Goal: Communication & Community: Share content

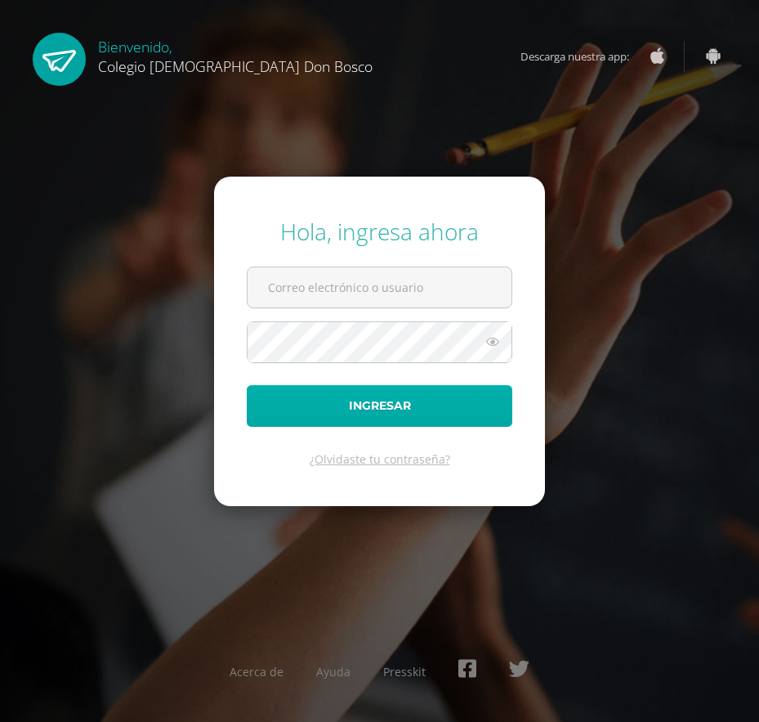
type input "[EMAIL_ADDRESS][DOMAIN_NAME]"
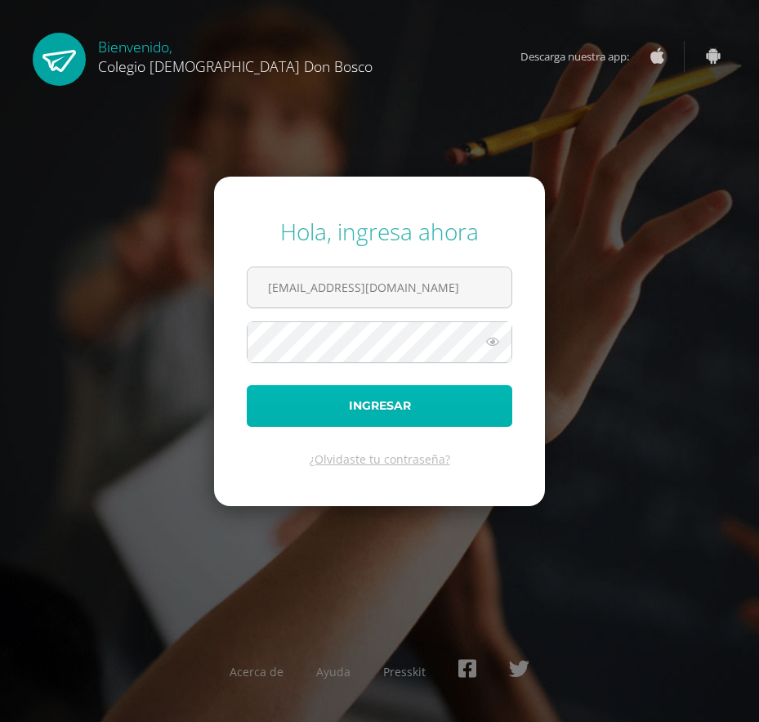
click at [428, 401] on button "Ingresar" at bounding box center [380, 406] width 266 height 42
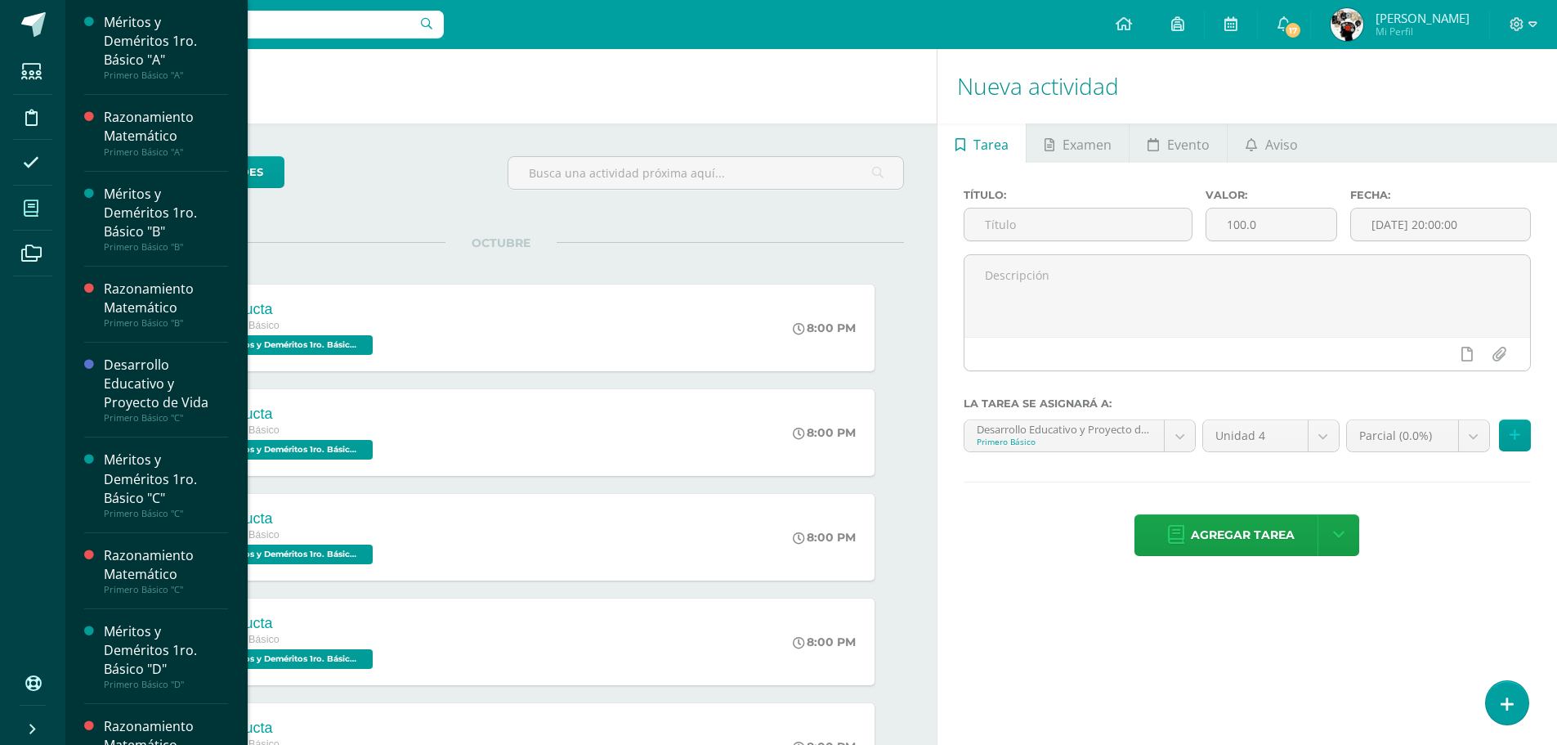
click at [41, 204] on span at bounding box center [31, 208] width 37 height 37
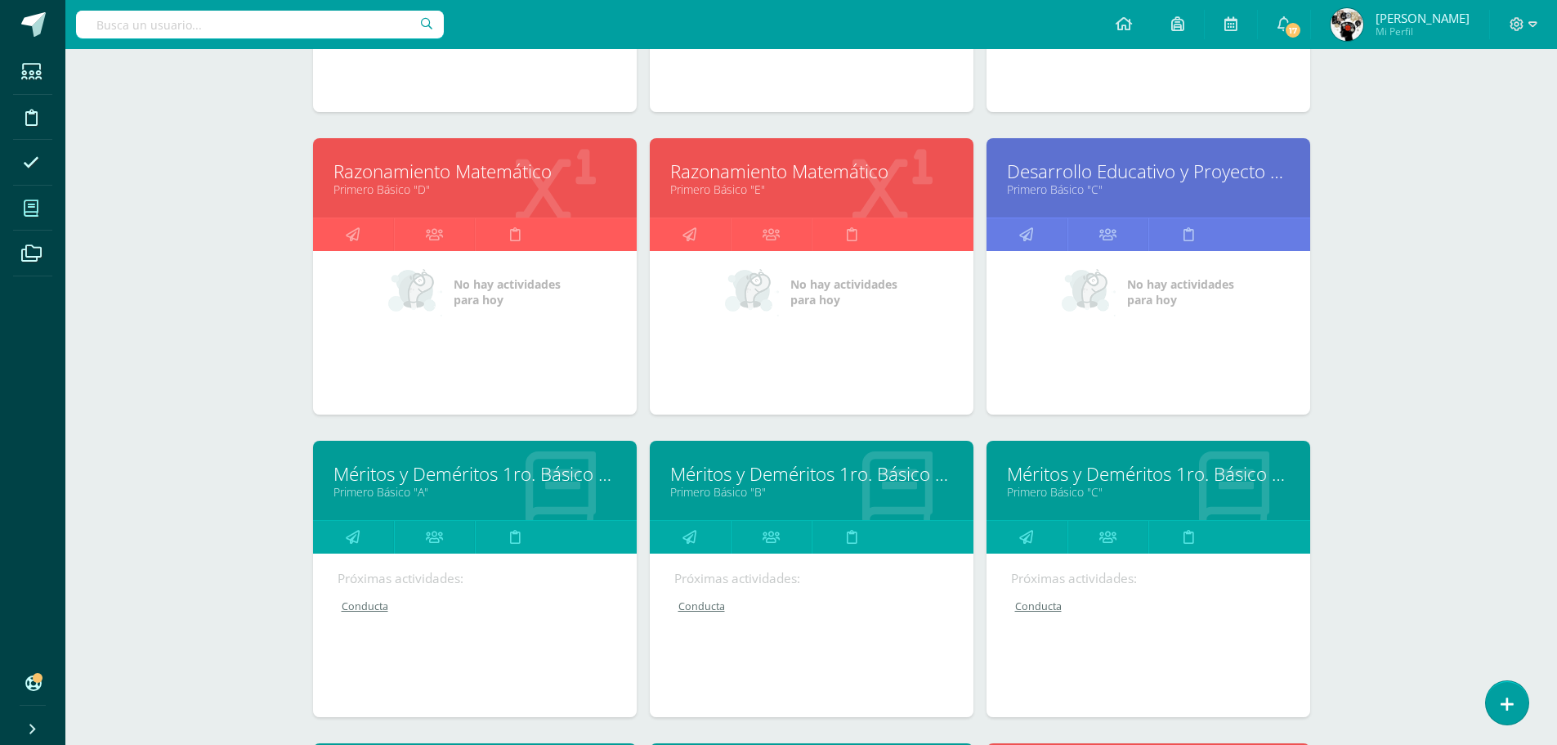
scroll to position [570, 0]
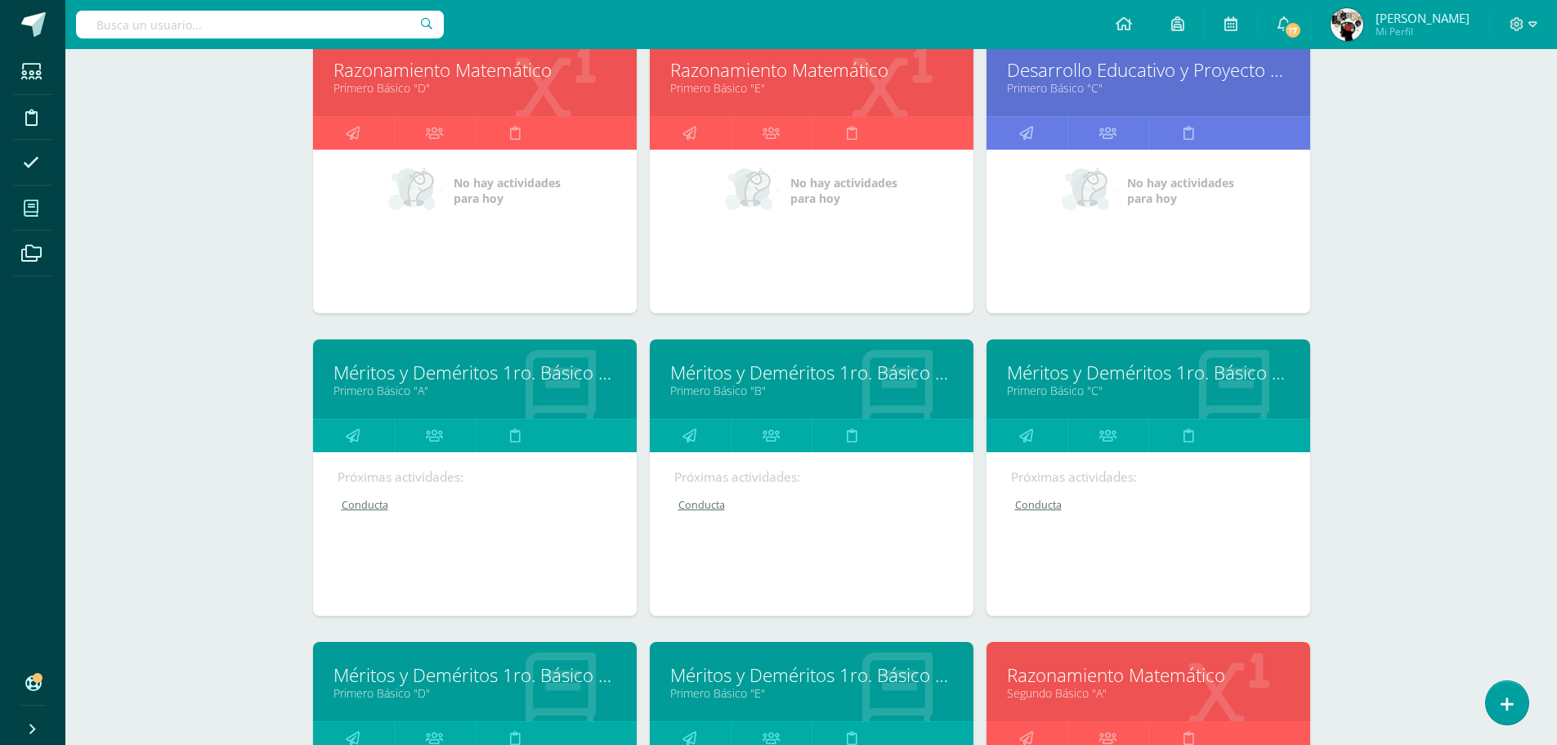
click at [1197, 371] on link "Méritos y Deméritos 1ro. Básico "C"" at bounding box center [1148, 372] width 283 height 25
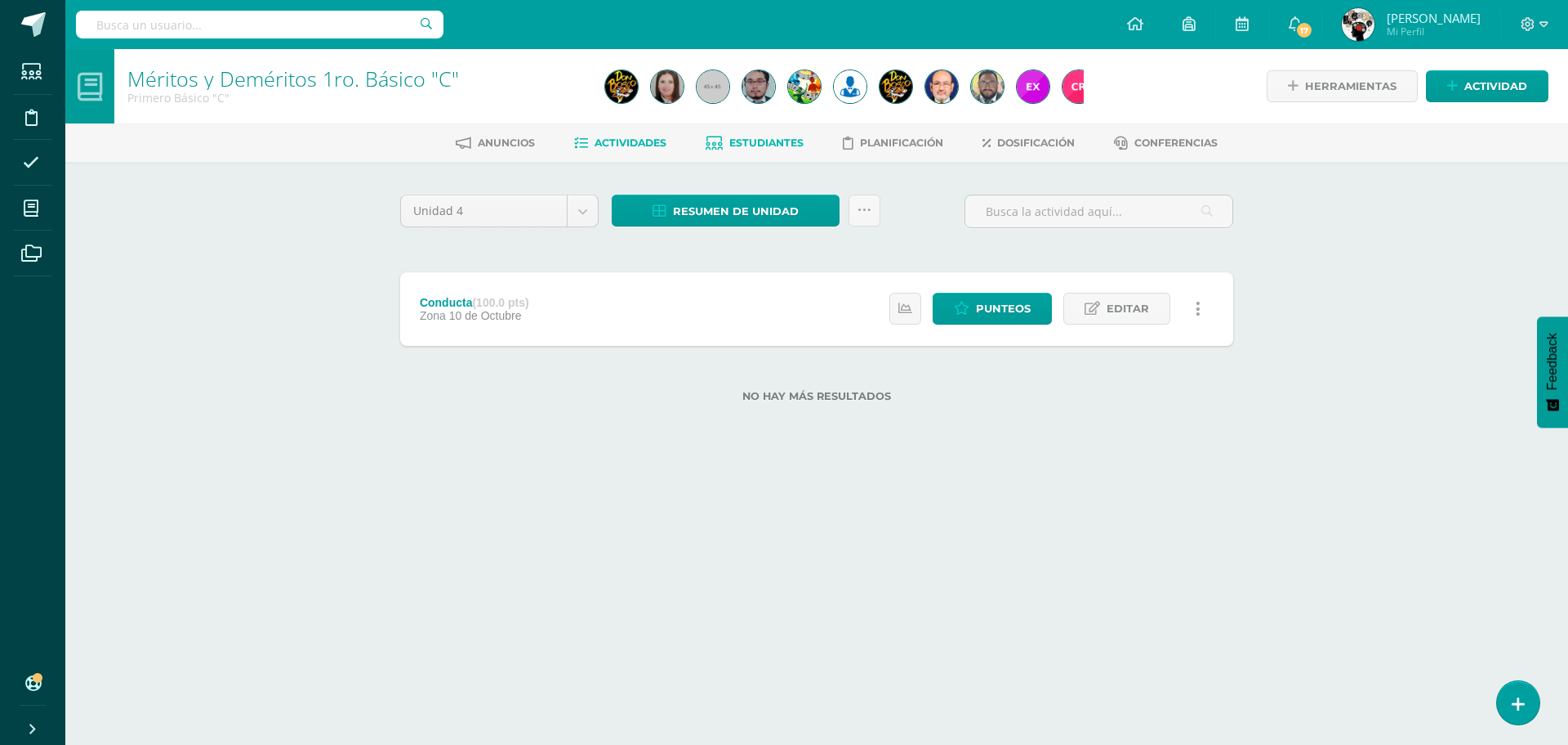
click at [740, 142] on span "Estudiantes" at bounding box center [767, 143] width 74 height 12
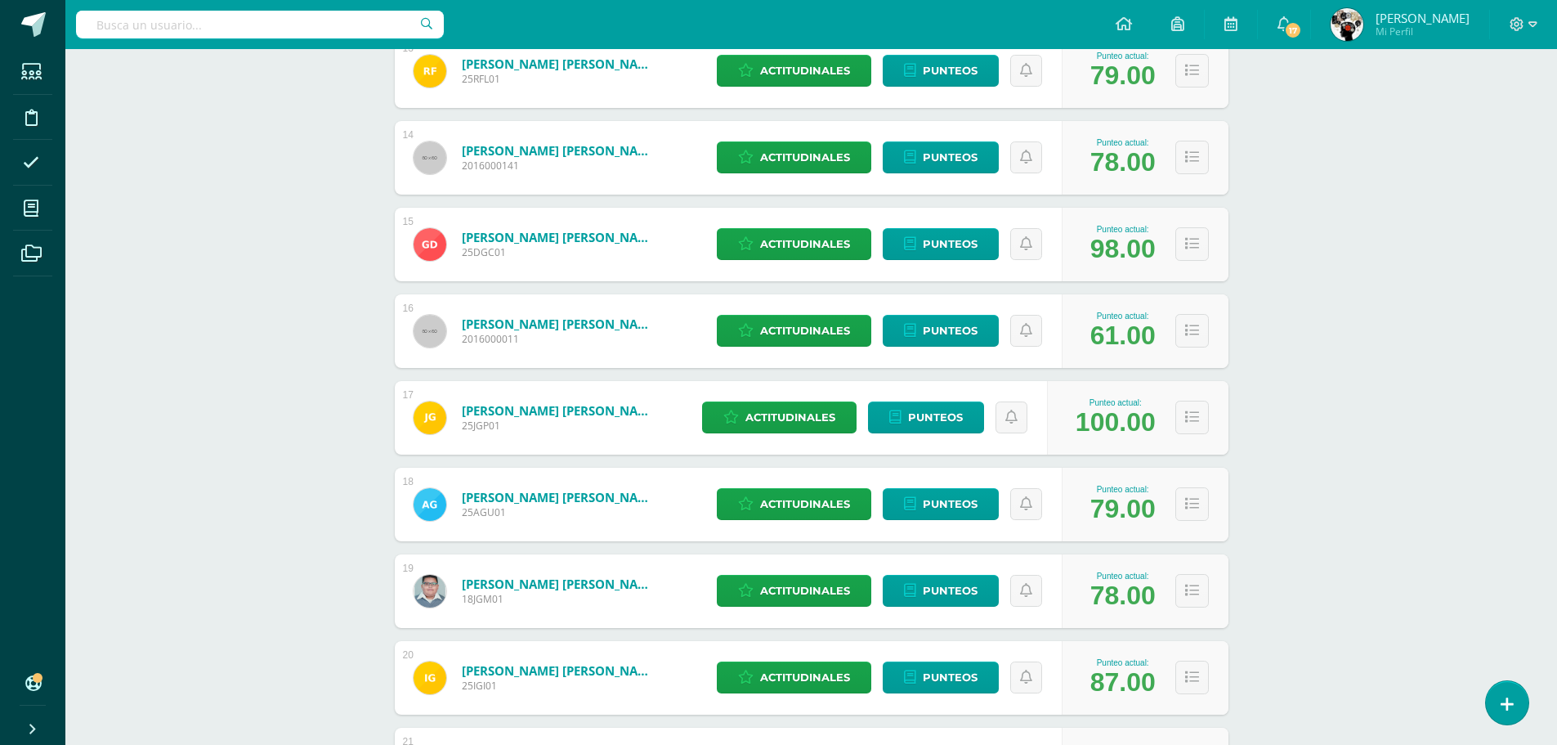
scroll to position [1390, 0]
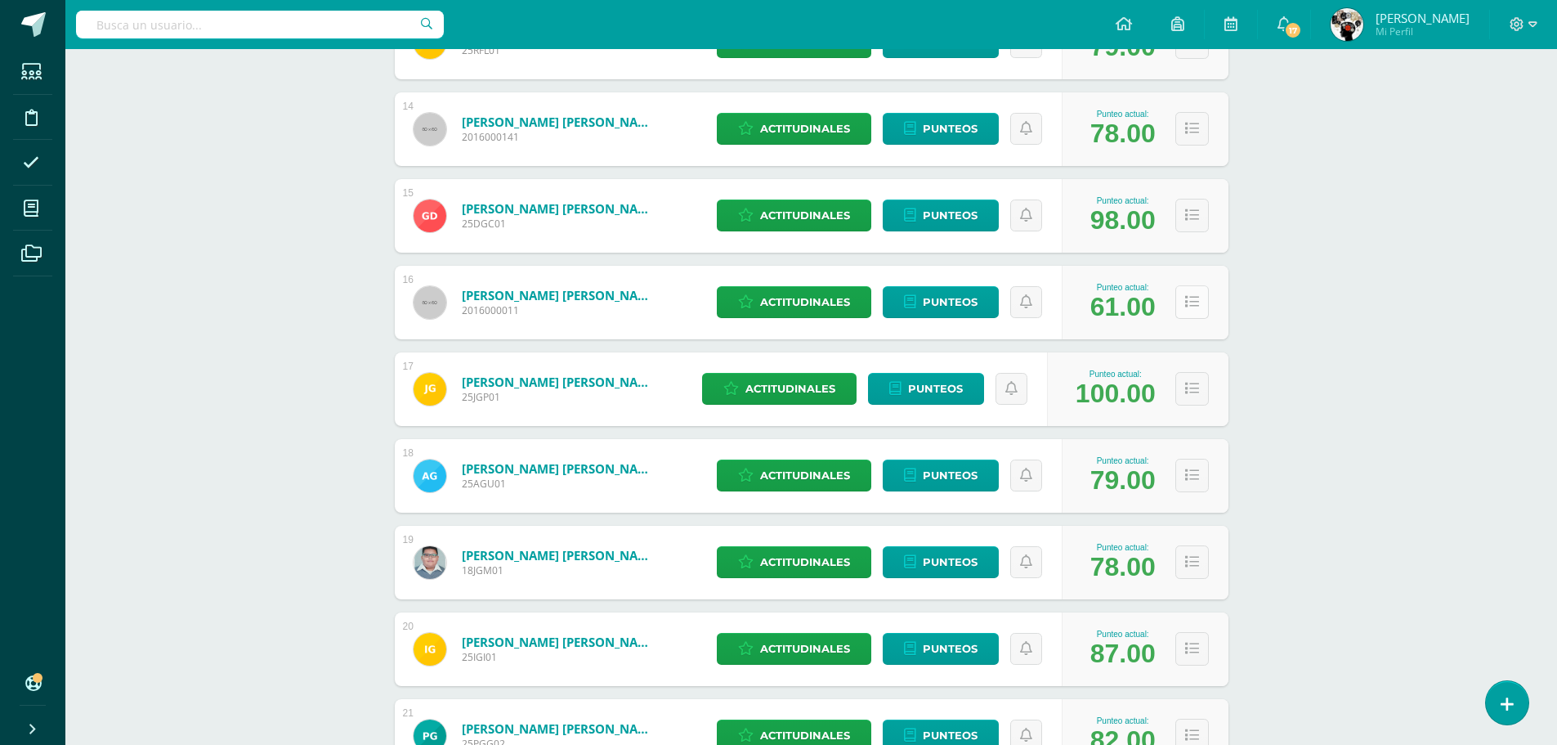
click at [1191, 304] on icon at bounding box center [1192, 302] width 14 height 14
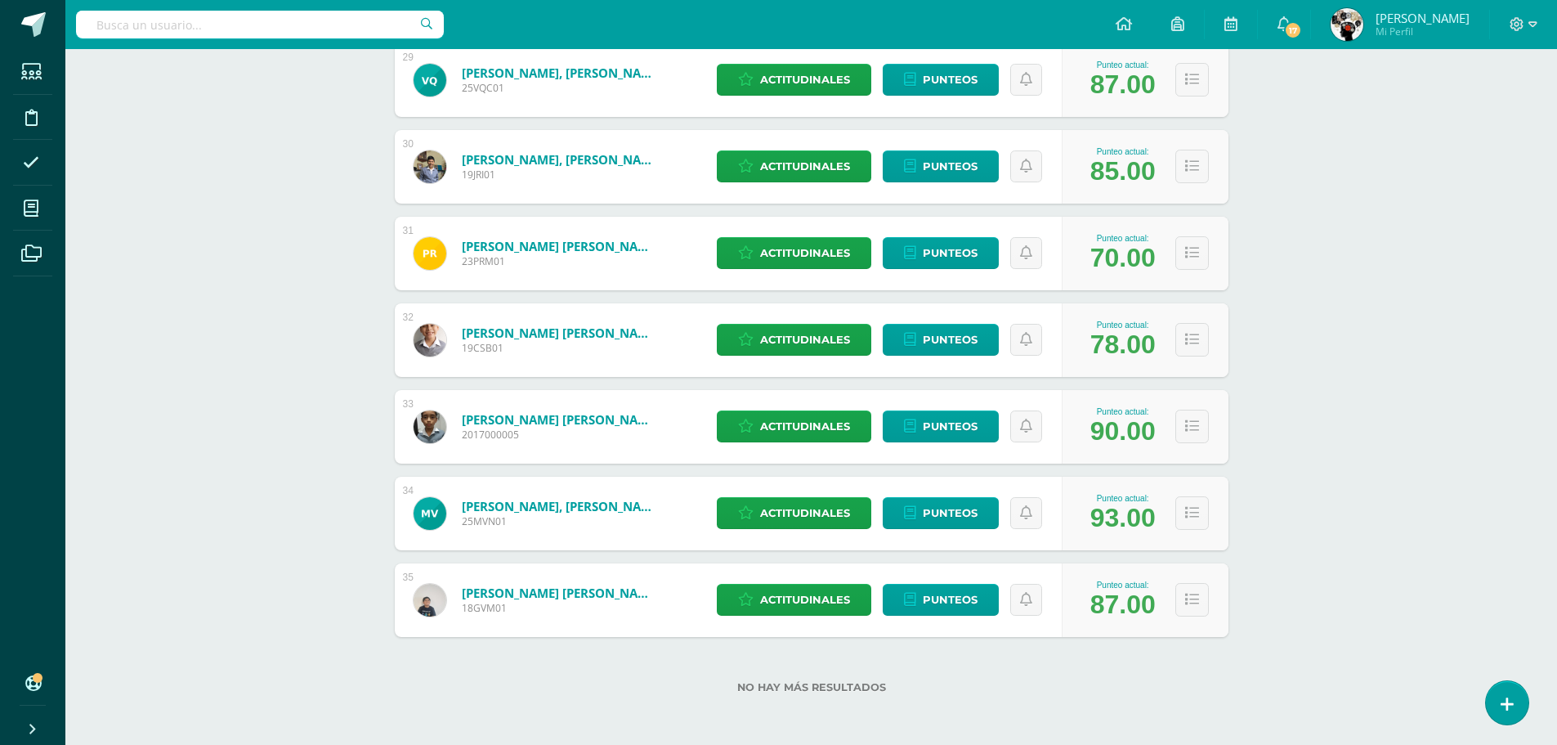
scroll to position [3916, 0]
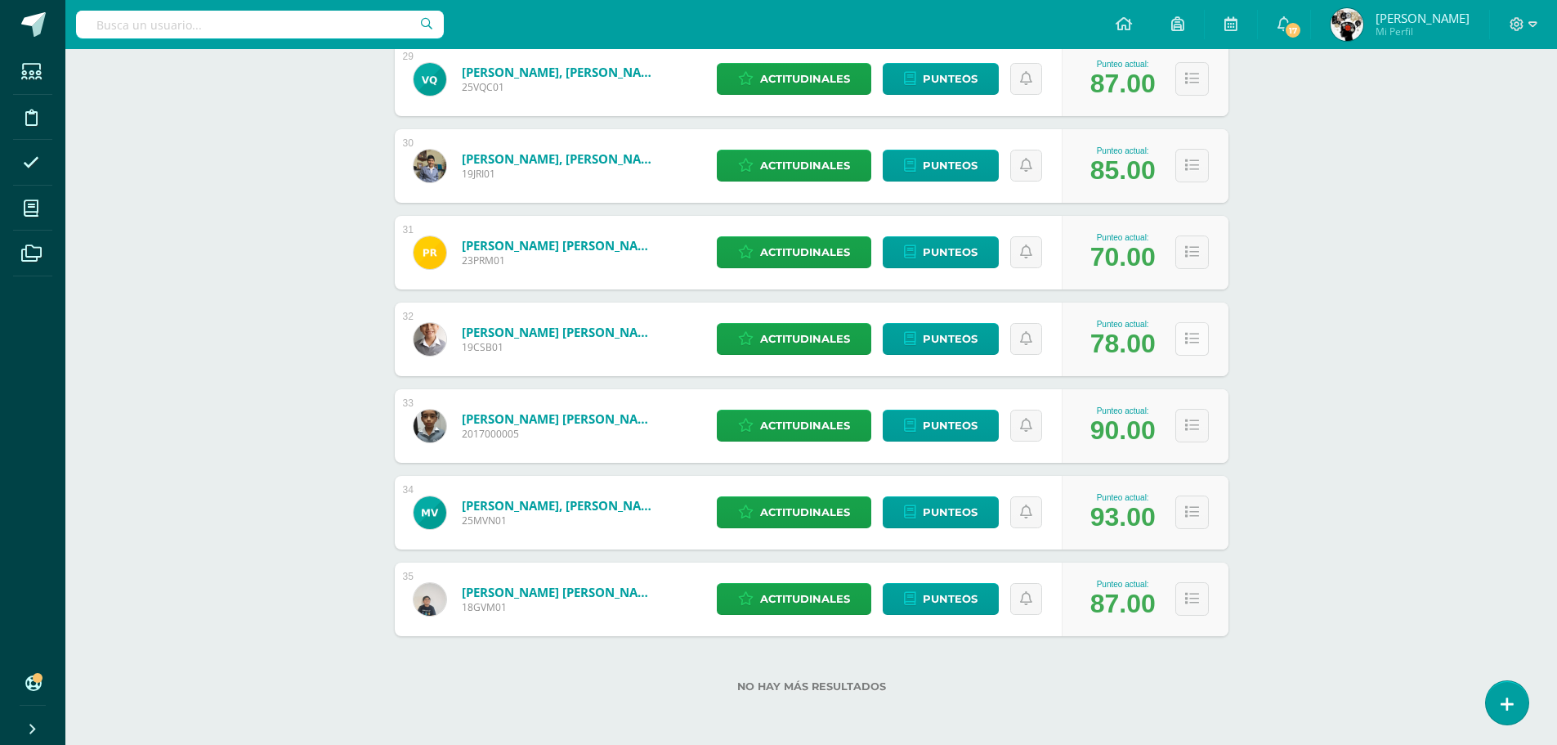
click at [1193, 342] on icon at bounding box center [1192, 339] width 14 height 14
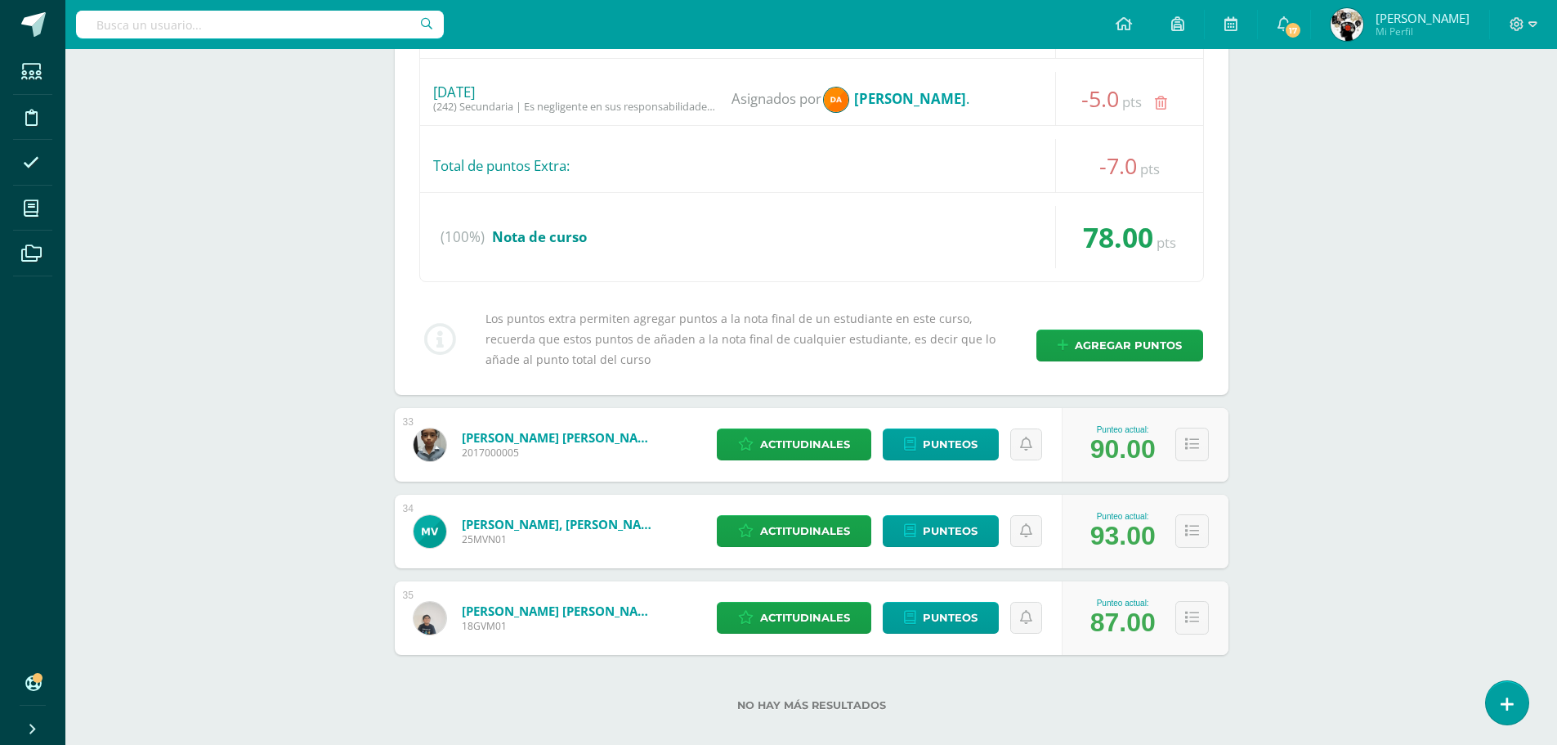
scroll to position [4691, 0]
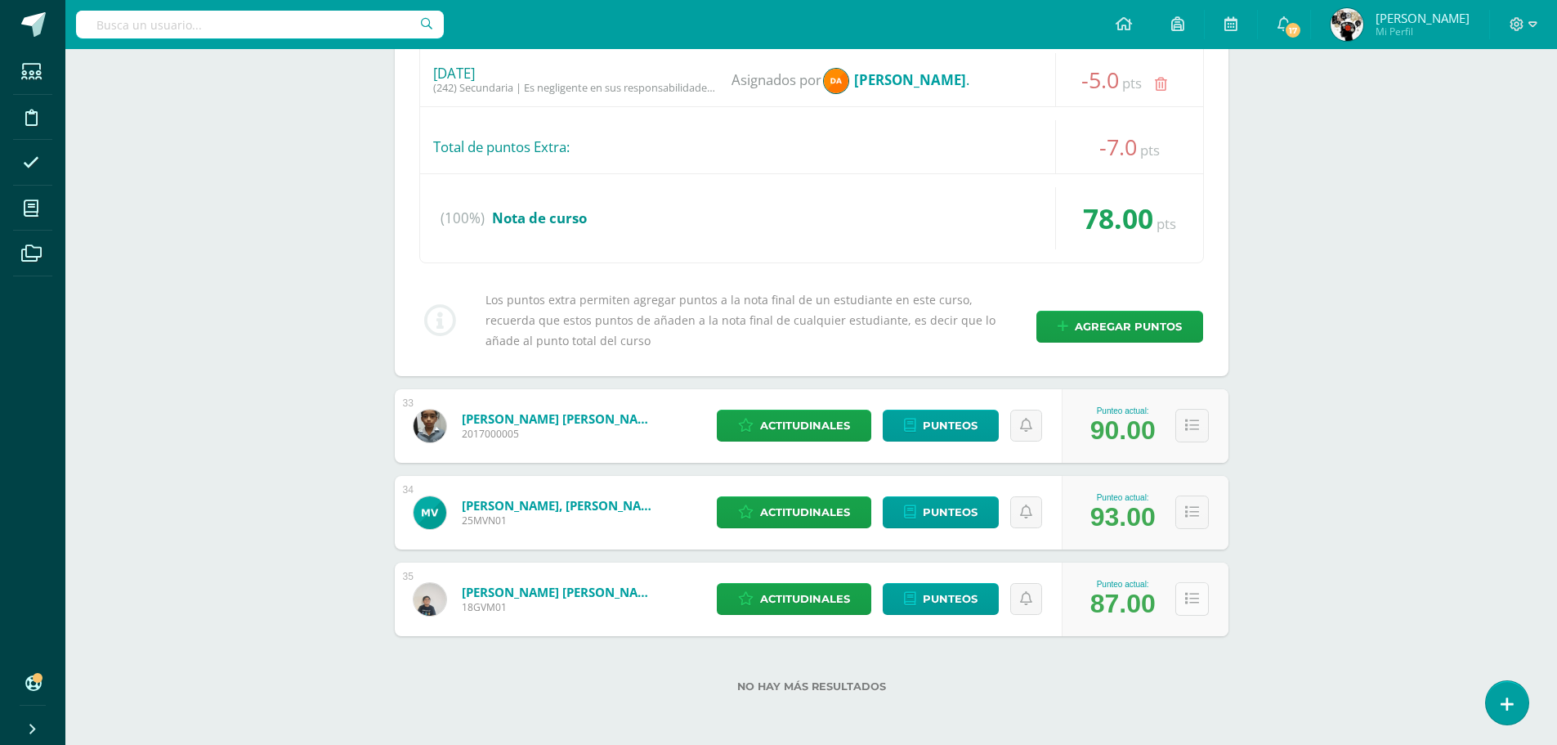
click at [1176, 599] on button at bounding box center [1192, 599] width 34 height 34
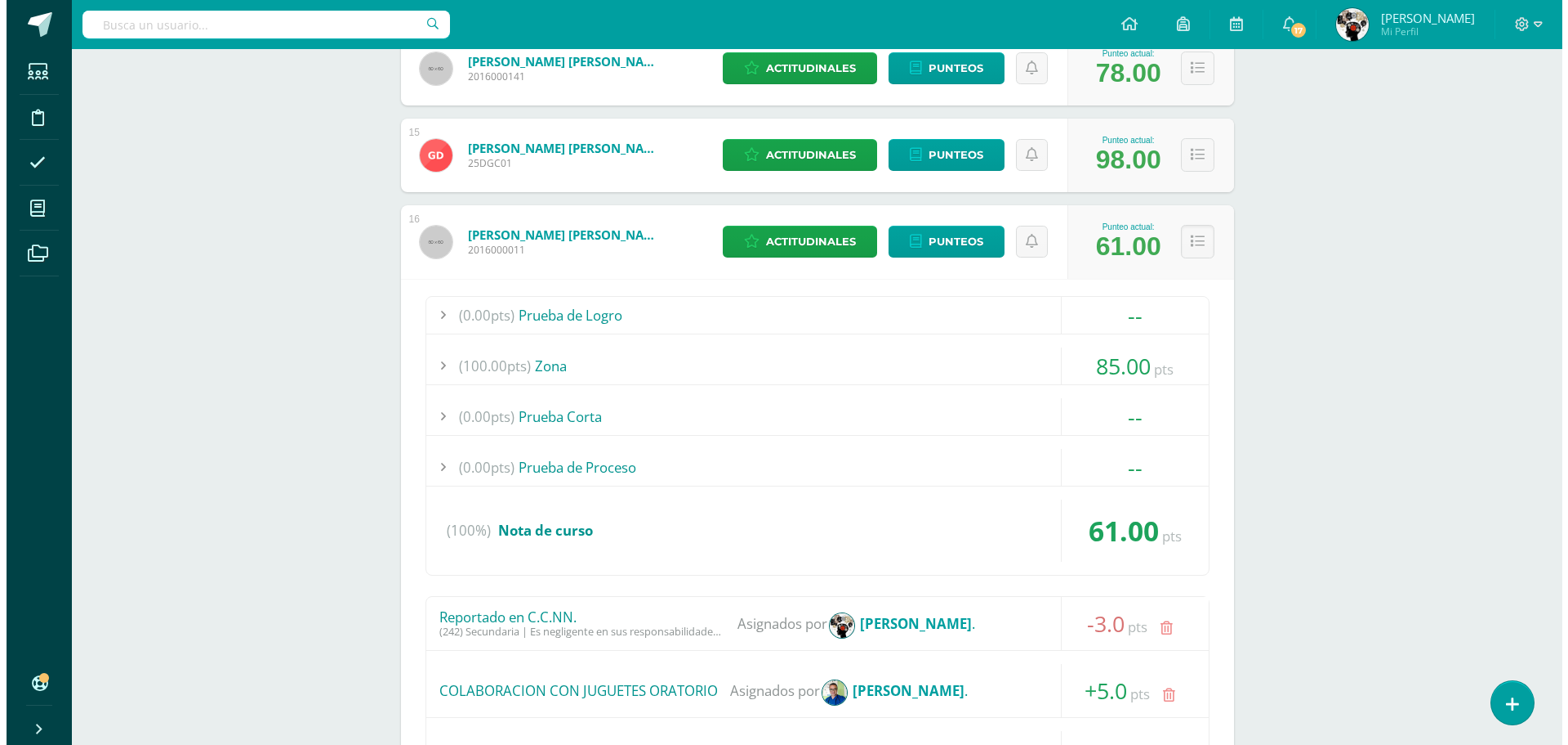
scroll to position [1421, 0]
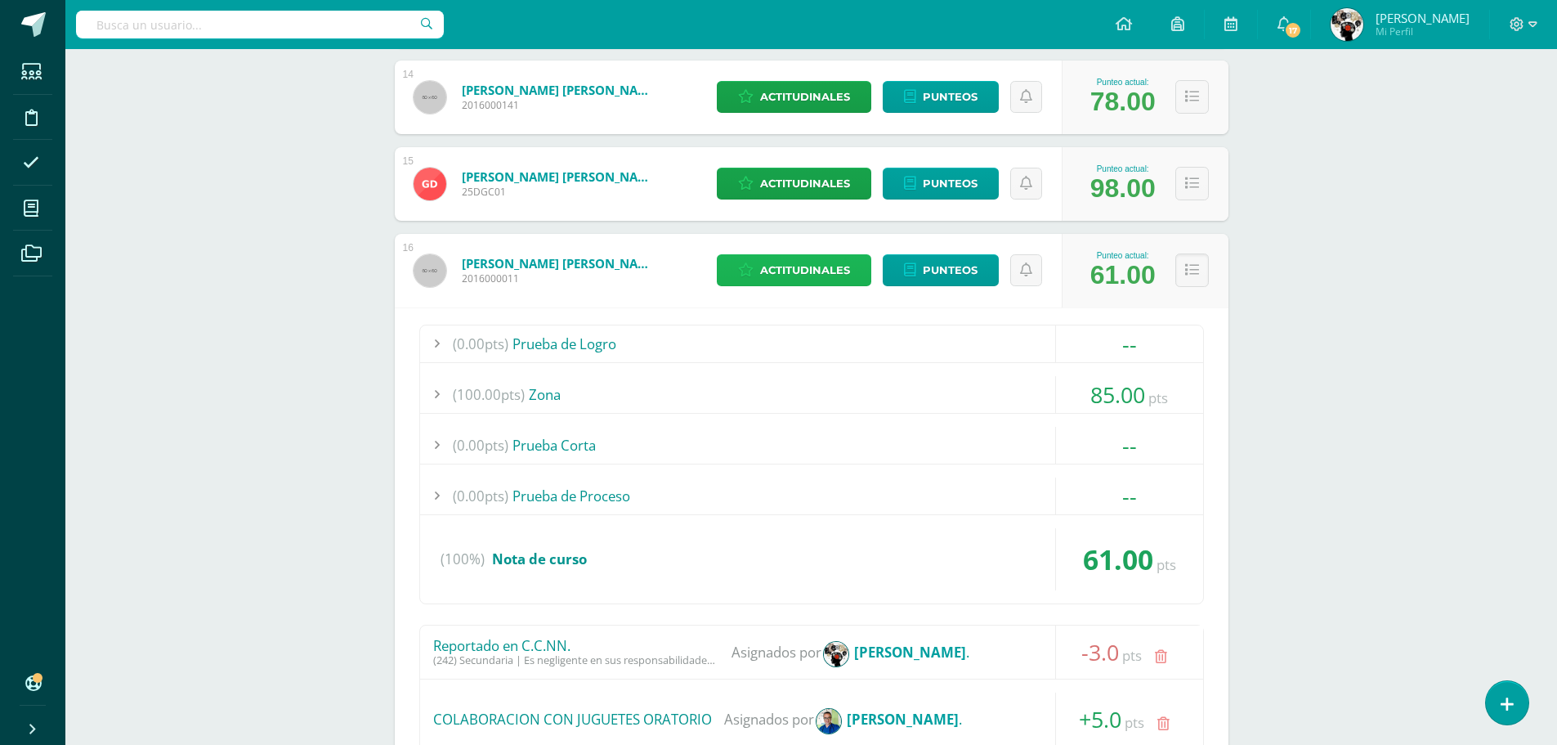
click at [817, 271] on span "Actitudinales" at bounding box center [805, 270] width 90 height 30
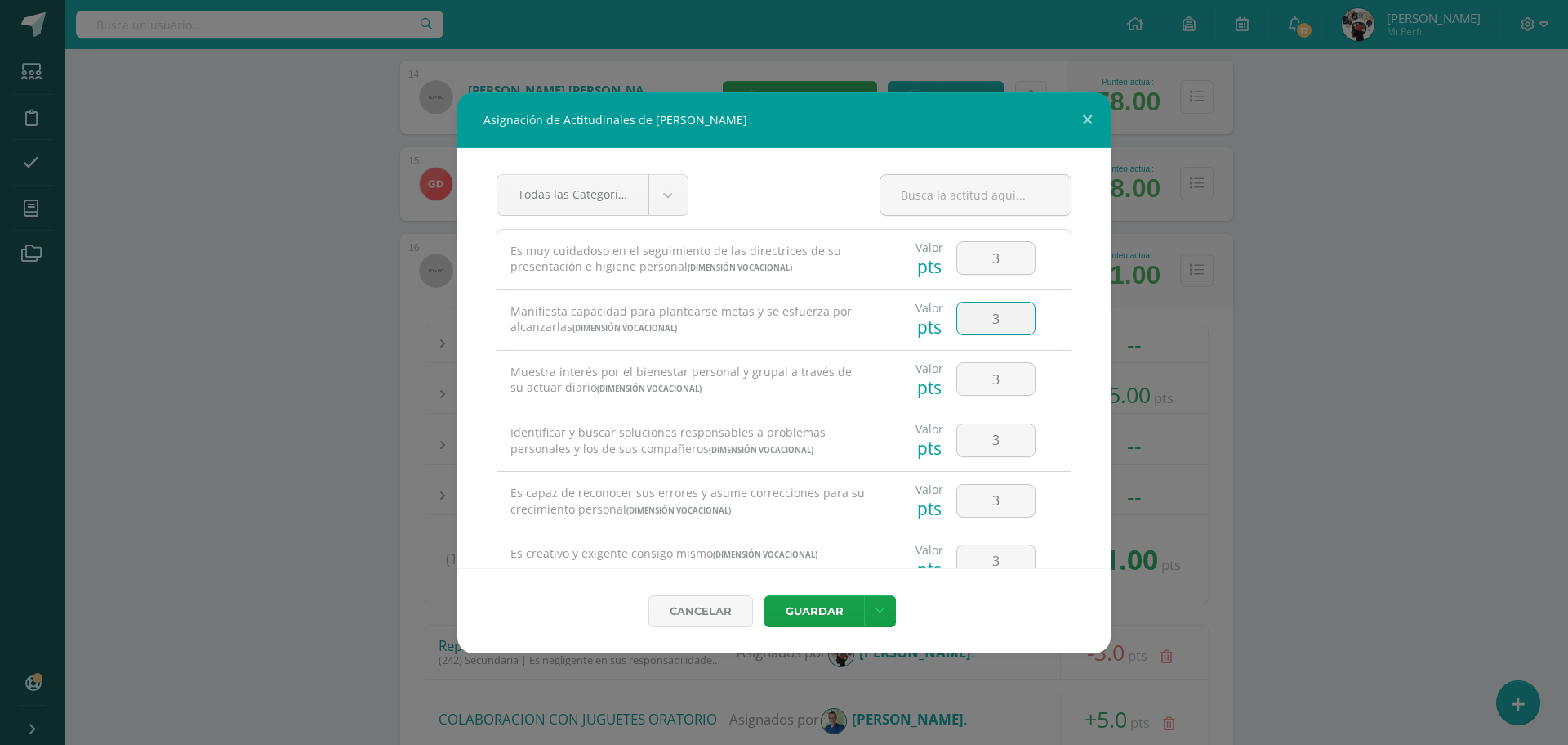
click at [991, 317] on input "3" at bounding box center [996, 318] width 78 height 32
type input "2"
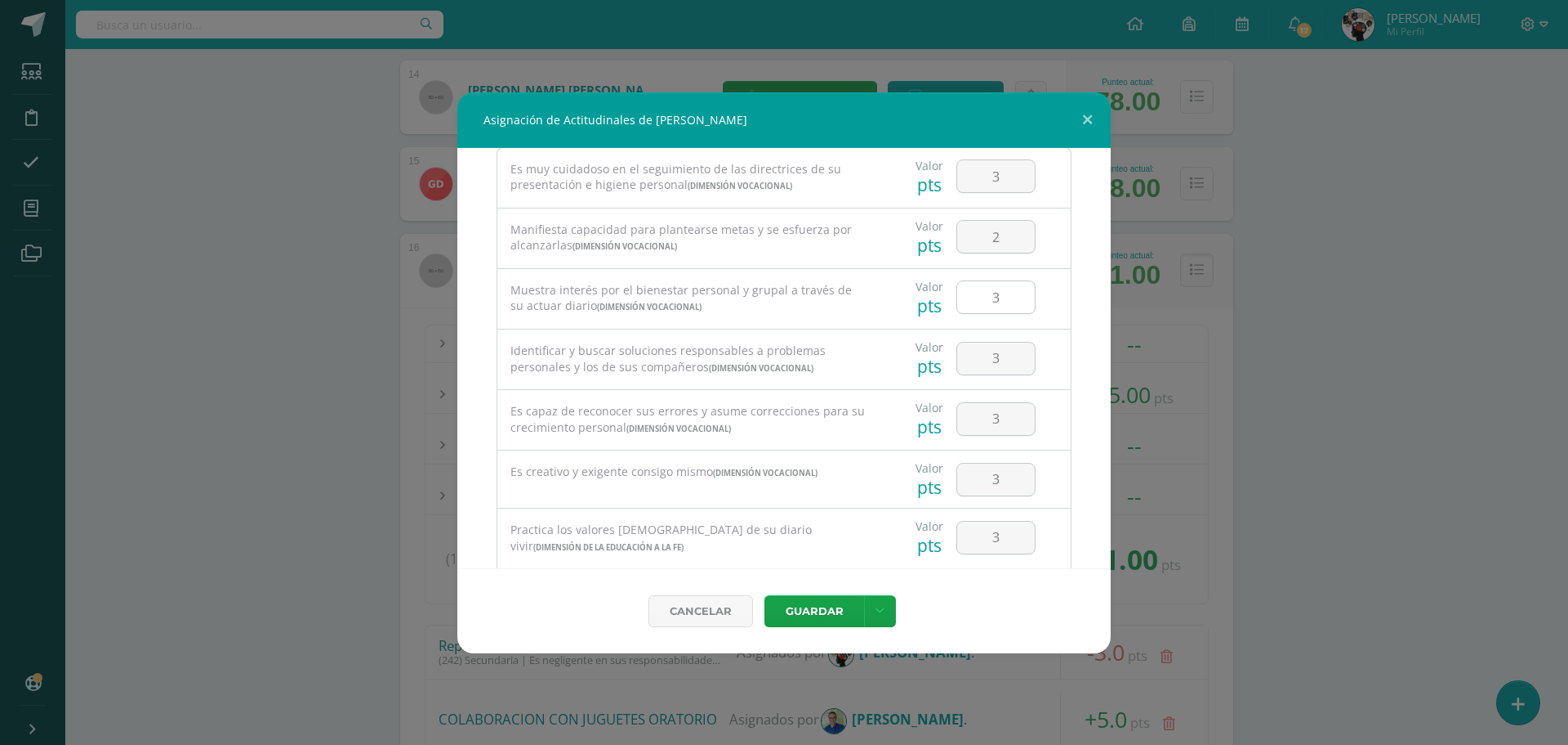
click at [1001, 297] on input "3" at bounding box center [996, 297] width 78 height 32
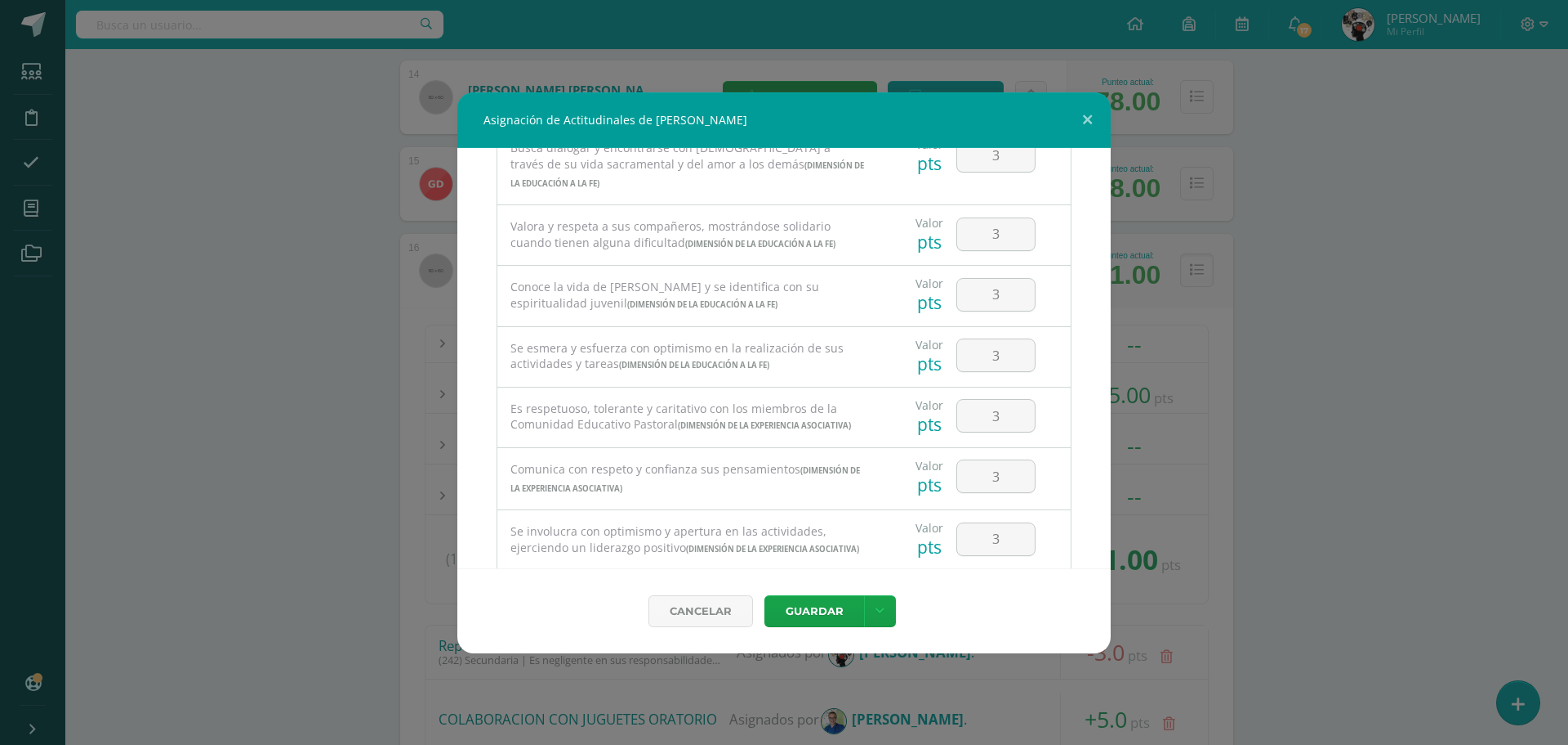
scroll to position [572, 0]
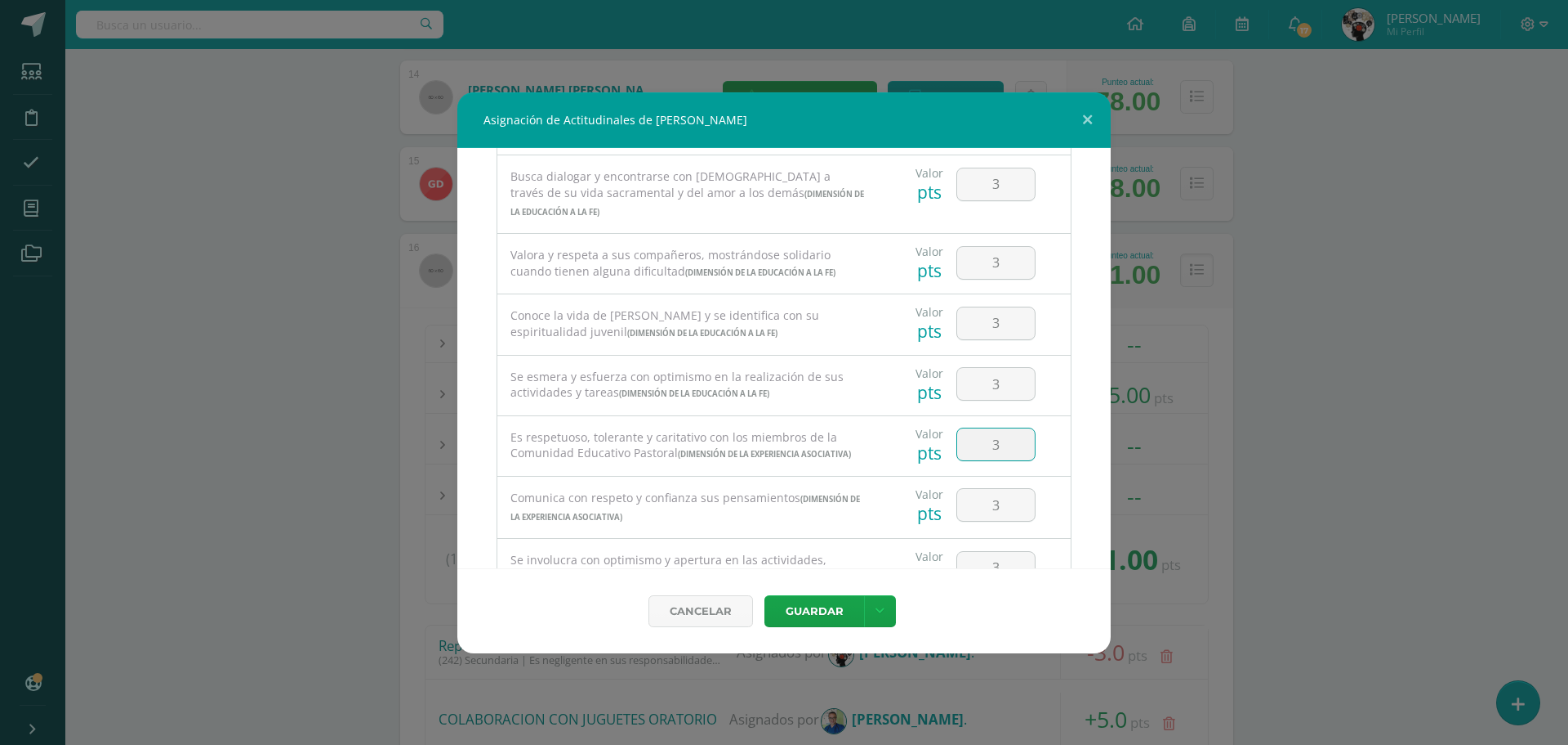
click at [994, 447] on input "3" at bounding box center [996, 444] width 78 height 32
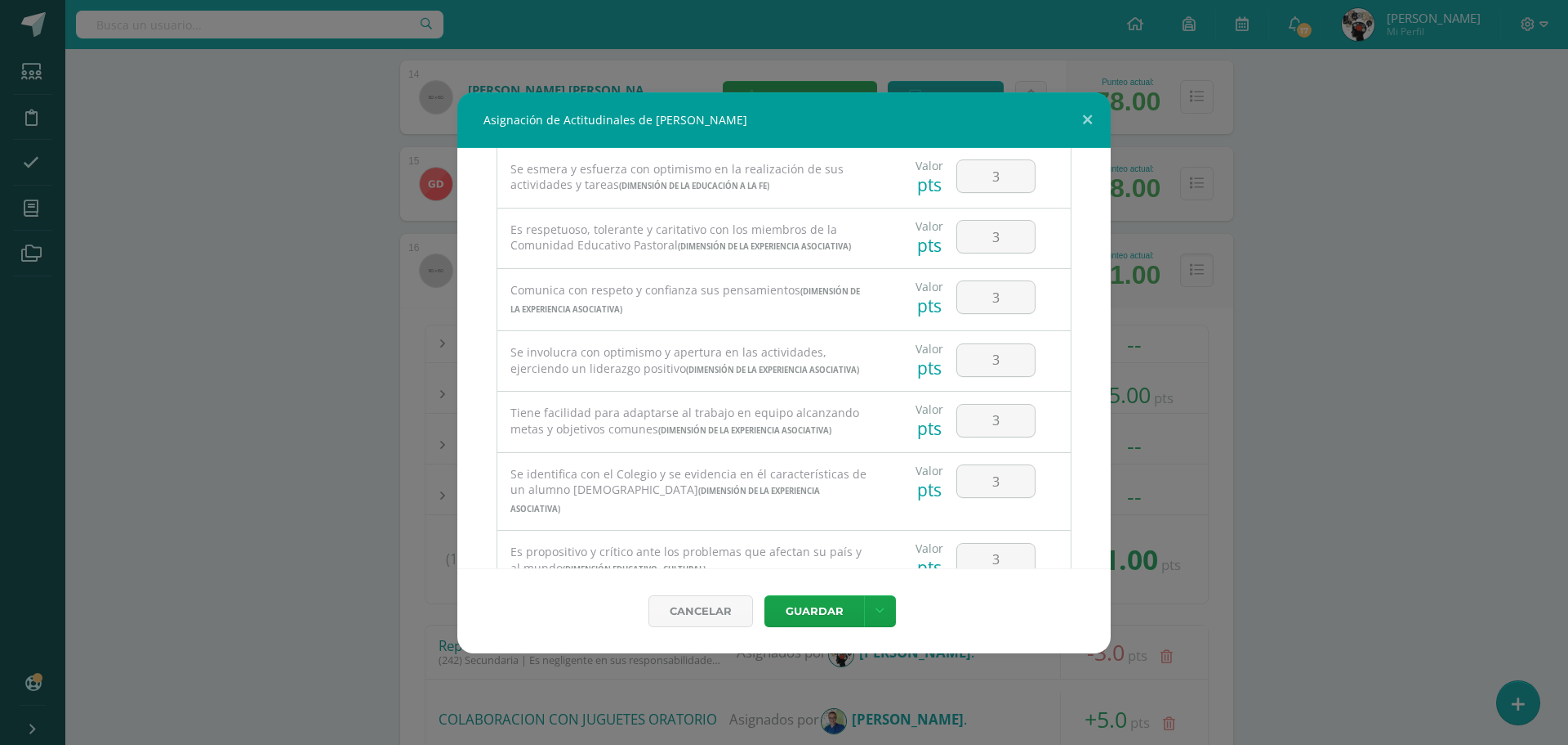
scroll to position [817, 0]
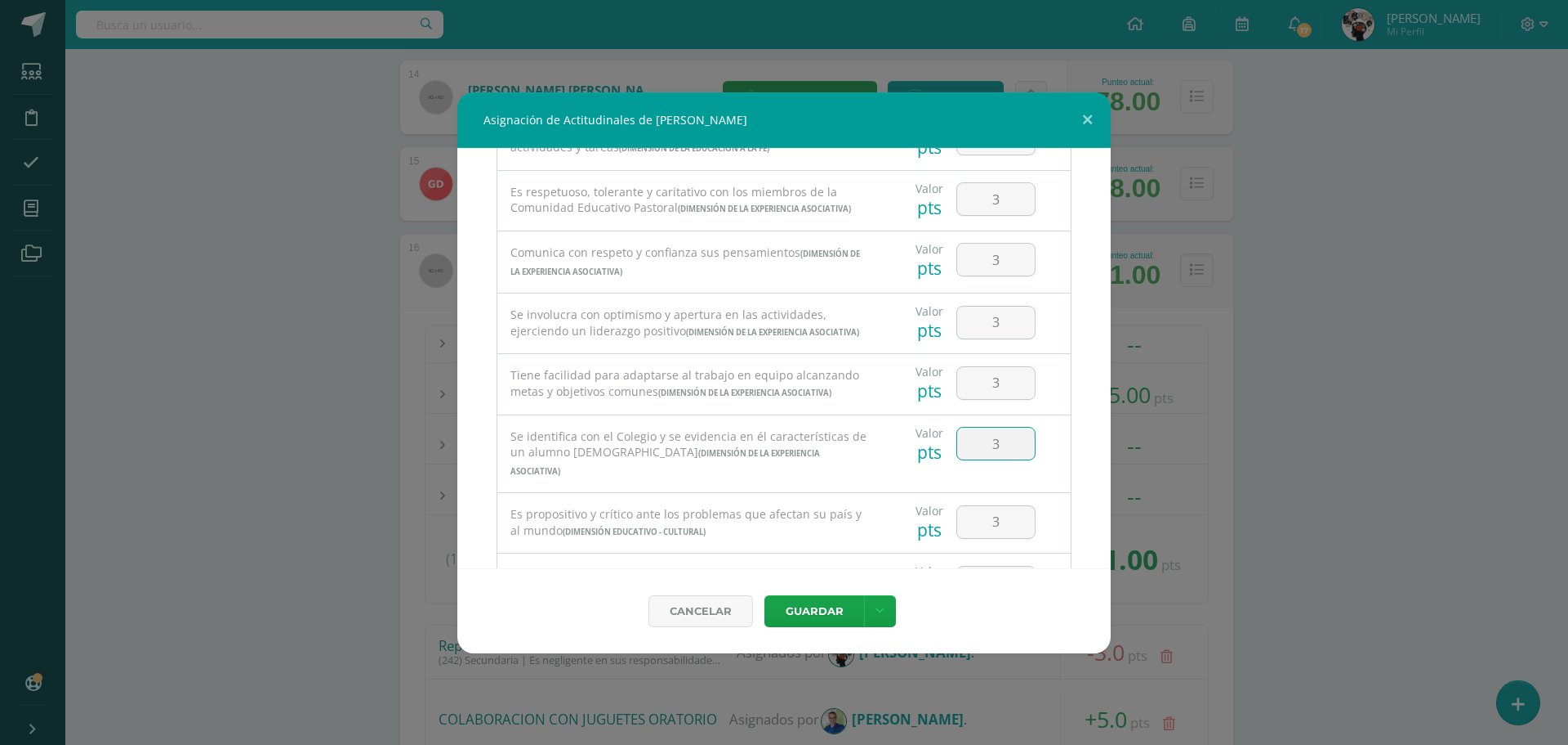
click at [1016, 459] on input "3" at bounding box center [996, 444] width 78 height 32
type input "2"
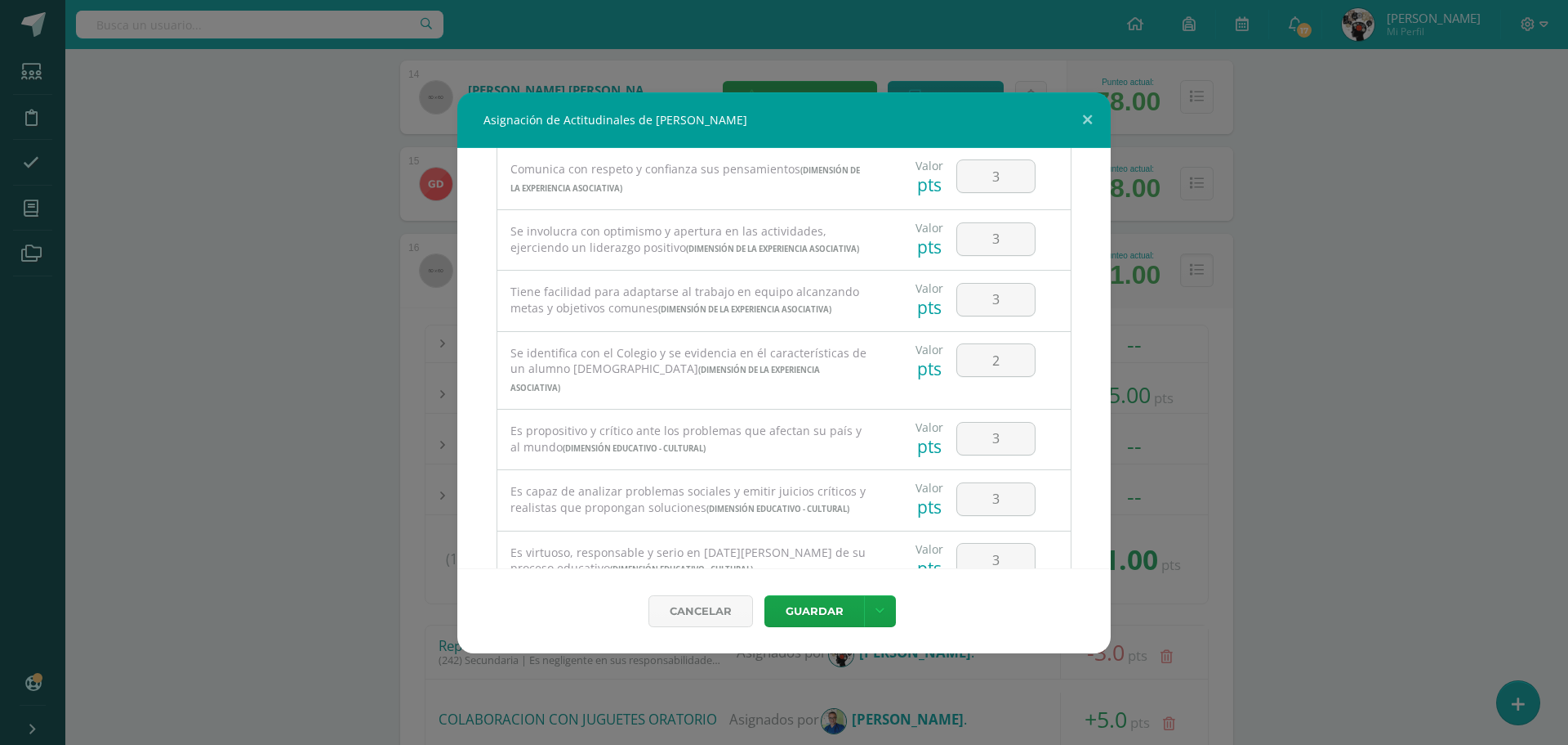
scroll to position [981, 0]
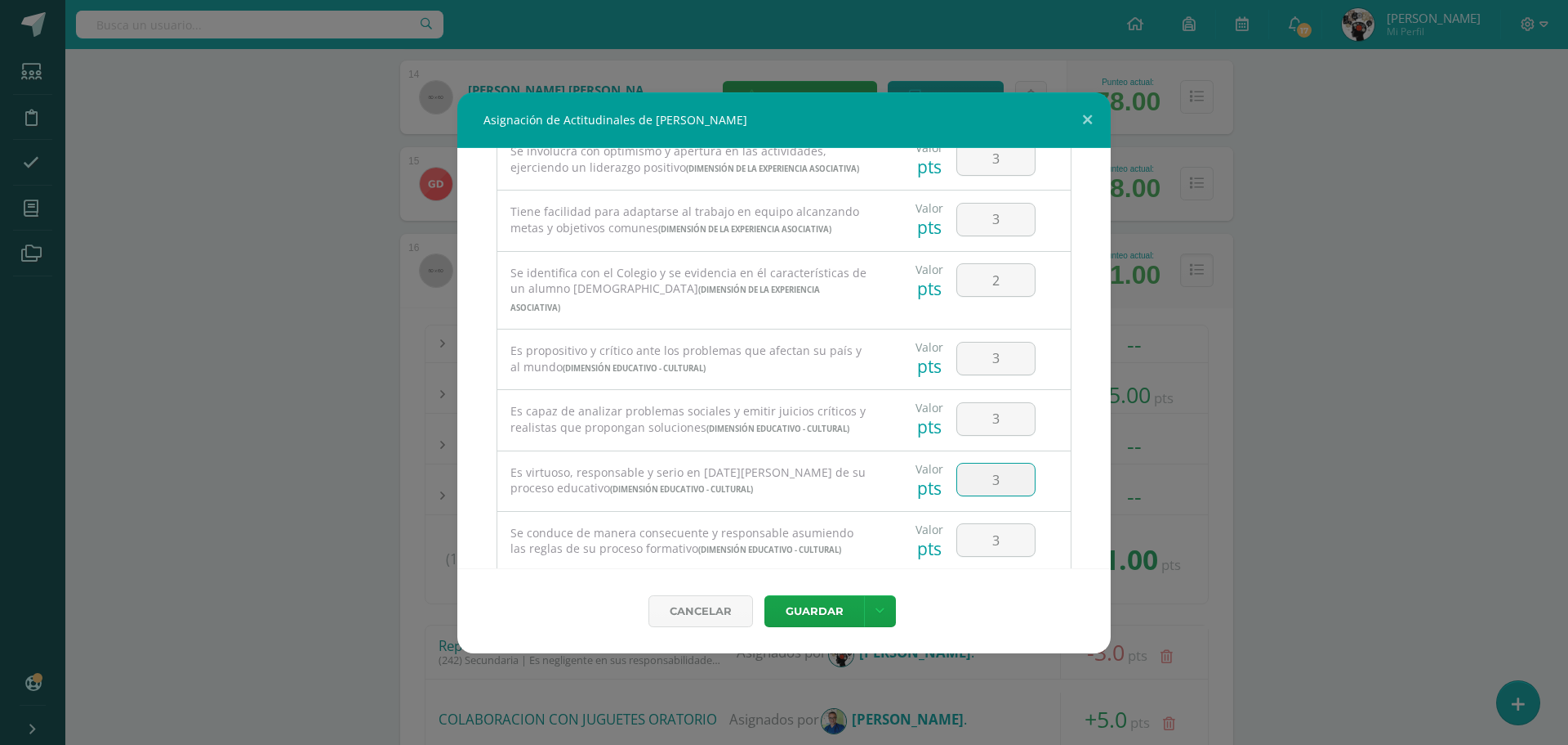
click at [1005, 481] on input "3" at bounding box center [996, 479] width 78 height 32
type input "2"
click at [1055, 515] on div "Valor pts 3" at bounding box center [974, 540] width 191 height 57
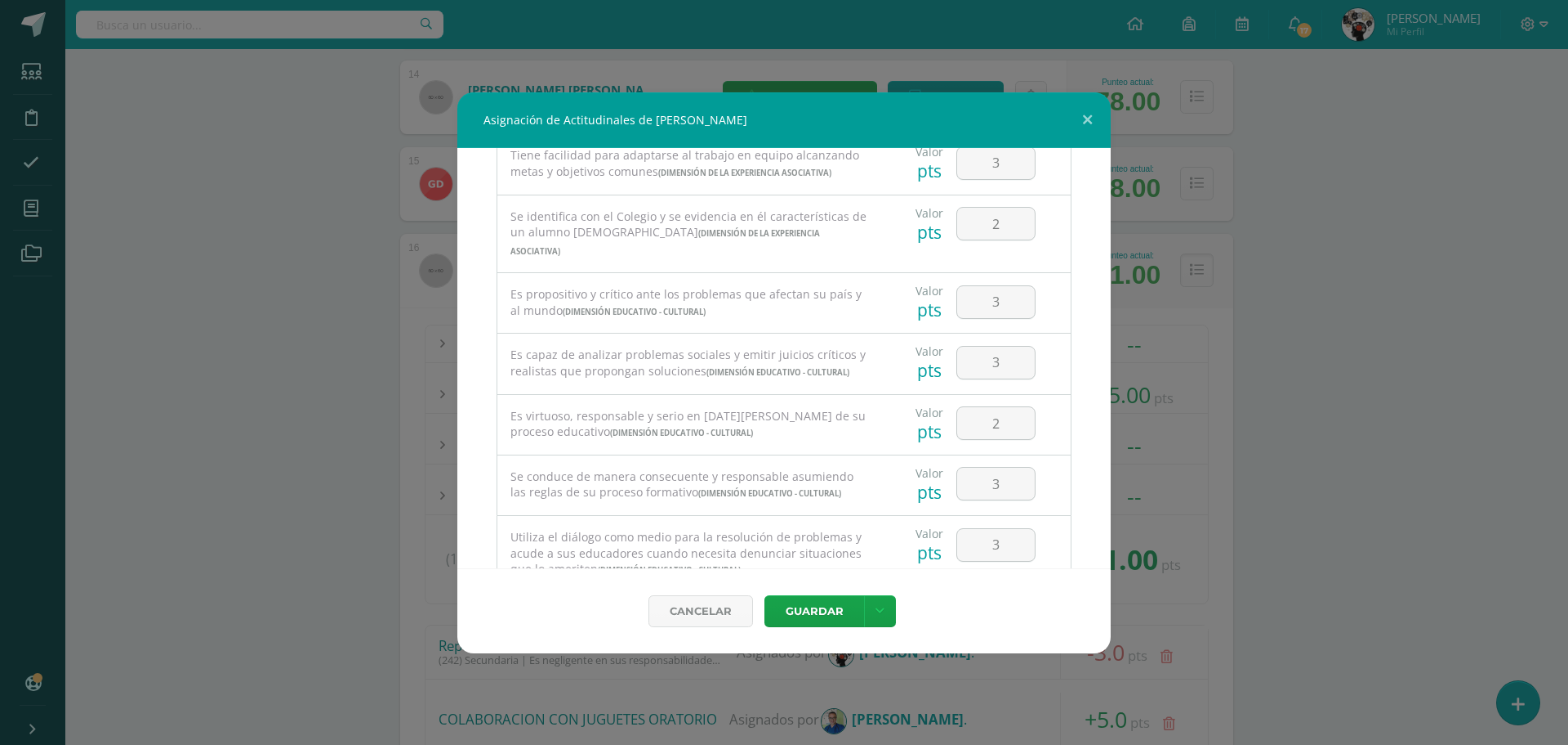
scroll to position [1063, 0]
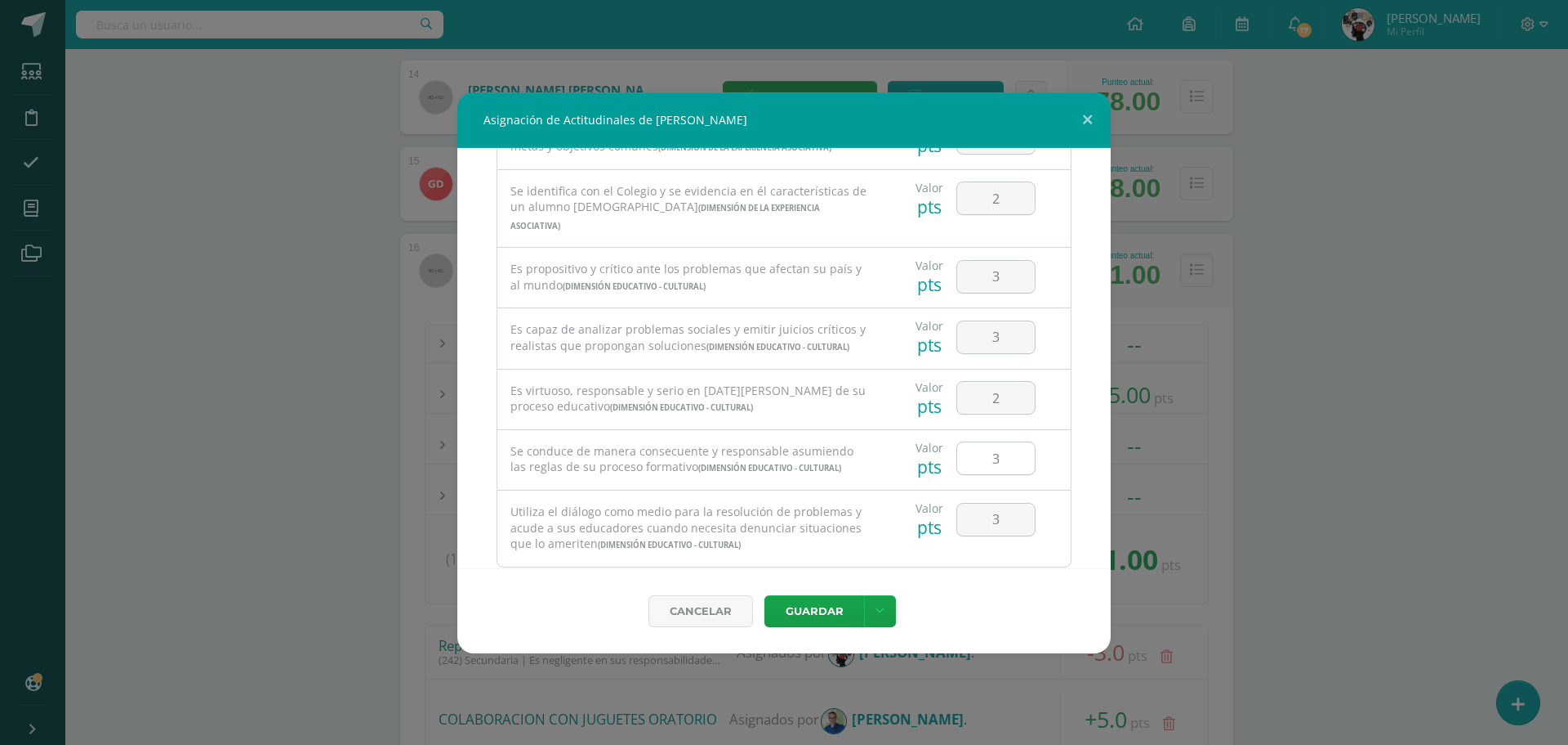
click at [1011, 466] on input "3" at bounding box center [996, 458] width 78 height 32
type input "2"
click at [1020, 507] on input "3" at bounding box center [996, 520] width 78 height 32
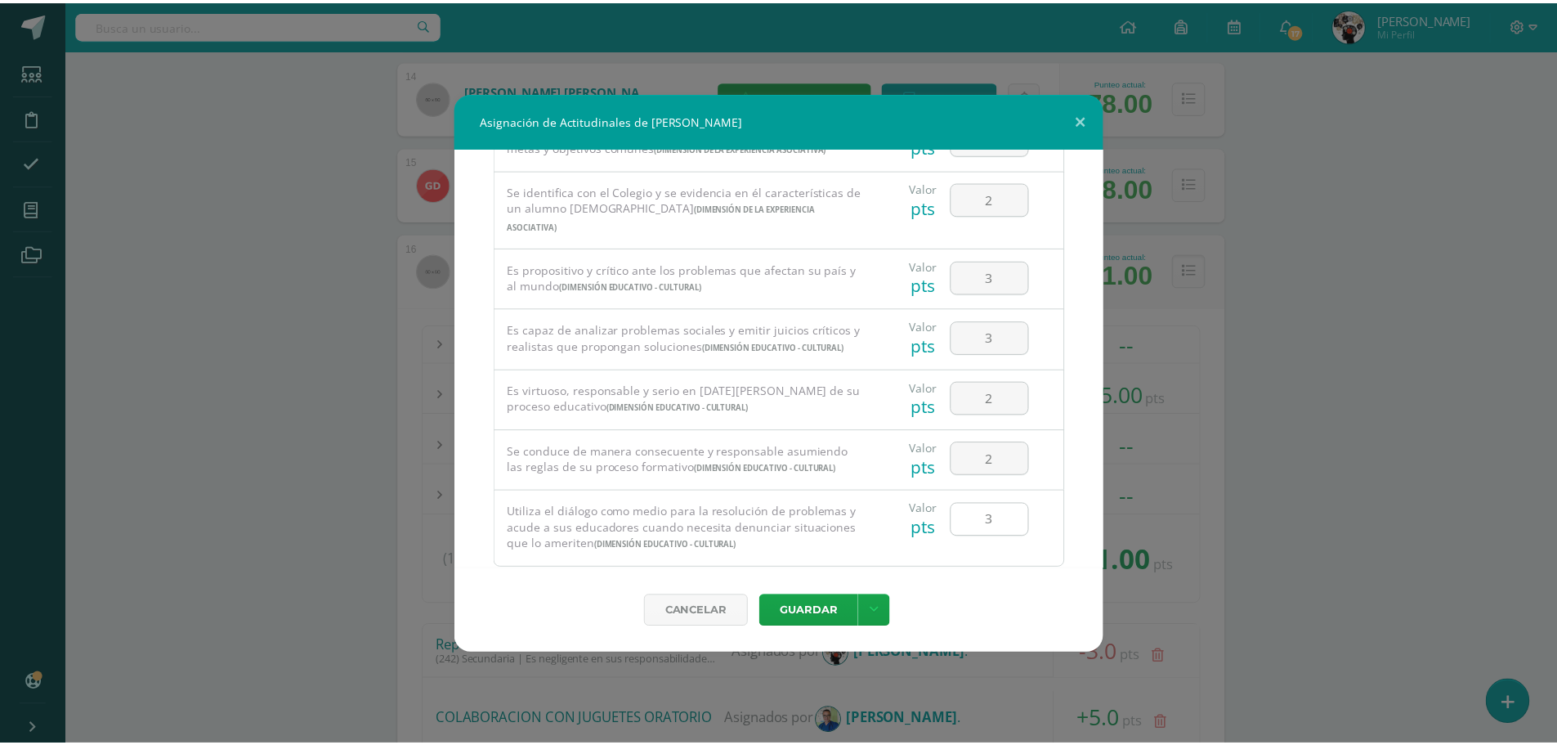
scroll to position [1107, 0]
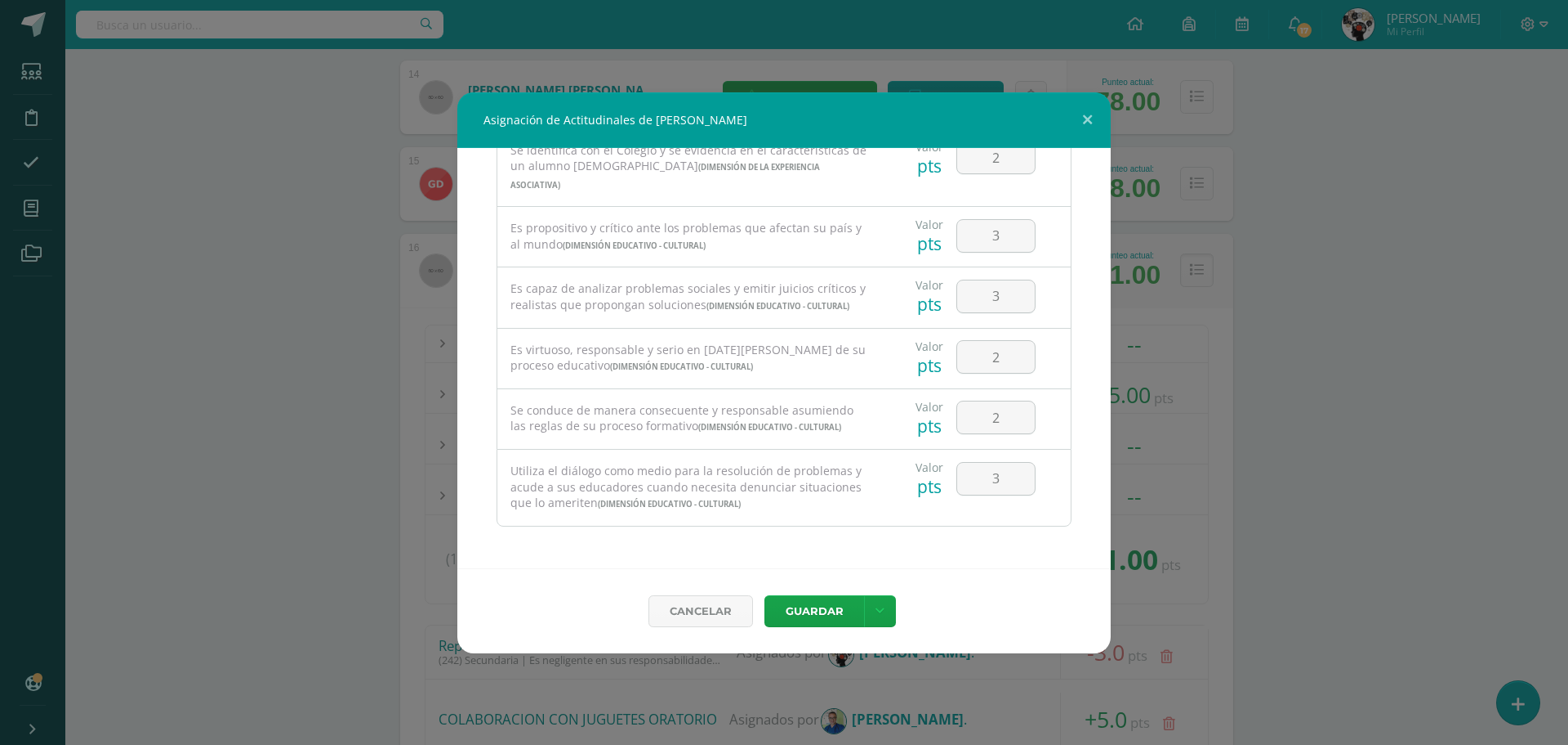
click at [946, 519] on div "Valor pts 3" at bounding box center [974, 488] width 191 height 76
click at [879, 610] on icon at bounding box center [879, 611] width 9 height 14
click at [857, 610] on button "Guardar" at bounding box center [814, 611] width 100 height 32
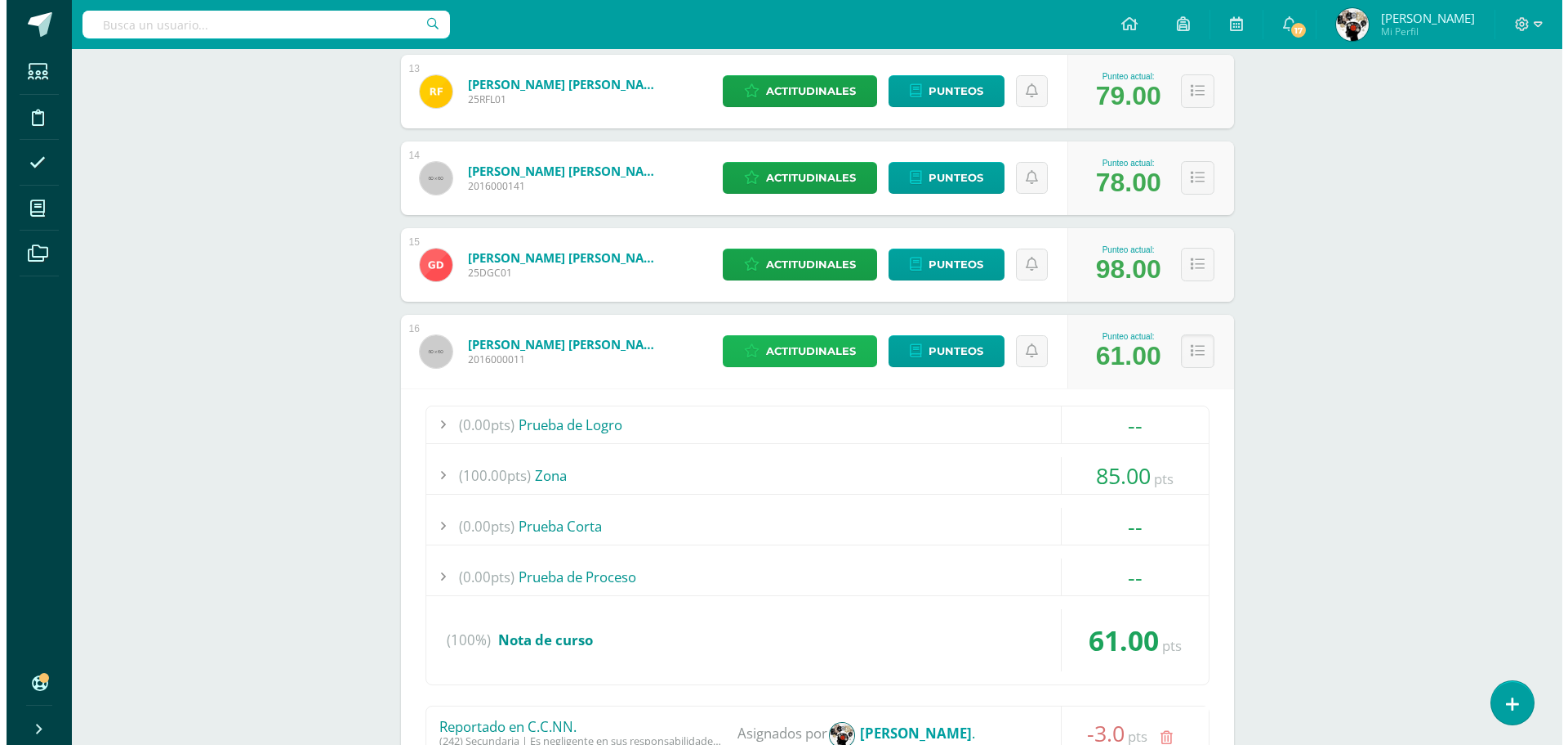
scroll to position [1340, 0]
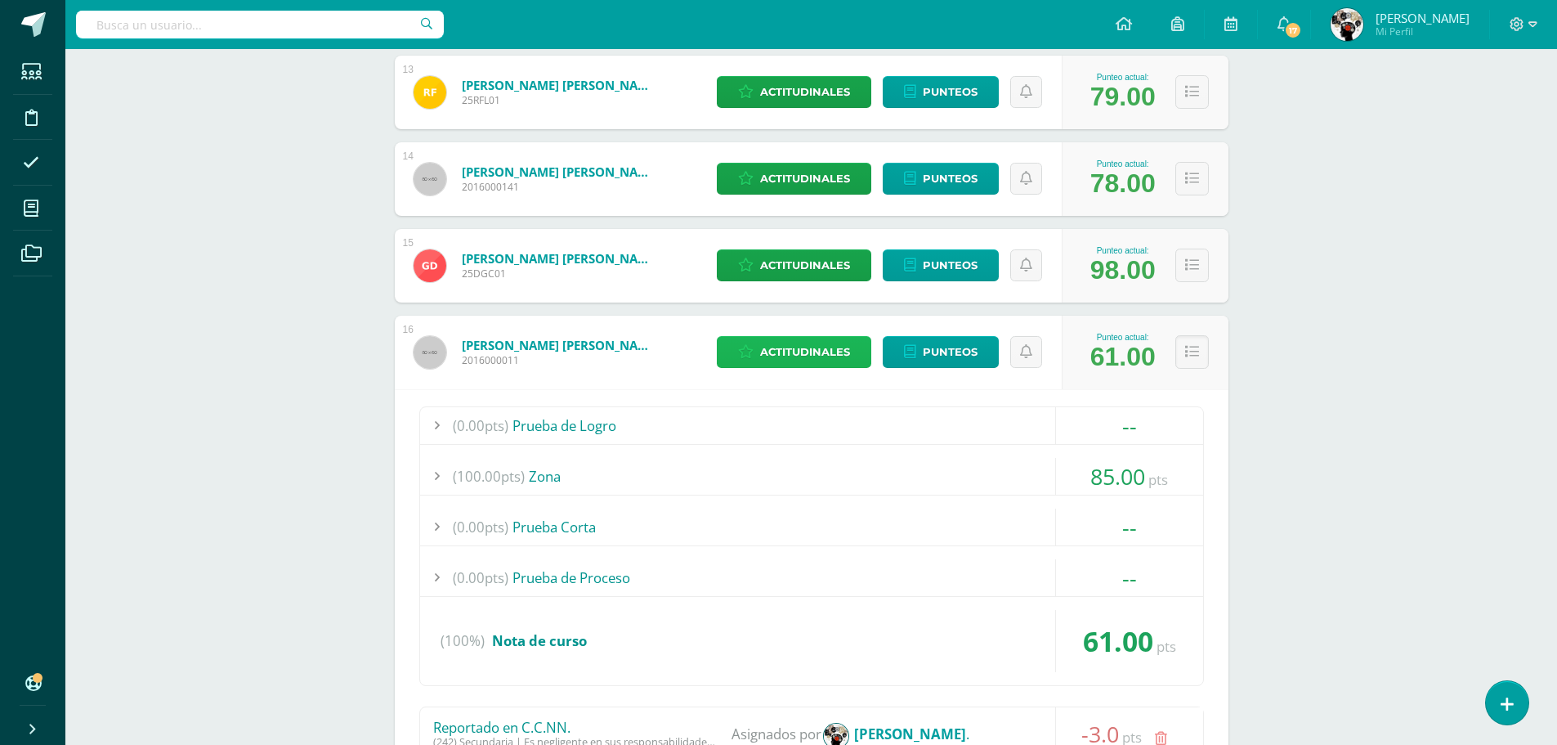
click at [801, 351] on span "Actitudinales" at bounding box center [805, 352] width 90 height 30
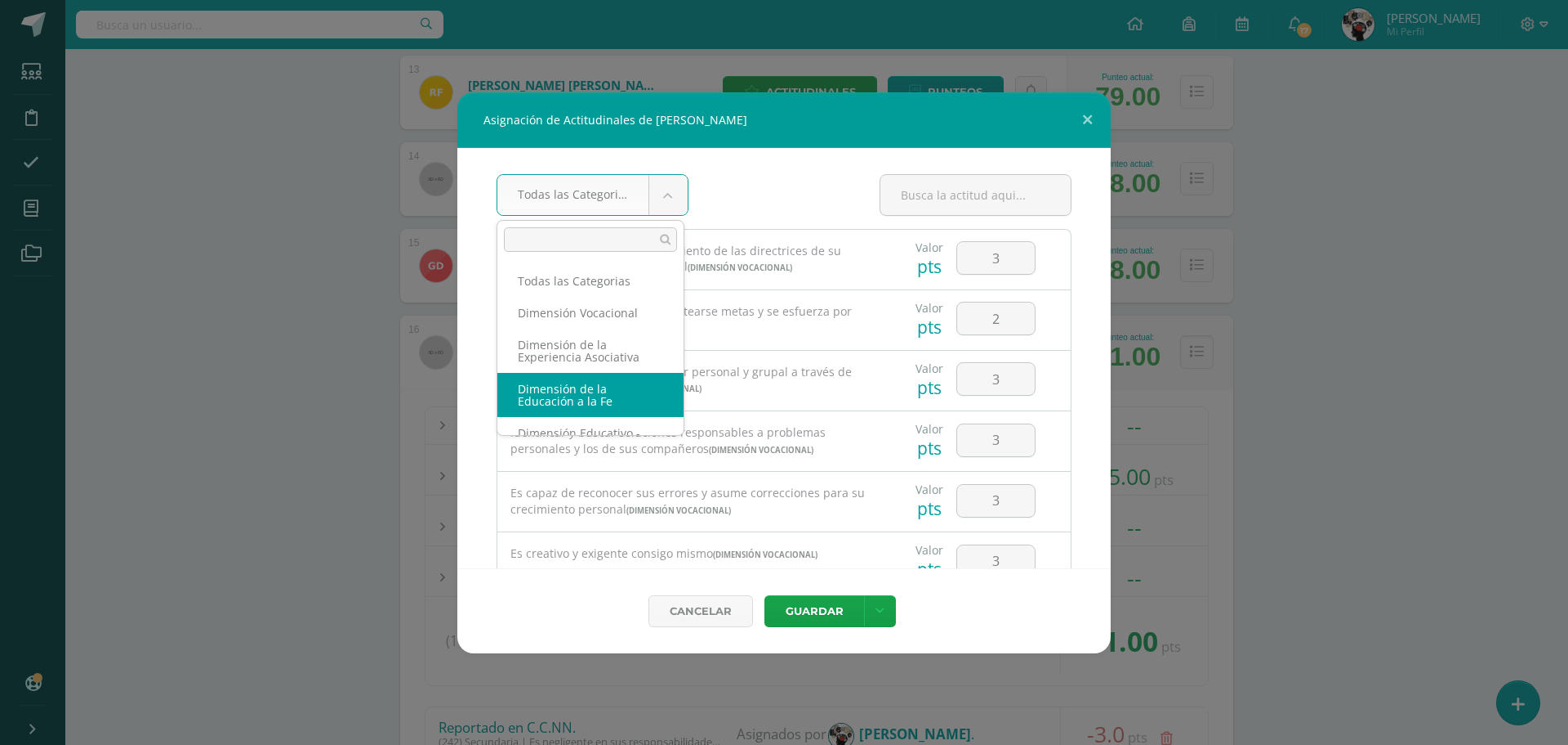
select select "38"
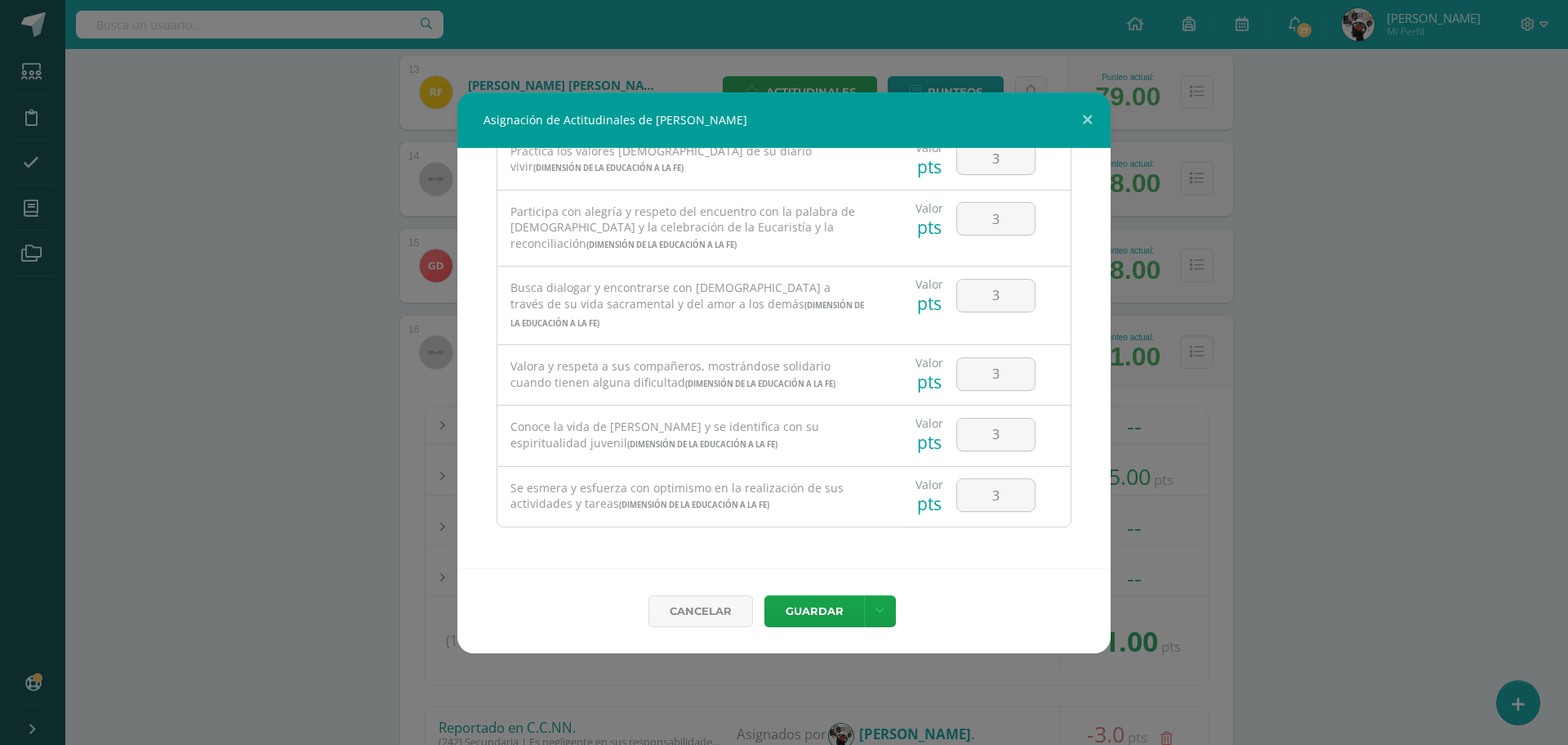
scroll to position [104, 0]
click at [1022, 226] on input "3" at bounding box center [996, 218] width 78 height 32
type input "2"
click at [1053, 280] on div "Valor pts 3" at bounding box center [974, 294] width 191 height 57
click at [1002, 495] on input "3" at bounding box center [996, 494] width 78 height 32
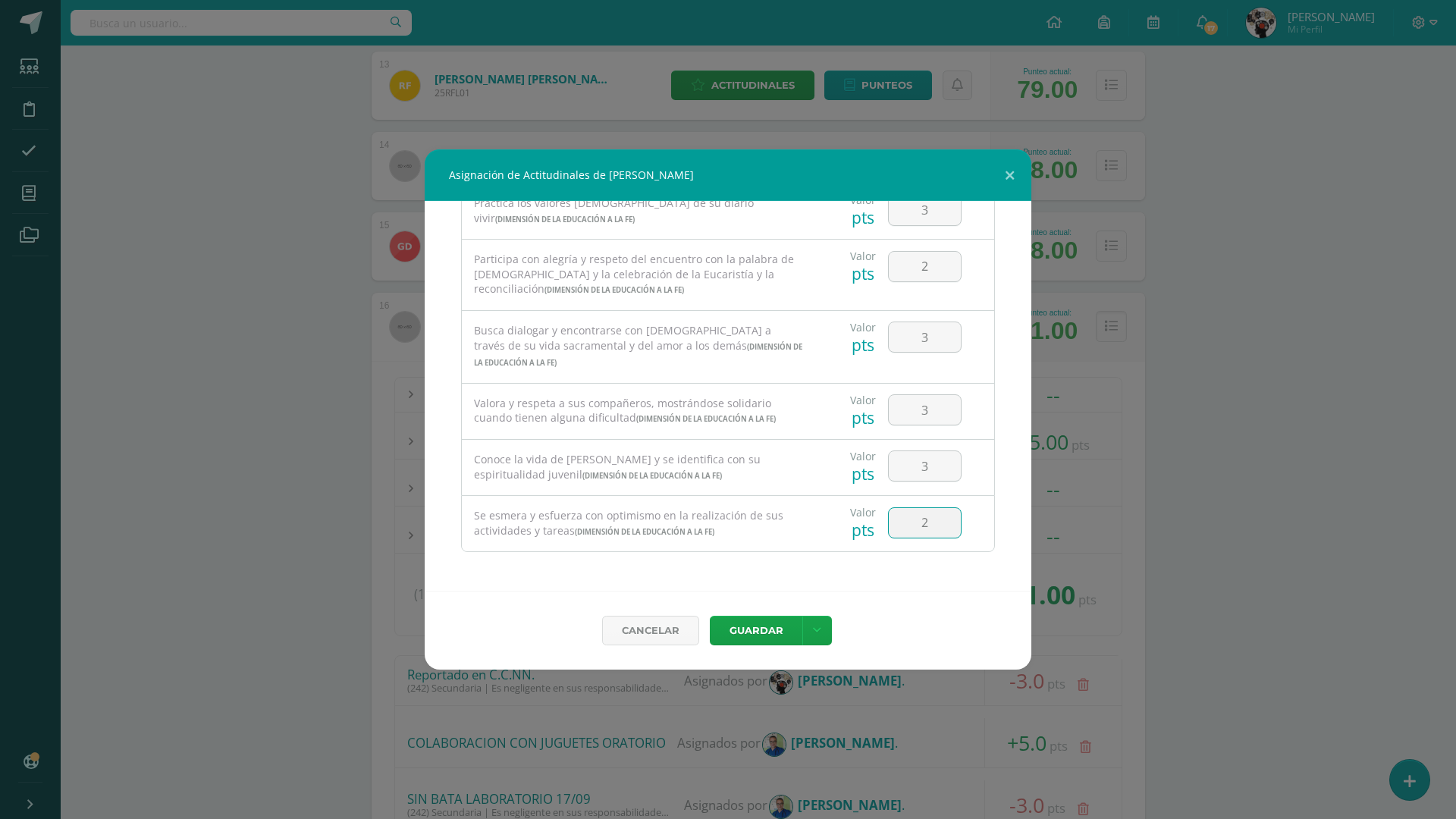
type input "2"
click at [922, 605] on div "Cancelar Guardar" at bounding box center [728, 630] width 607 height 79
click at [761, 630] on button "Guardar" at bounding box center [756, 631] width 93 height 30
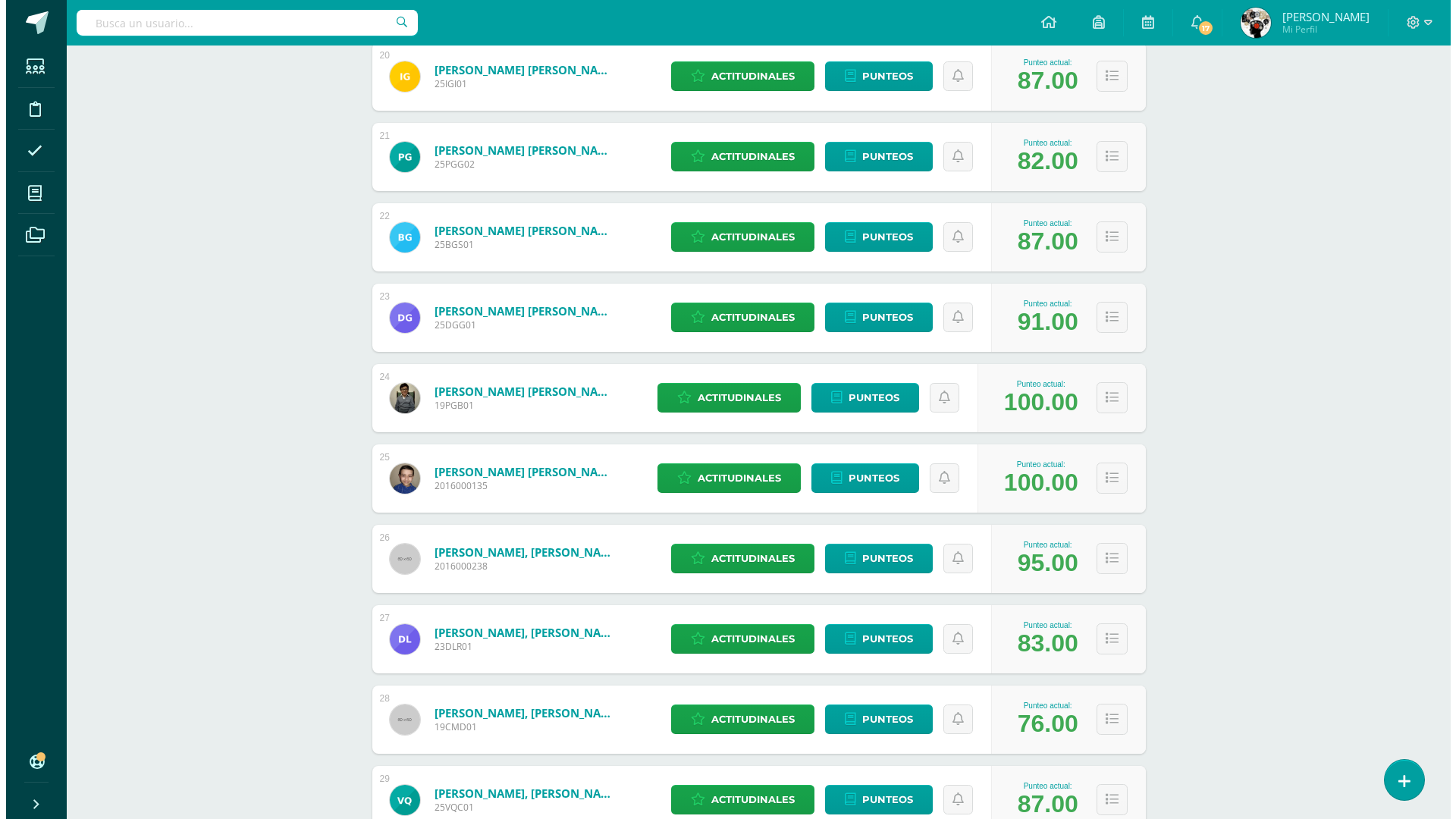
scroll to position [2911, 0]
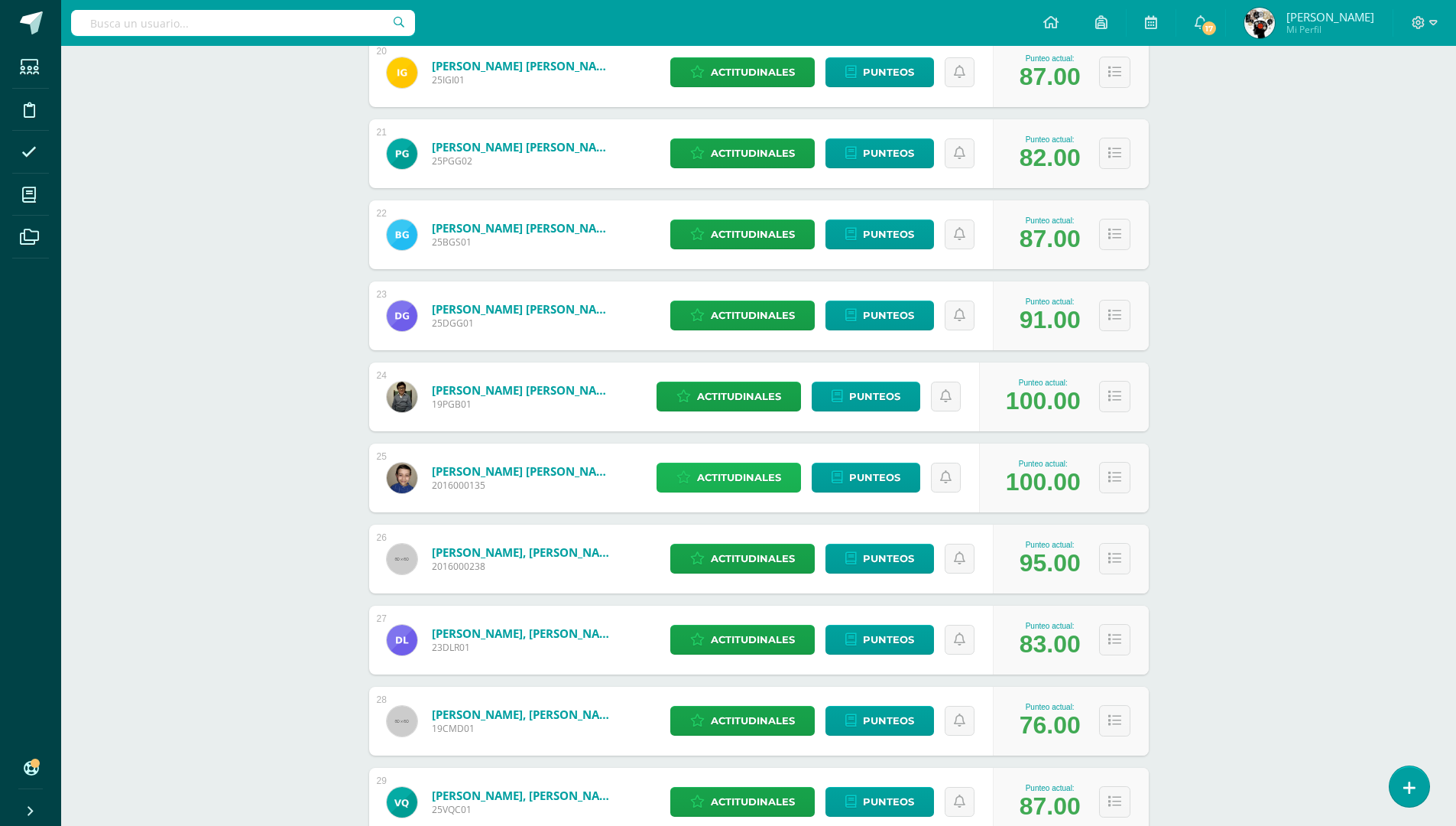
click at [759, 481] on span "Actitudinales" at bounding box center [739, 477] width 84 height 28
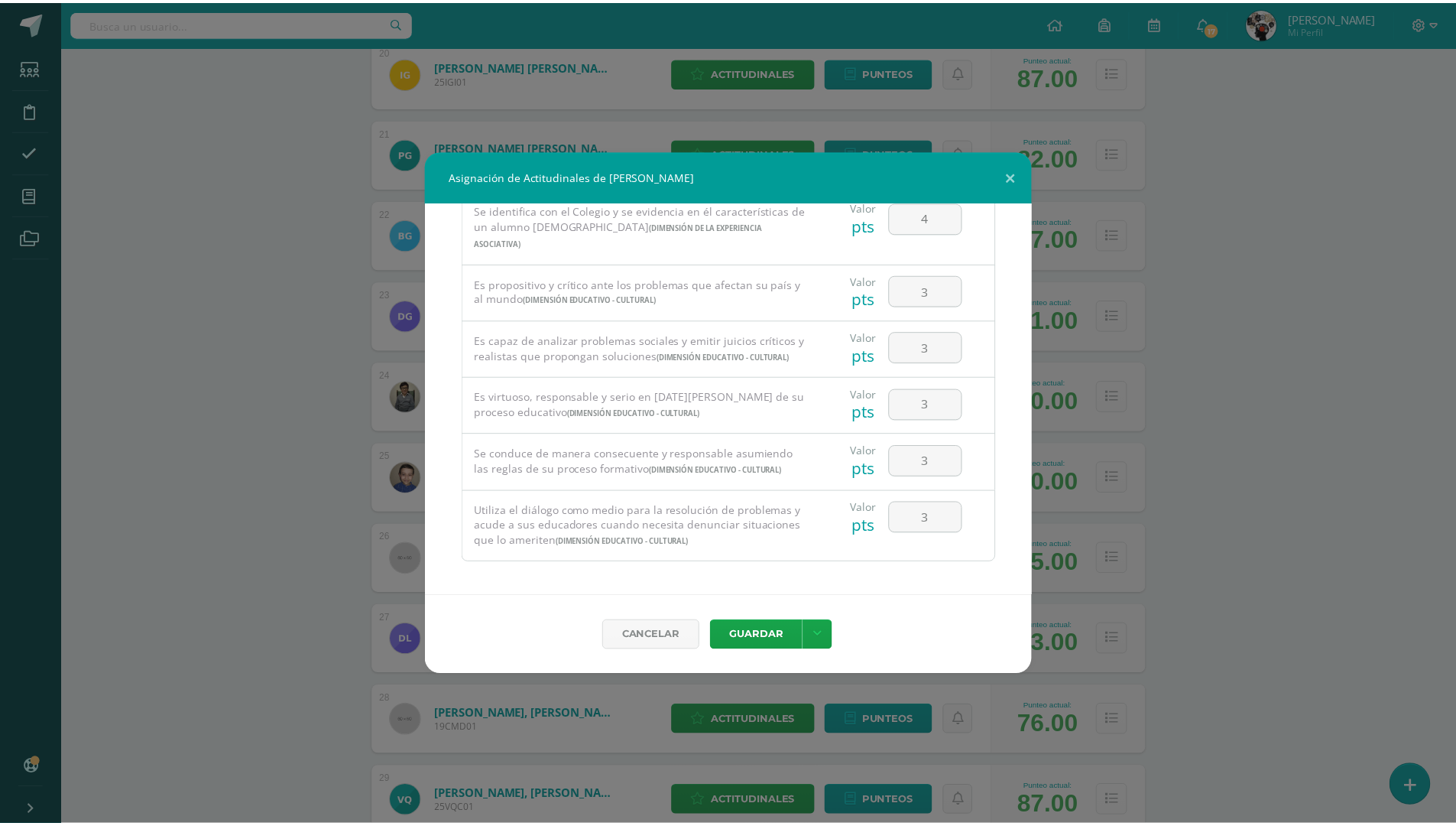
scroll to position [1036, 0]
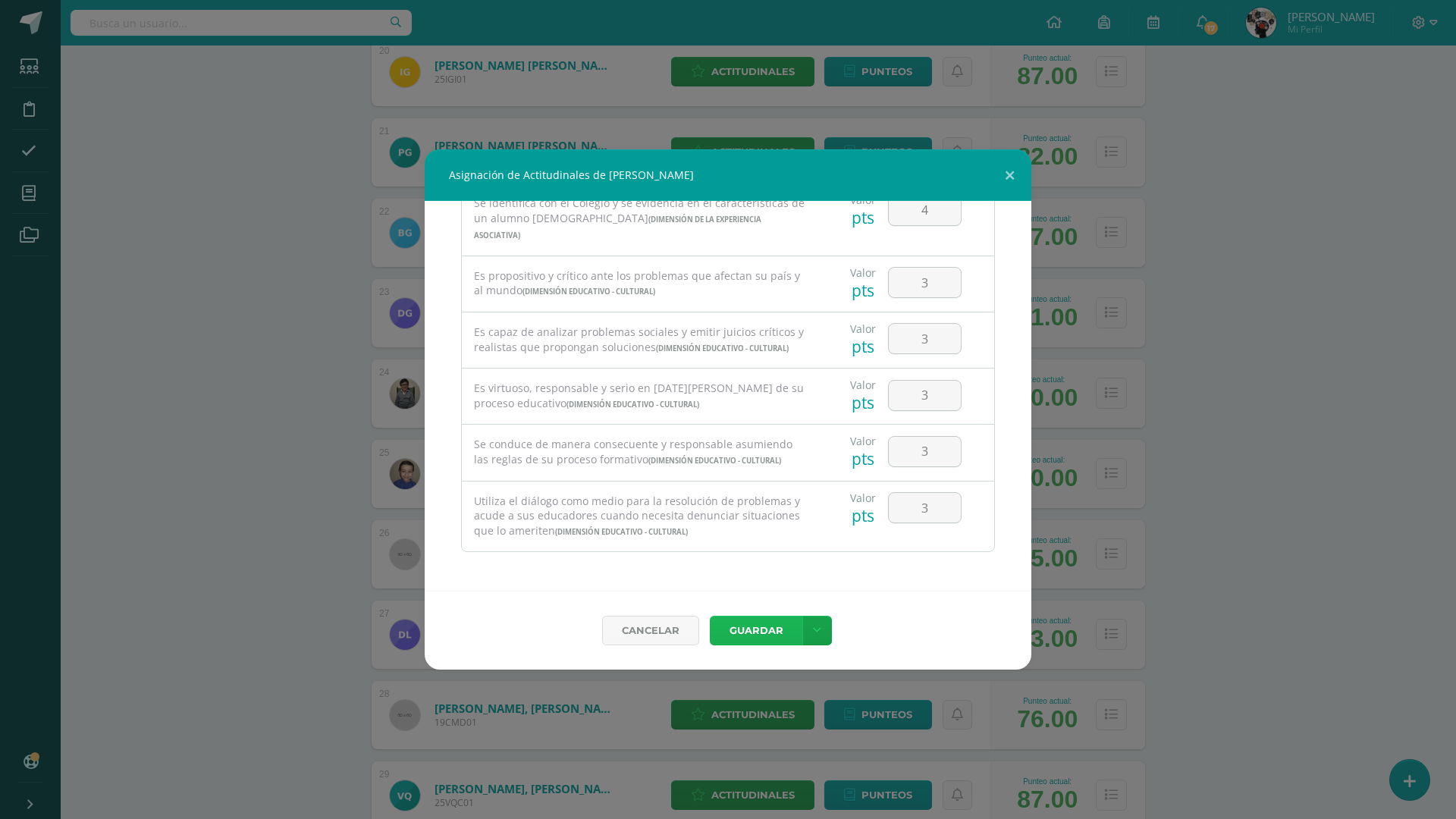
click at [779, 629] on button "Guardar" at bounding box center [756, 631] width 93 height 30
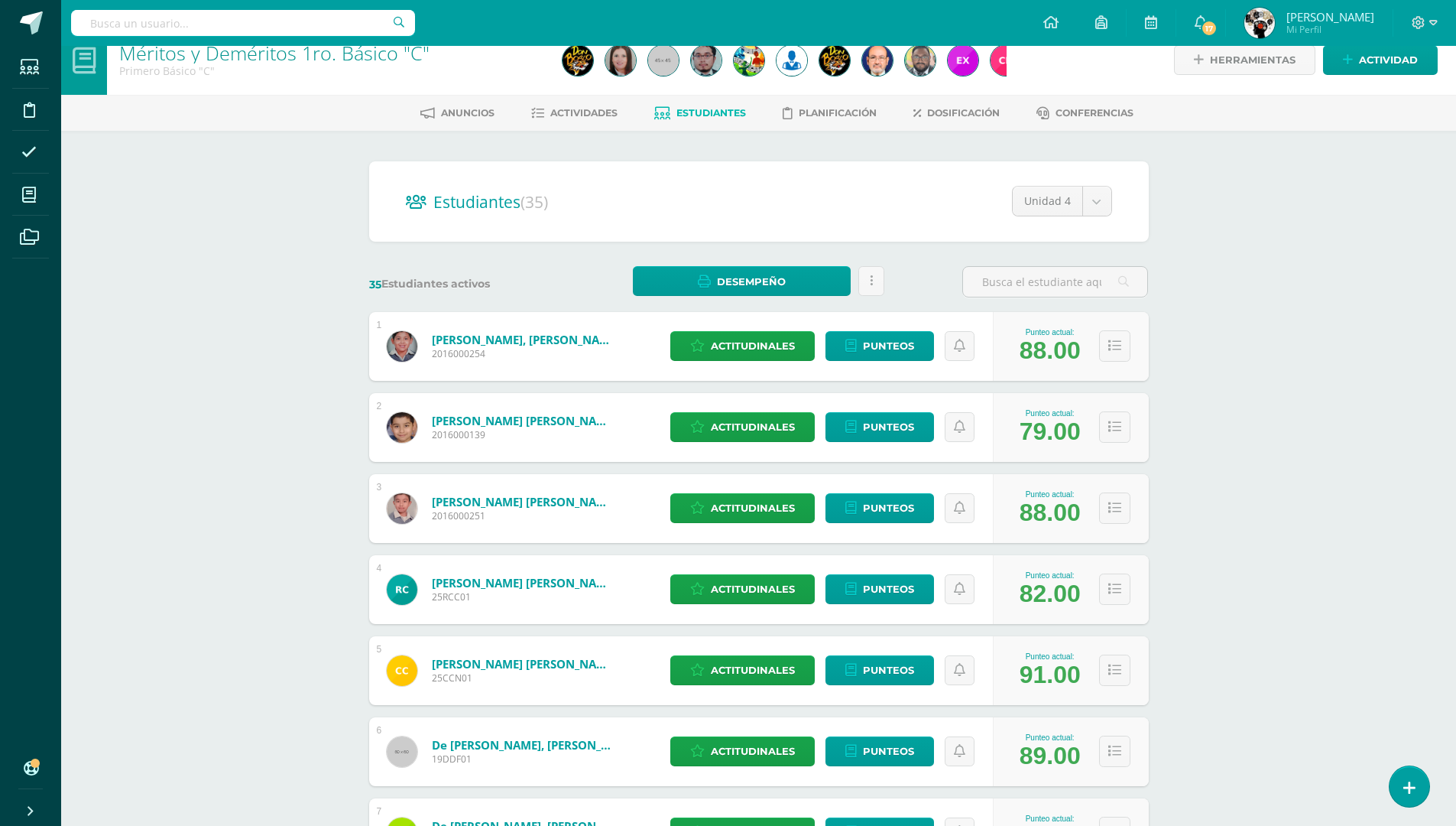
scroll to position [0, 0]
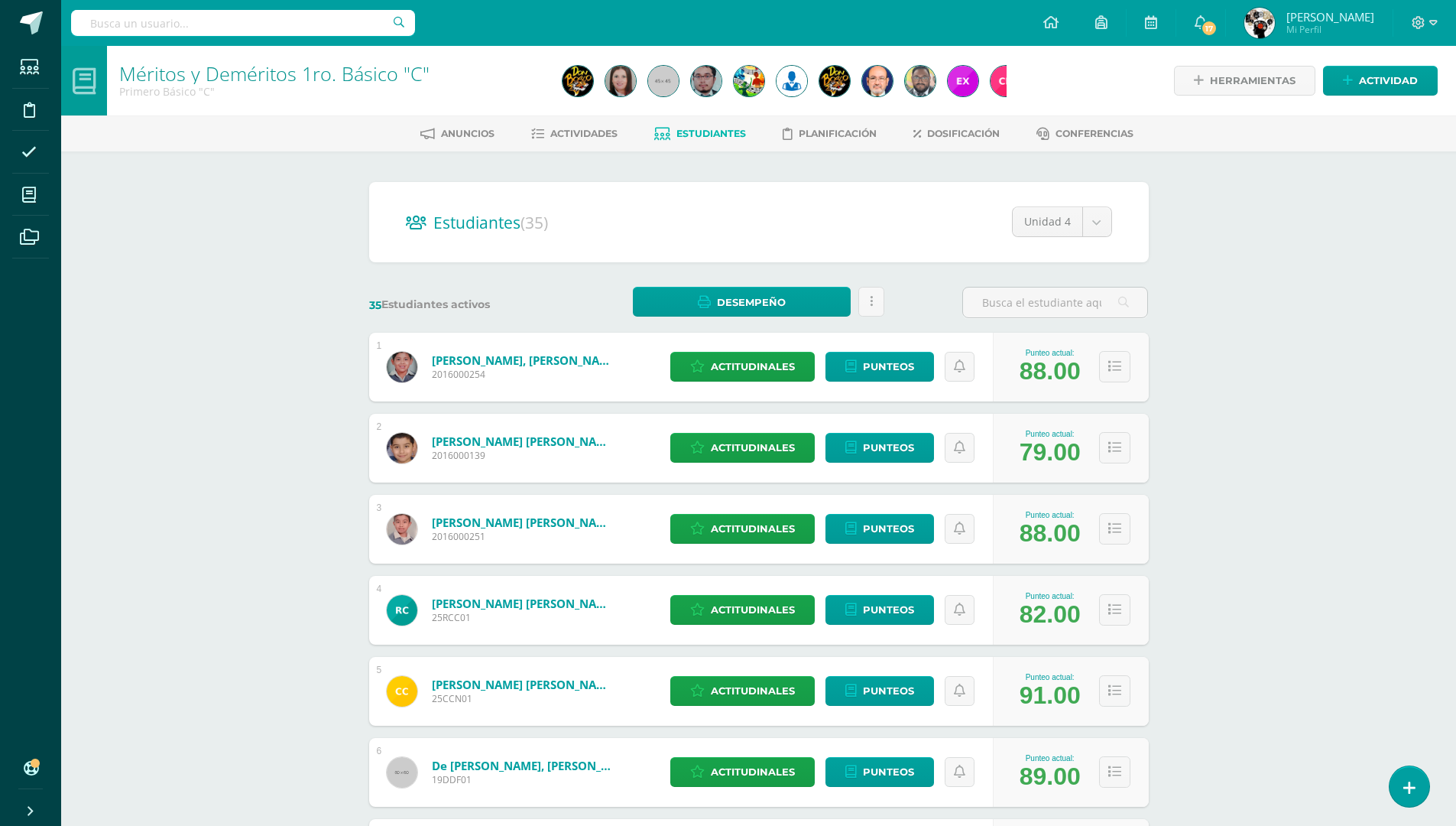
click at [786, 224] on h2 "Estudiantes (35)" at bounding box center [758, 223] width 706 height 32
click at [711, 134] on span "Estudiantes" at bounding box center [711, 134] width 69 height 11
click at [1439, 17] on div at bounding box center [1424, 22] width 63 height 46
click at [1435, 19] on icon at bounding box center [1434, 22] width 8 height 14
click at [1434, 9] on div at bounding box center [1424, 22] width 63 height 46
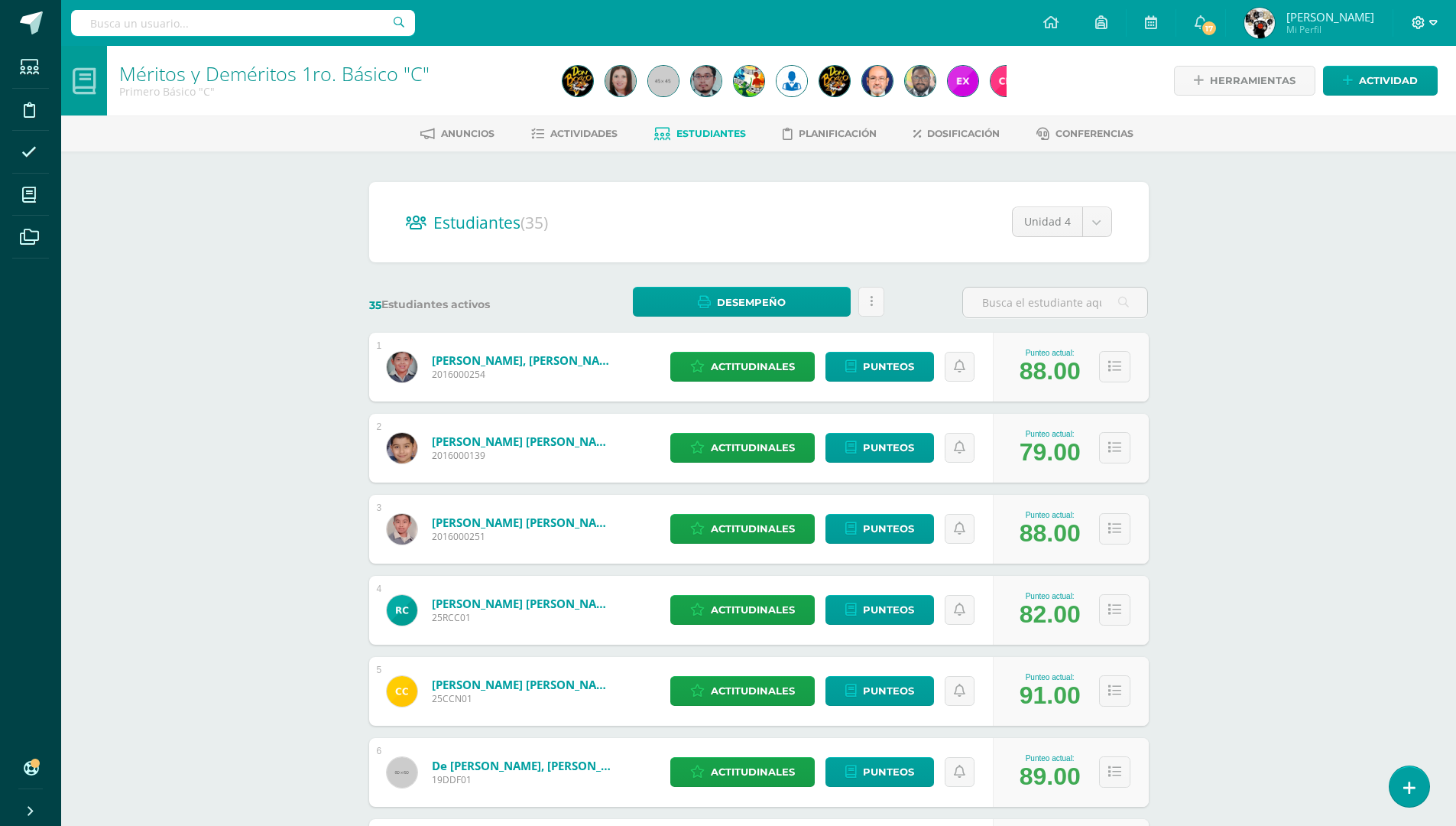
click at [1426, 25] on span at bounding box center [1425, 23] width 26 height 17
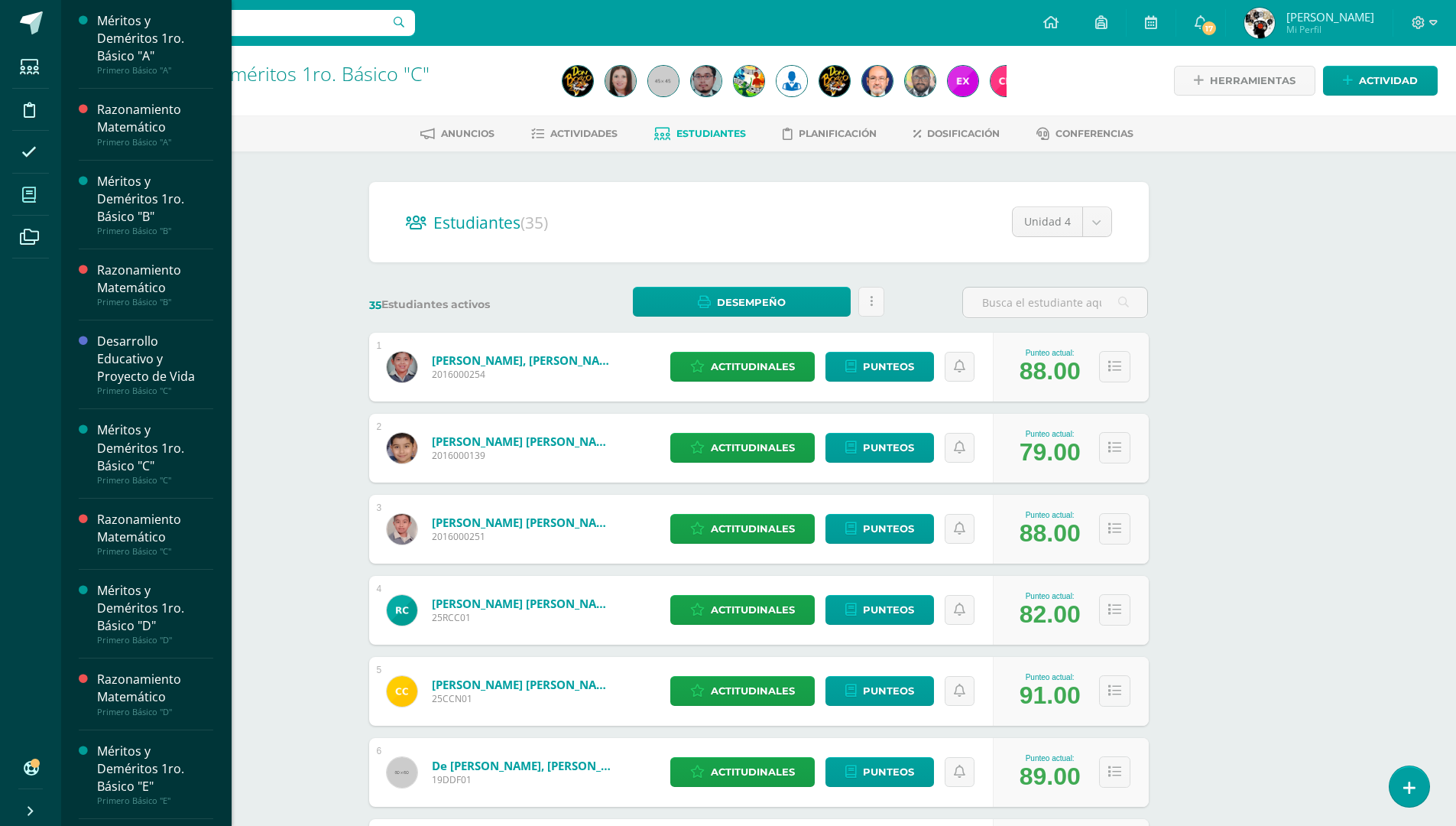
click at [28, 192] on icon at bounding box center [29, 195] width 14 height 15
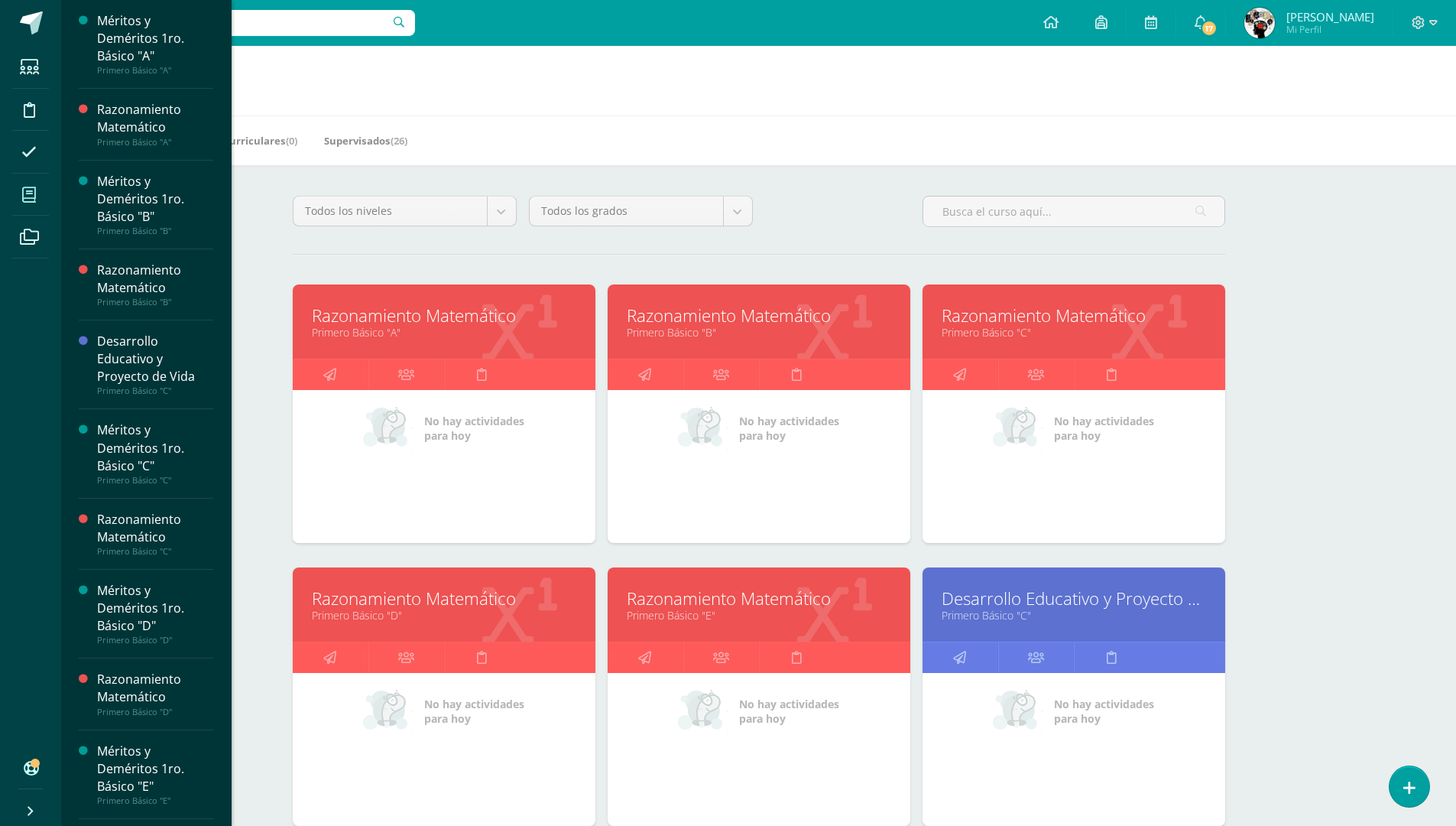
drag, startPoint x: 454, startPoint y: 169, endPoint x: 367, endPoint y: 167, distance: 87.0
click at [319, 77] on h1 "Mis cursos" at bounding box center [758, 80] width 1359 height 69
click at [372, 79] on h1 "Mis cursos" at bounding box center [758, 80] width 1359 height 69
click at [23, 18] on span at bounding box center [31, 22] width 23 height 23
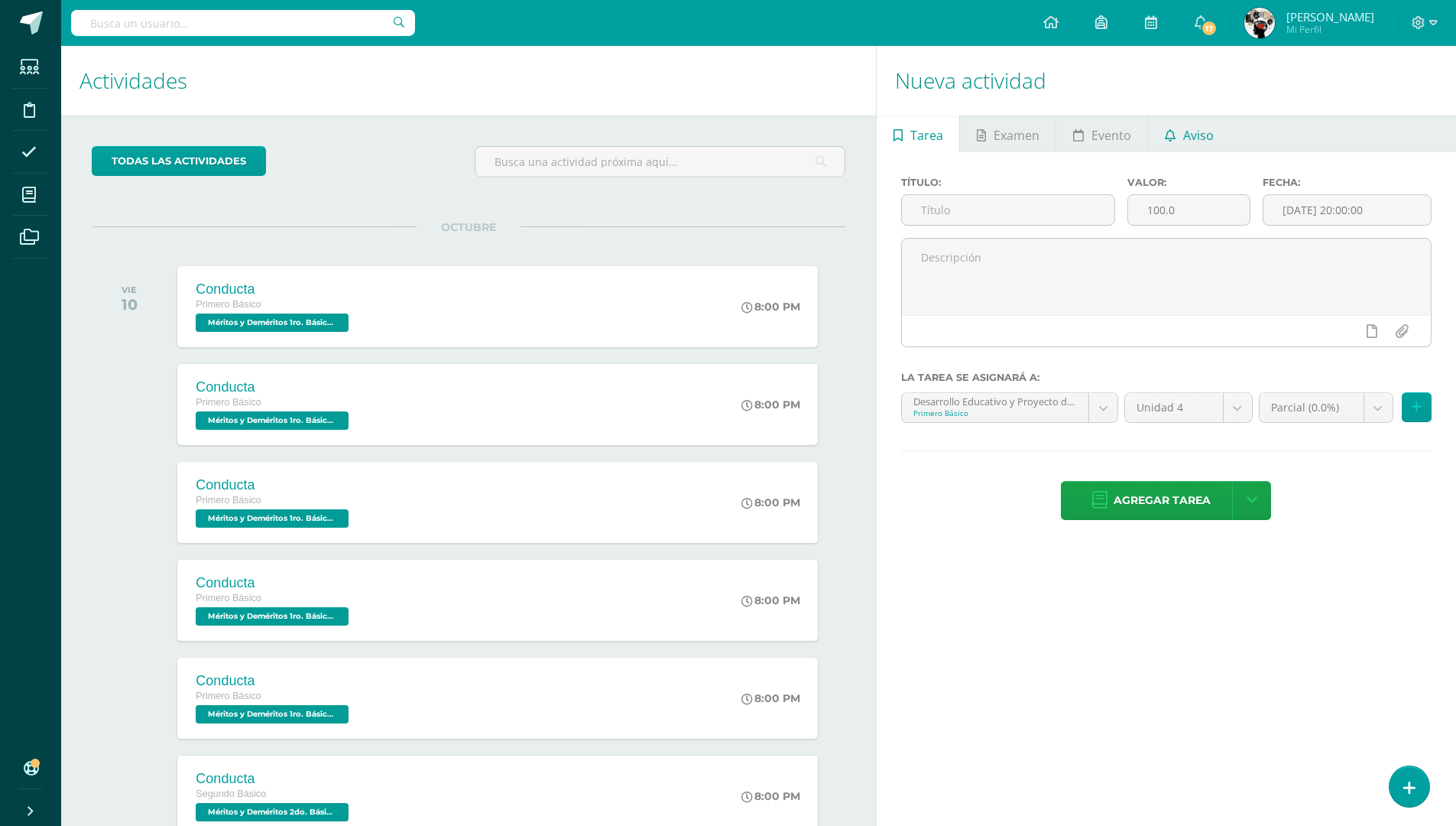
click at [1190, 134] on span "Aviso" at bounding box center [1198, 135] width 31 height 36
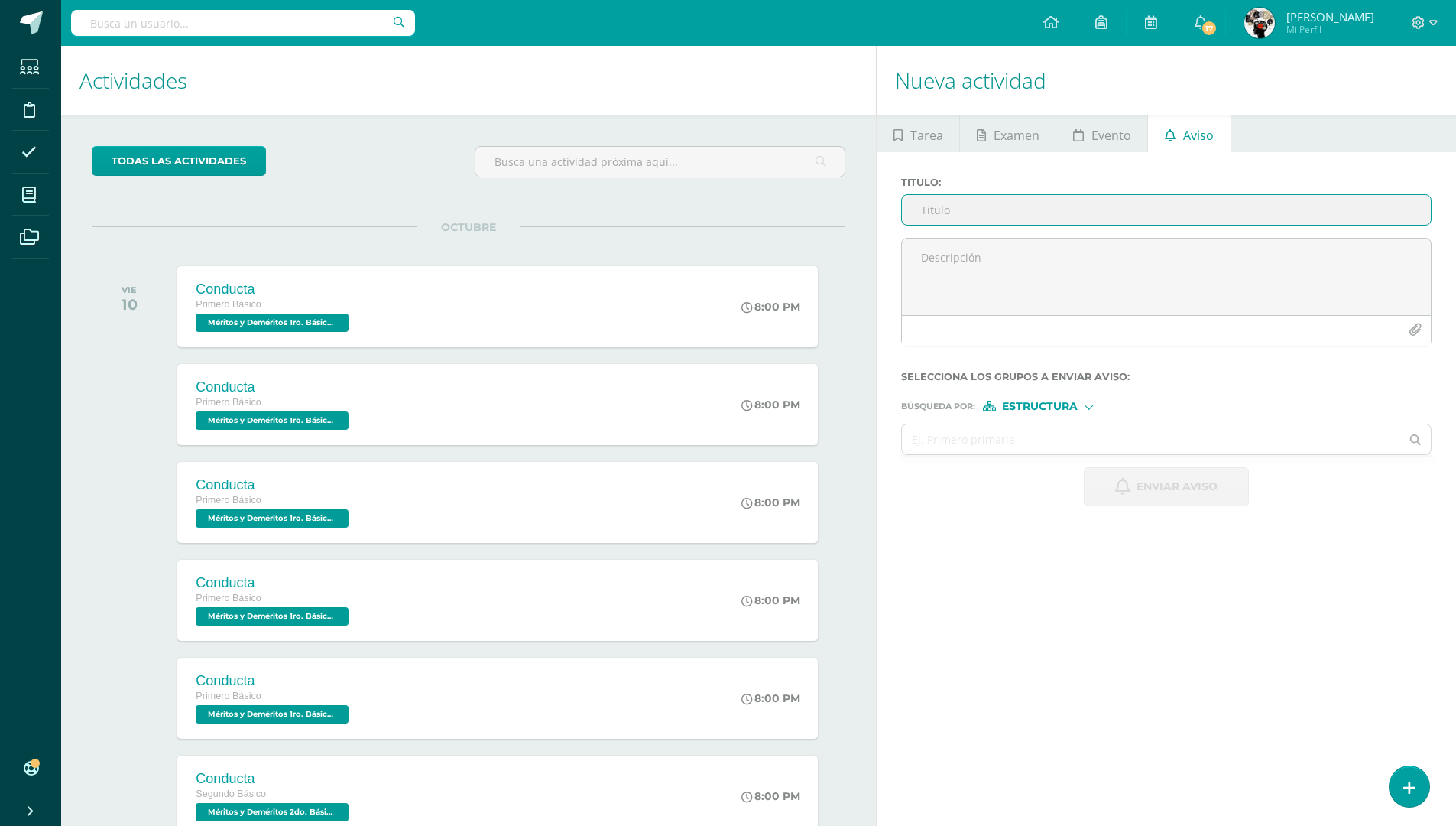
scroll to position [107, 0]
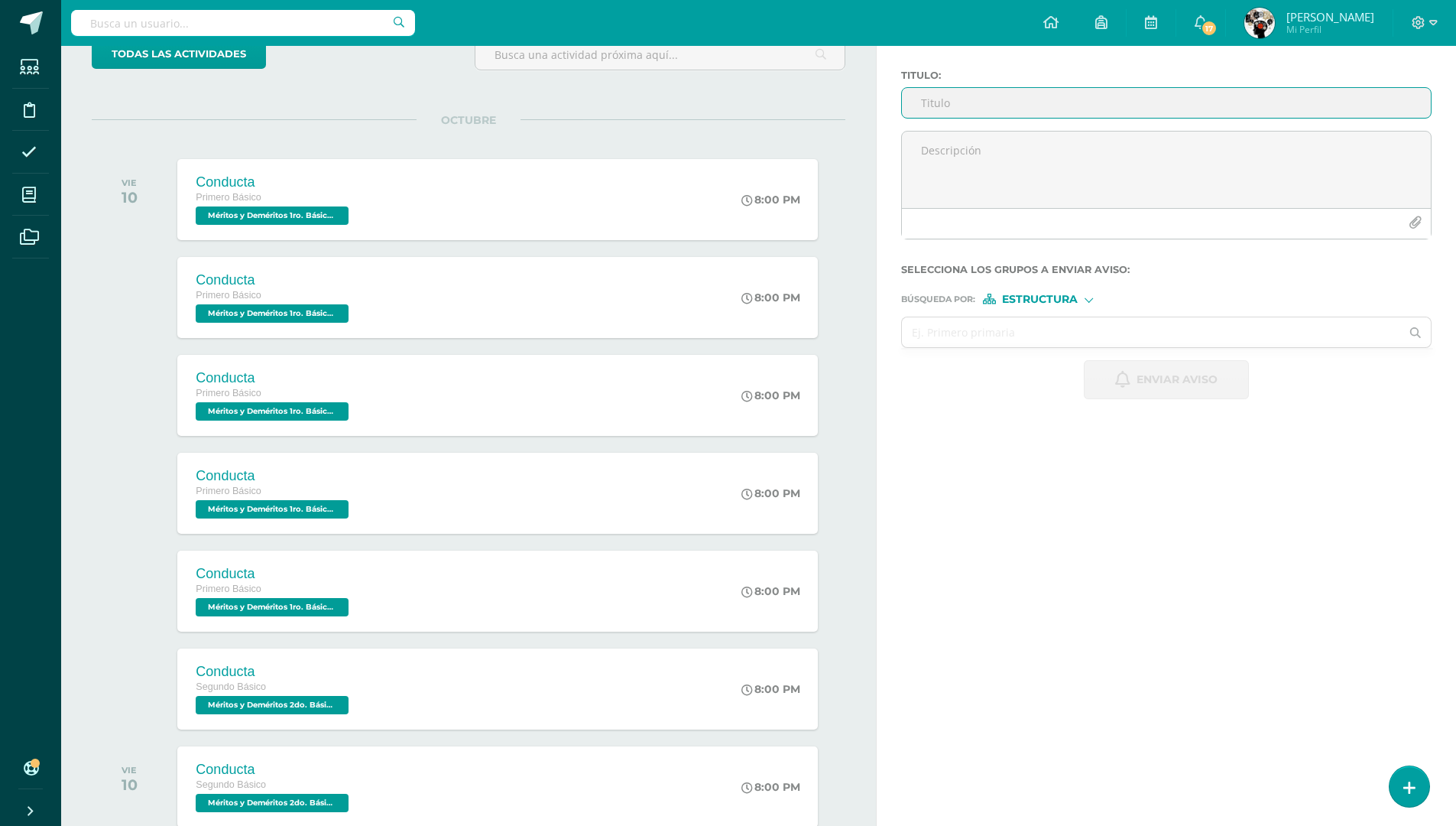
click at [1387, 7] on link "[PERSON_NAME] Mi Perfil" at bounding box center [1309, 22] width 166 height 46
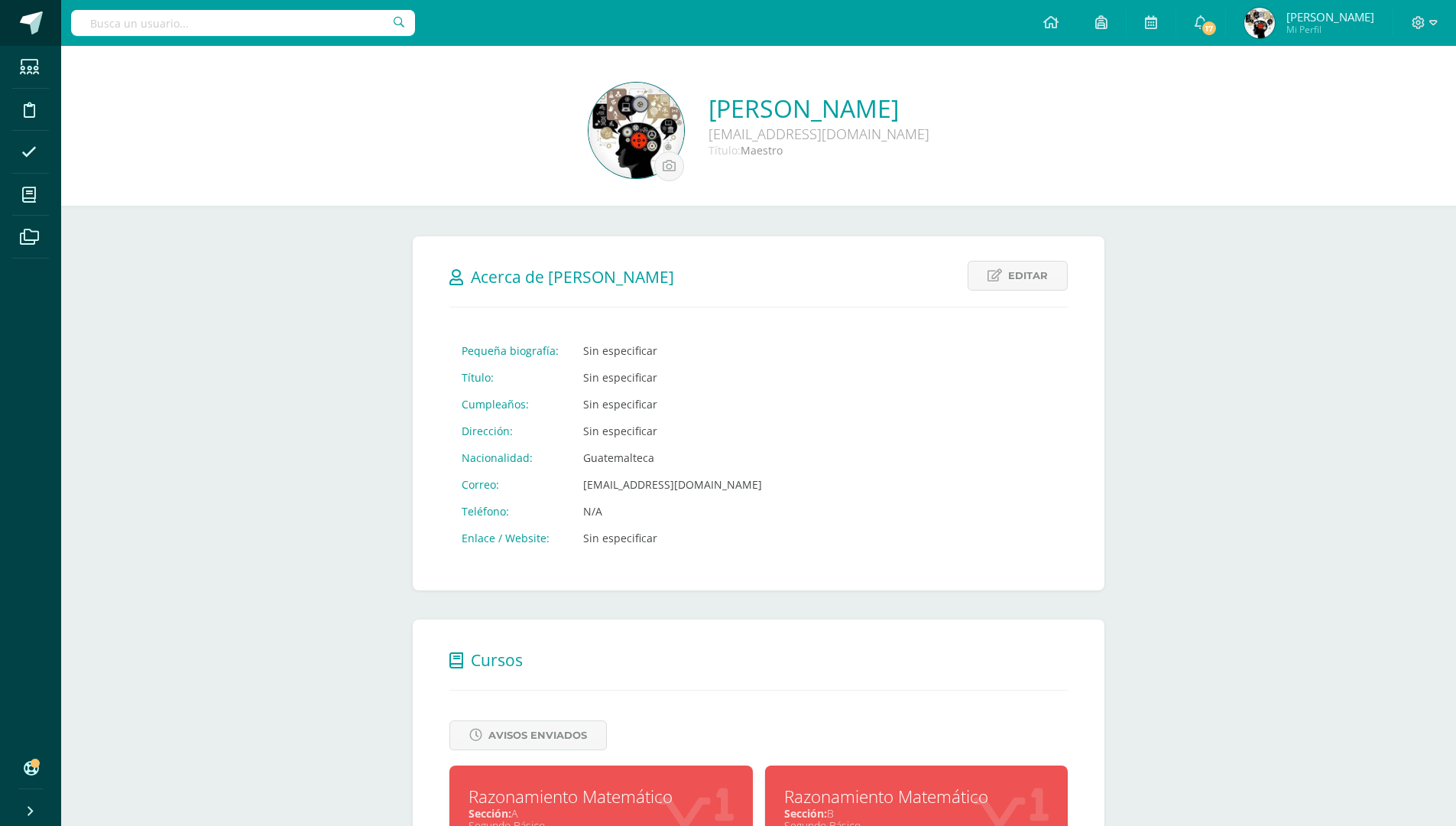
click at [32, 28] on span at bounding box center [31, 22] width 23 height 23
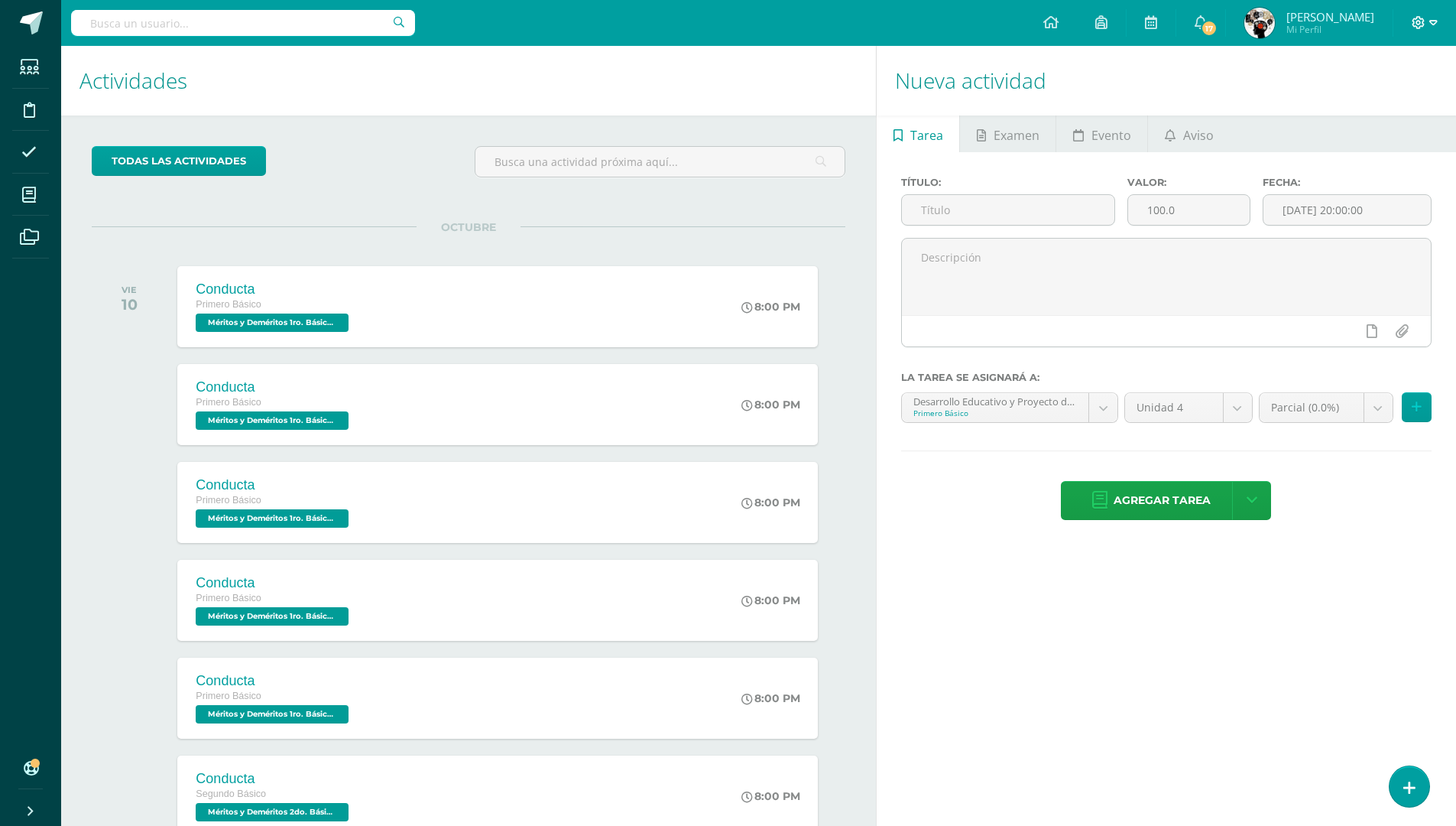
click at [1414, 20] on icon at bounding box center [1420, 22] width 13 height 13
click at [1397, 741] on div "Nueva actividad Tarea Examen Evento Aviso Título: Valor: 100.0 Fecha: 2025-10-1…" at bounding box center [1169, 489] width 586 height 887
click at [1449, 802] on div "Nueva actividad Tarea Examen Evento Aviso Título: Valor: 100.0 Fecha: 2025-10-1…" at bounding box center [1169, 489] width 586 height 887
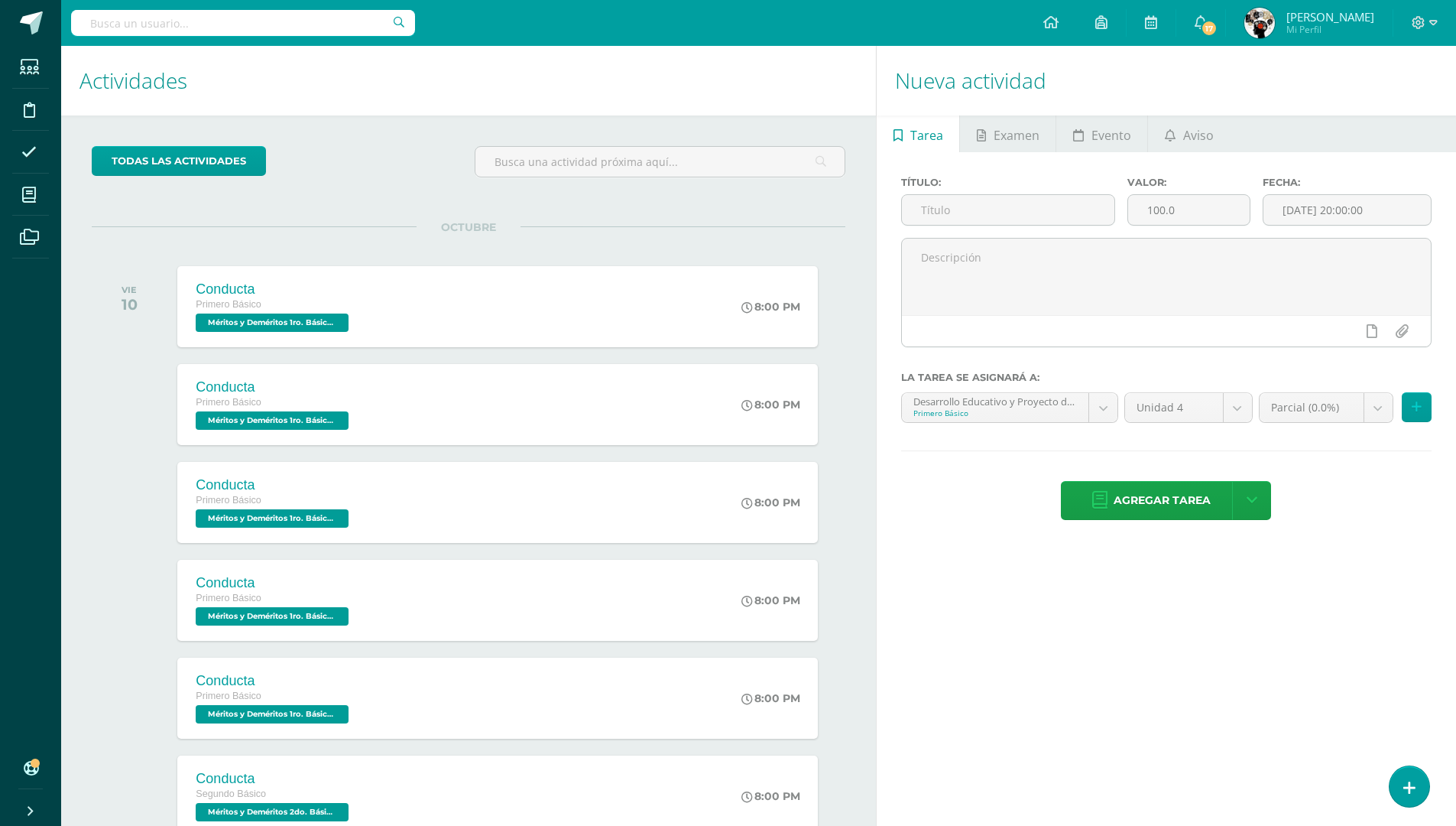
click at [1449, 802] on div "Nueva actividad Tarea Examen Evento Aviso Título: Valor: 100.0 Fecha: 2025-10-1…" at bounding box center [1169, 489] width 586 height 887
click at [27, 762] on icon at bounding box center [29, 768] width 12 height 15
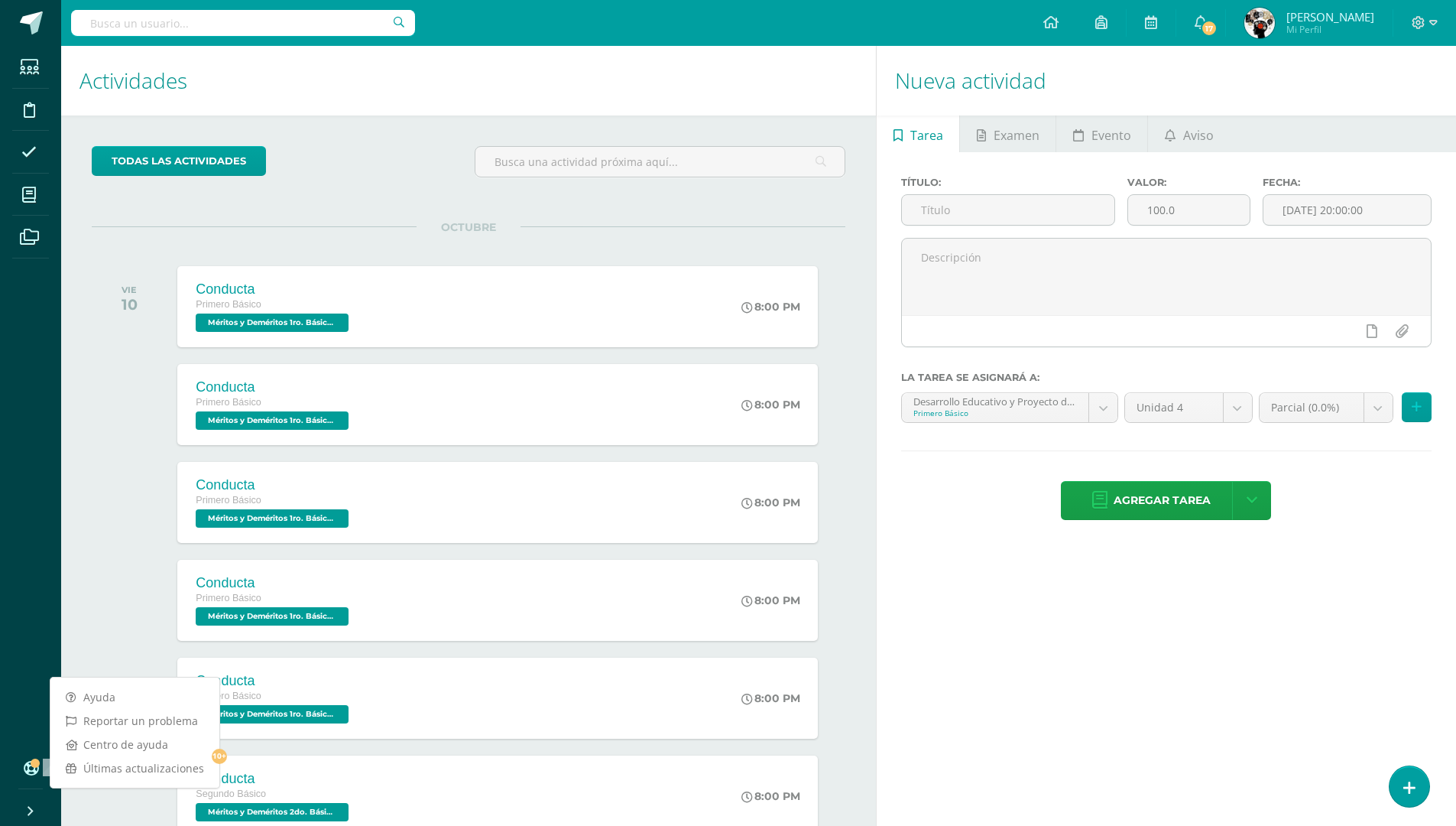
click at [54, 820] on link "Cerrar panel" at bounding box center [55, 809] width 110 height 33
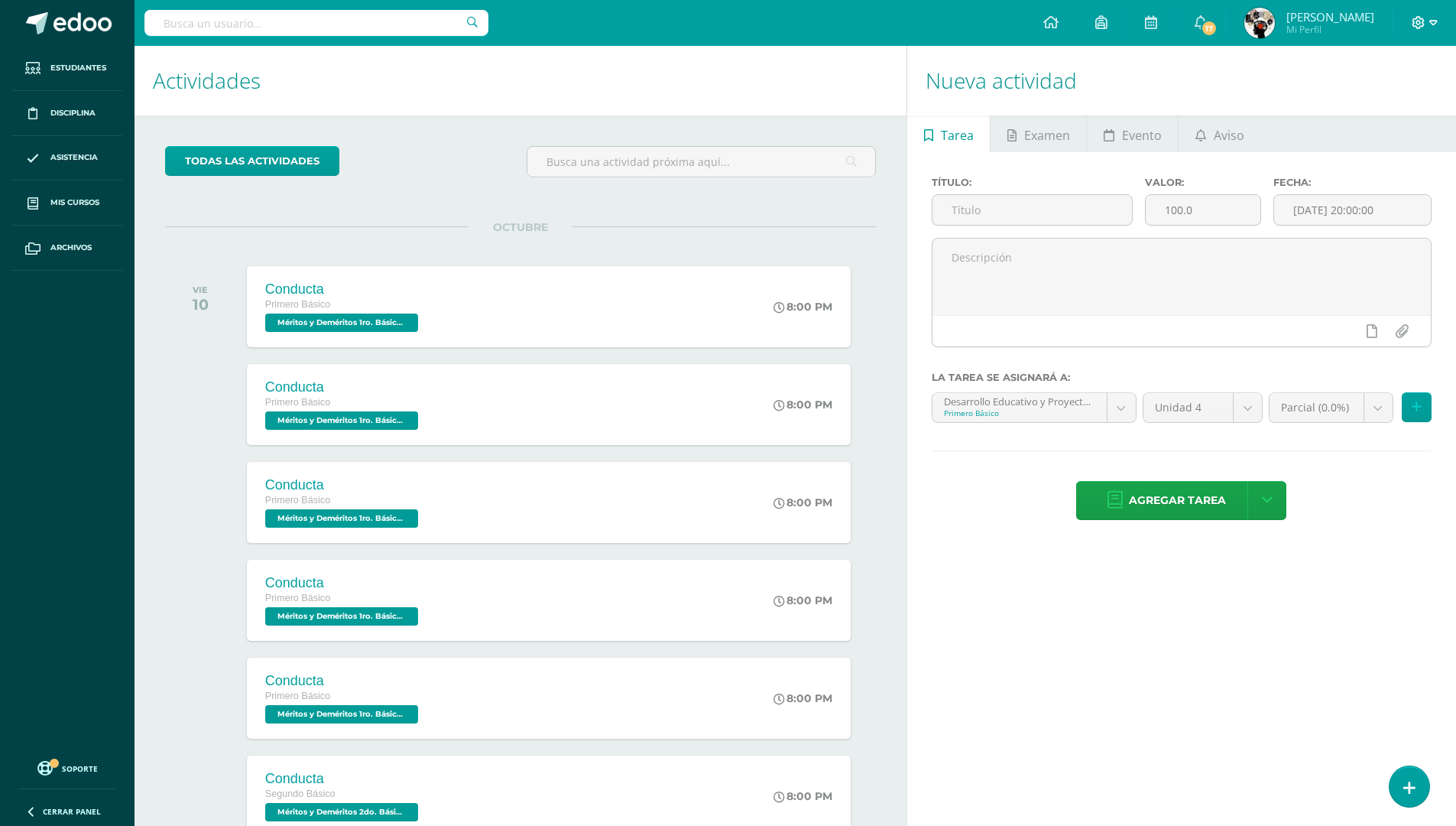
click at [1416, 23] on icon at bounding box center [1419, 22] width 14 height 14
click at [1379, 107] on span "Cerrar sesión" at bounding box center [1386, 105] width 69 height 15
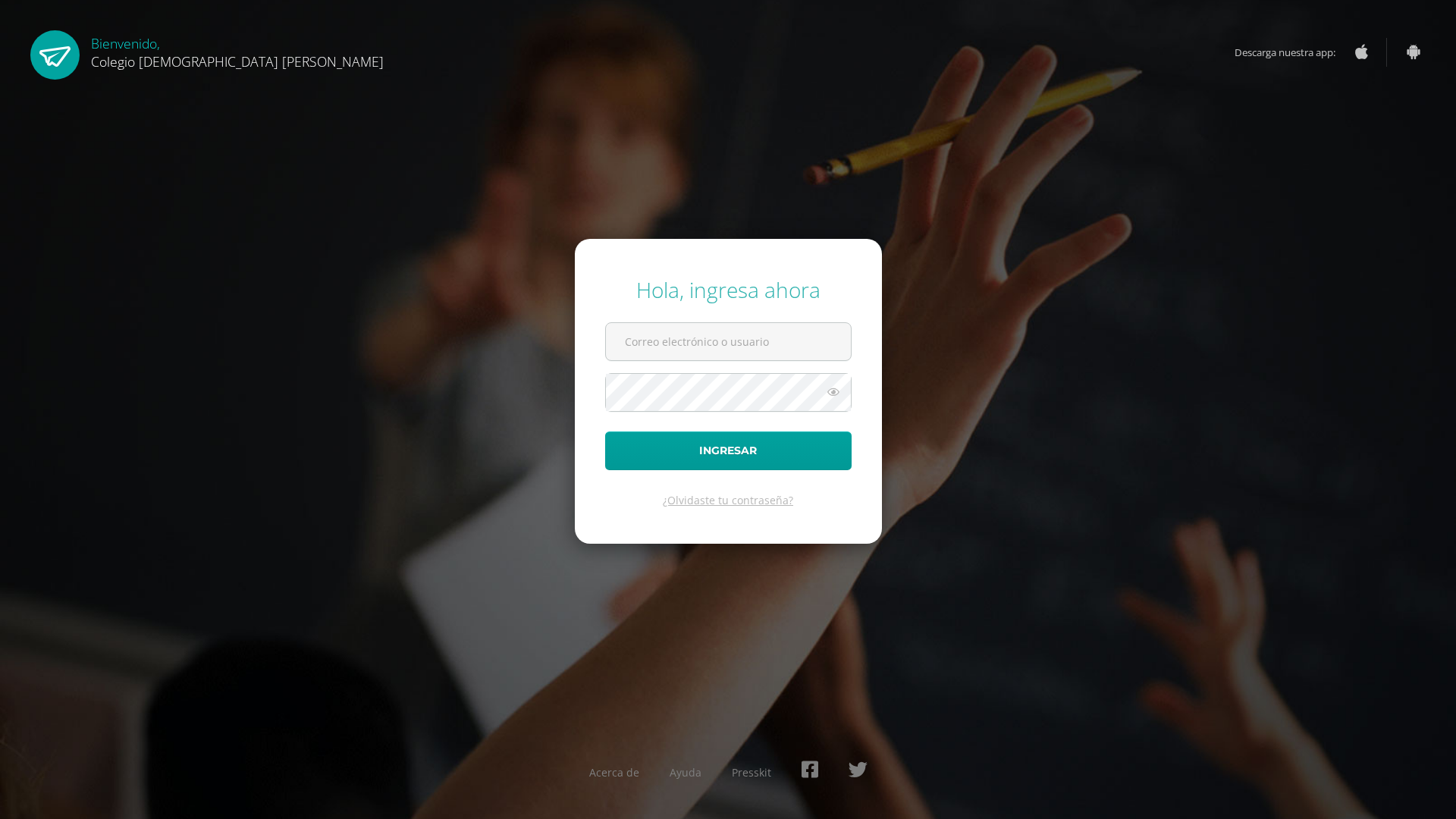
type input "[EMAIL_ADDRESS][DOMAIN_NAME]"
click at [661, 649] on div "Hola, ingresa ahora [EMAIL_ADDRESS][DOMAIN_NAME] Ingresar ¿Olvidaste tu contras…" at bounding box center [728, 409] width 1469 height 819
click at [741, 713] on div "Hola, ingresa ahora [EMAIL_ADDRESS][DOMAIN_NAME] Ingresar ¿Olvidaste tu contras…" at bounding box center [728, 409] width 1469 height 819
click at [1260, 271] on div "Hola, ingresa ahora [EMAIL_ADDRESS][DOMAIN_NAME] Ingresar ¿Olvidaste tu contras…" at bounding box center [728, 410] width 1469 height 293
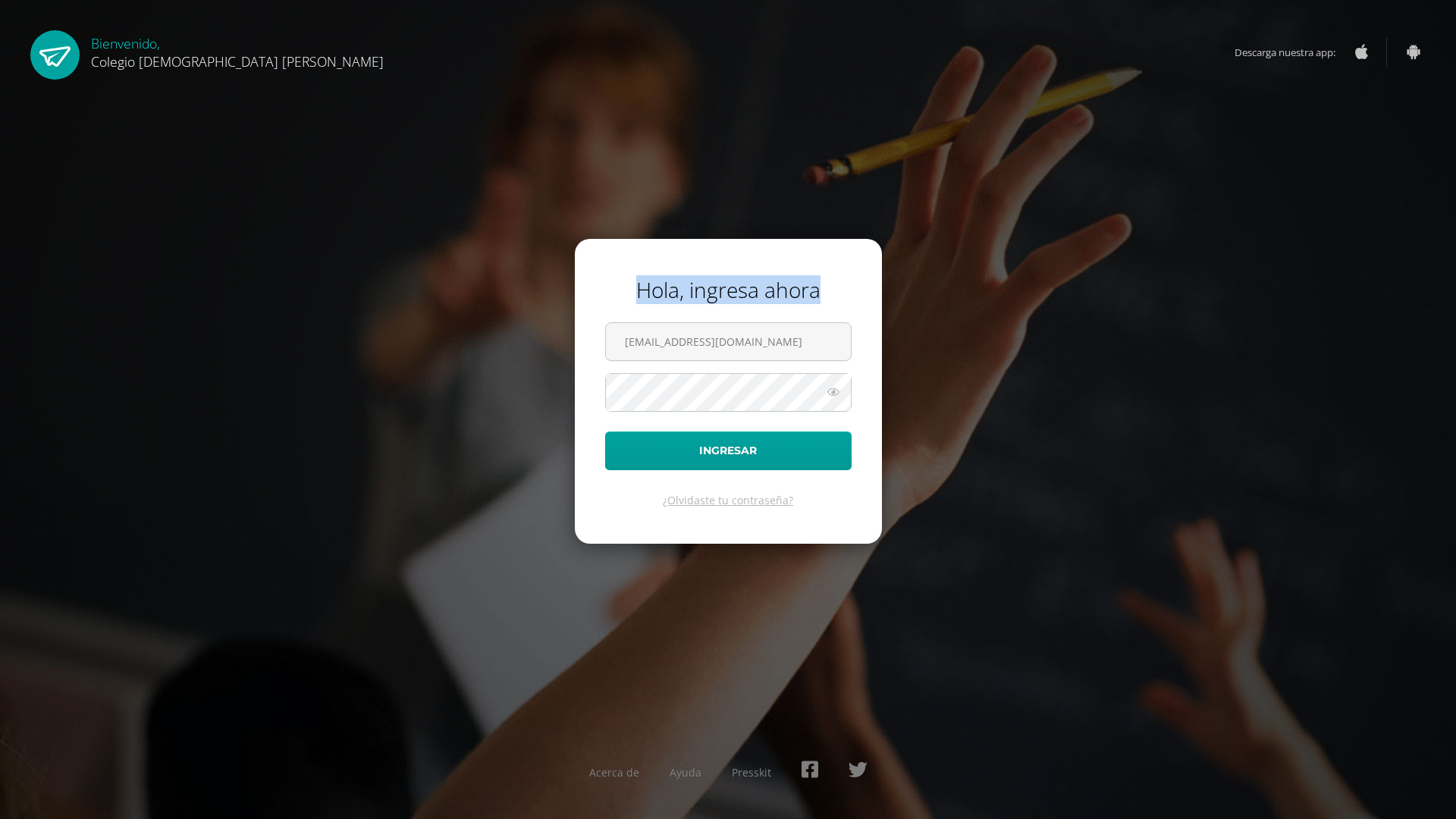
click at [1260, 271] on div "Hola, ingresa ahora [EMAIL_ADDRESS][DOMAIN_NAME] Ingresar ¿Olvidaste tu contras…" at bounding box center [728, 410] width 1469 height 293
click at [1456, 805] on div "Hola, ingresa ahora [EMAIL_ADDRESS][DOMAIN_NAME] Ingresar ¿Olvidaste tu contras…" at bounding box center [728, 409] width 1469 height 819
click at [668, 792] on div "Acerca de Ayuda Presskit" at bounding box center [728, 775] width 978 height 56
click at [667, 791] on div "Acerca de Ayuda Presskit" at bounding box center [728, 775] width 978 height 56
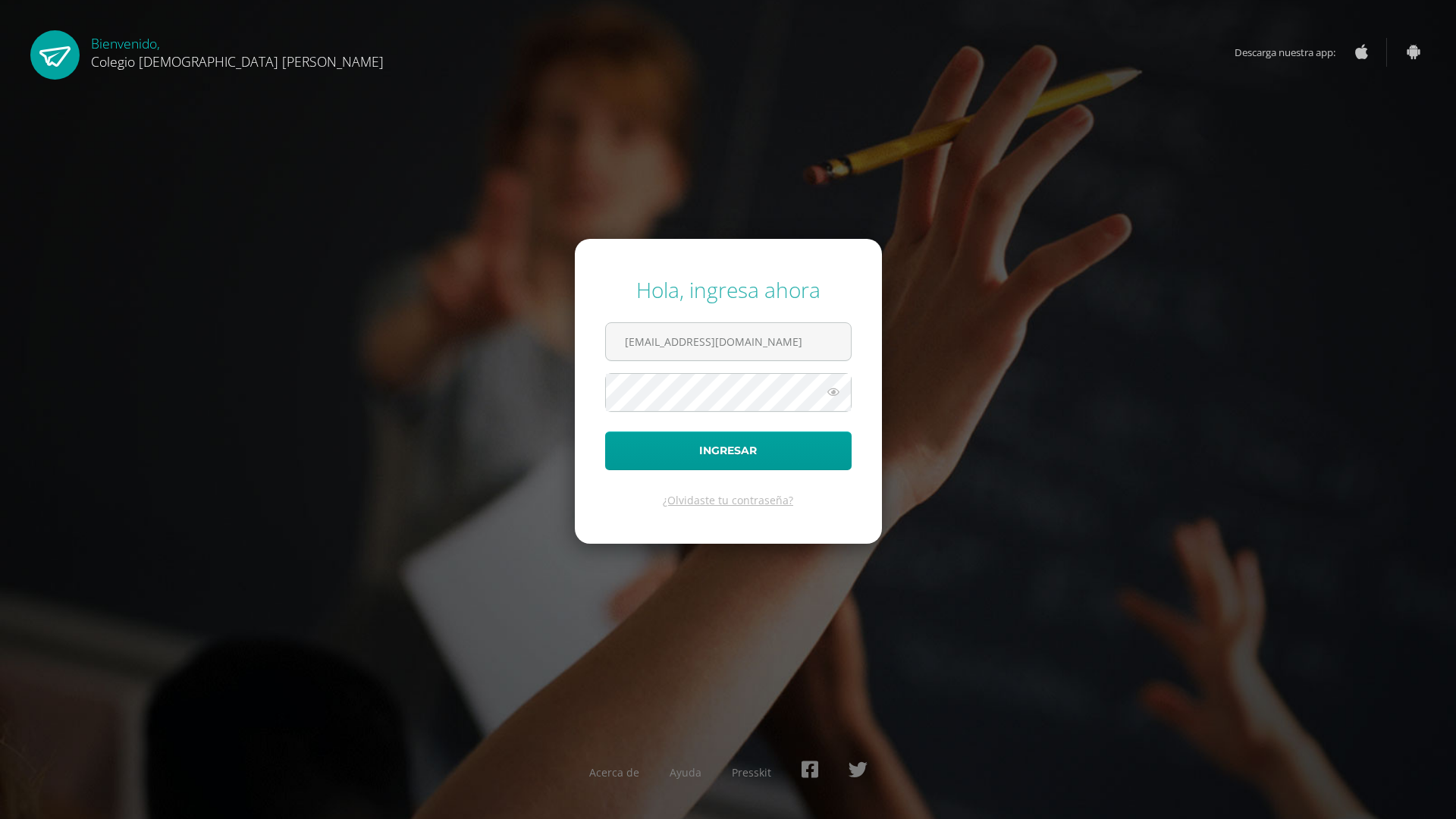
click at [625, 812] on div "Hola, ingresa ahora [EMAIL_ADDRESS][DOMAIN_NAME] Ingresar ¿Olvidaste tu contras…" at bounding box center [728, 409] width 1469 height 819
click at [39, 58] on link at bounding box center [55, 55] width 49 height 49
type input "[EMAIL_ADDRESS][DOMAIN_NAME]"
click at [75, 43] on link at bounding box center [55, 55] width 49 height 49
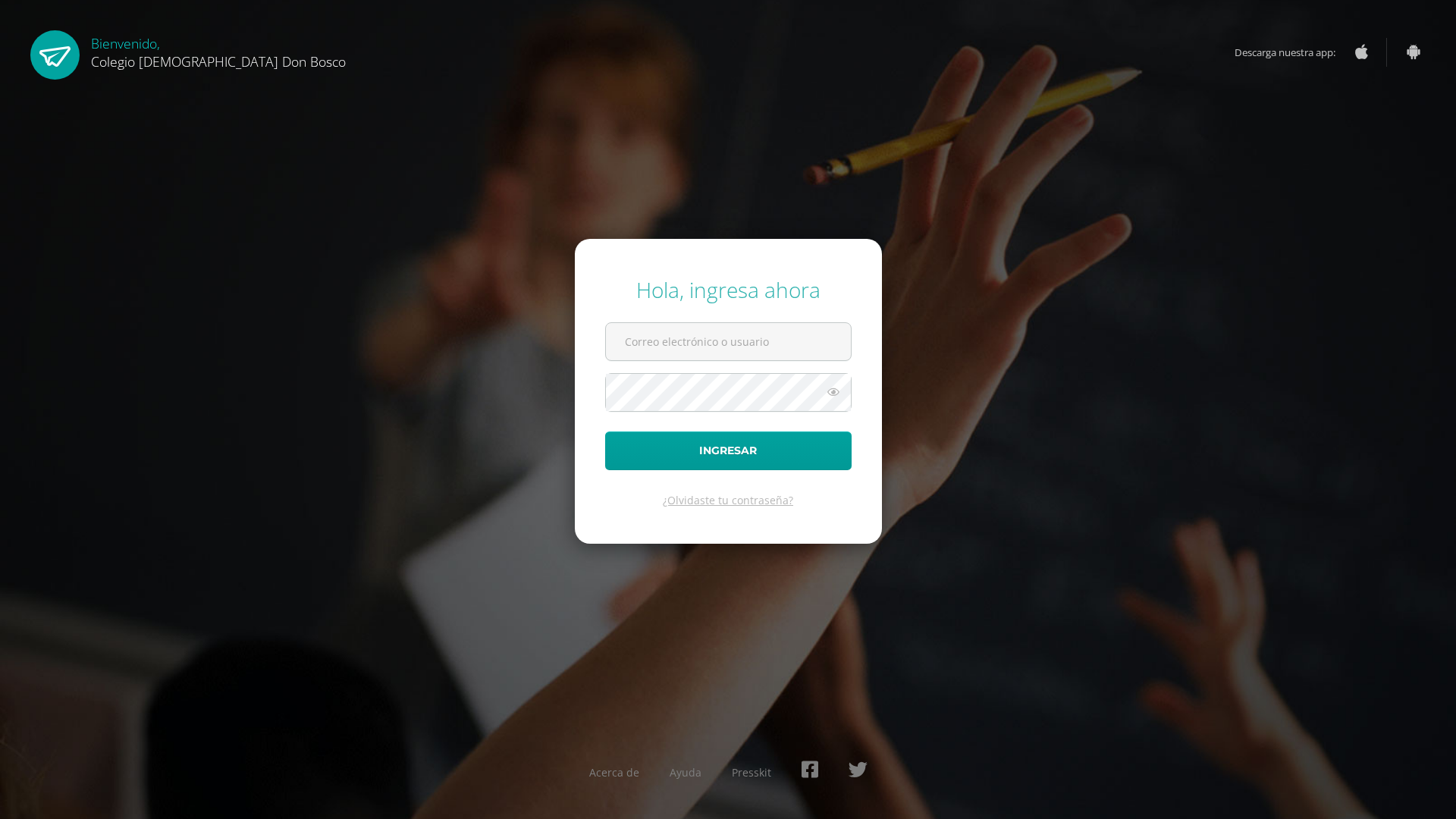
type input "[EMAIL_ADDRESS][DOMAIN_NAME]"
click at [493, 779] on div "Acerca de Ayuda Presskit" at bounding box center [728, 775] width 978 height 56
drag, startPoint x: 494, startPoint y: 777, endPoint x: 500, endPoint y: 770, distance: 9.2
click at [496, 775] on div "Acerca de Ayuda Presskit" at bounding box center [728, 775] width 978 height 56
drag, startPoint x: 500, startPoint y: 770, endPoint x: 511, endPoint y: 772, distance: 11.2
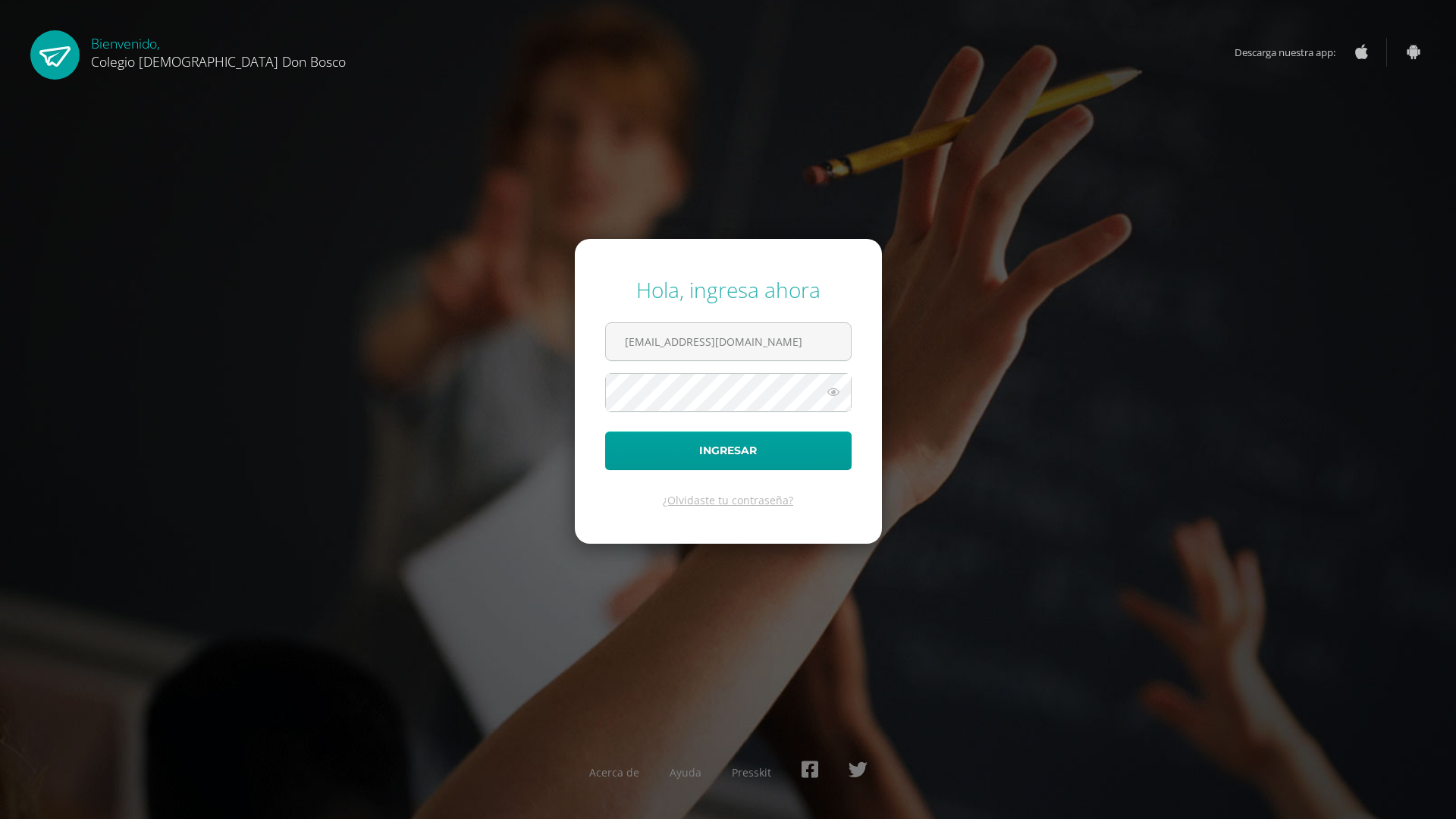
click at [507, 772] on div "Acerca de Ayuda Presskit" at bounding box center [728, 775] width 978 height 56
click at [807, 769] on icon at bounding box center [810, 769] width 17 height 19
type input "[EMAIL_ADDRESS][DOMAIN_NAME]"
click at [1447, 5] on div "Hola, ingresa ahora [EMAIL_ADDRESS][DOMAIN_NAME] Ingresar ¿Olvidaste tu contras…" at bounding box center [728, 409] width 1469 height 819
click at [1423, 799] on div "Acerca de Ayuda Presskit" at bounding box center [728, 775] width 1456 height 56
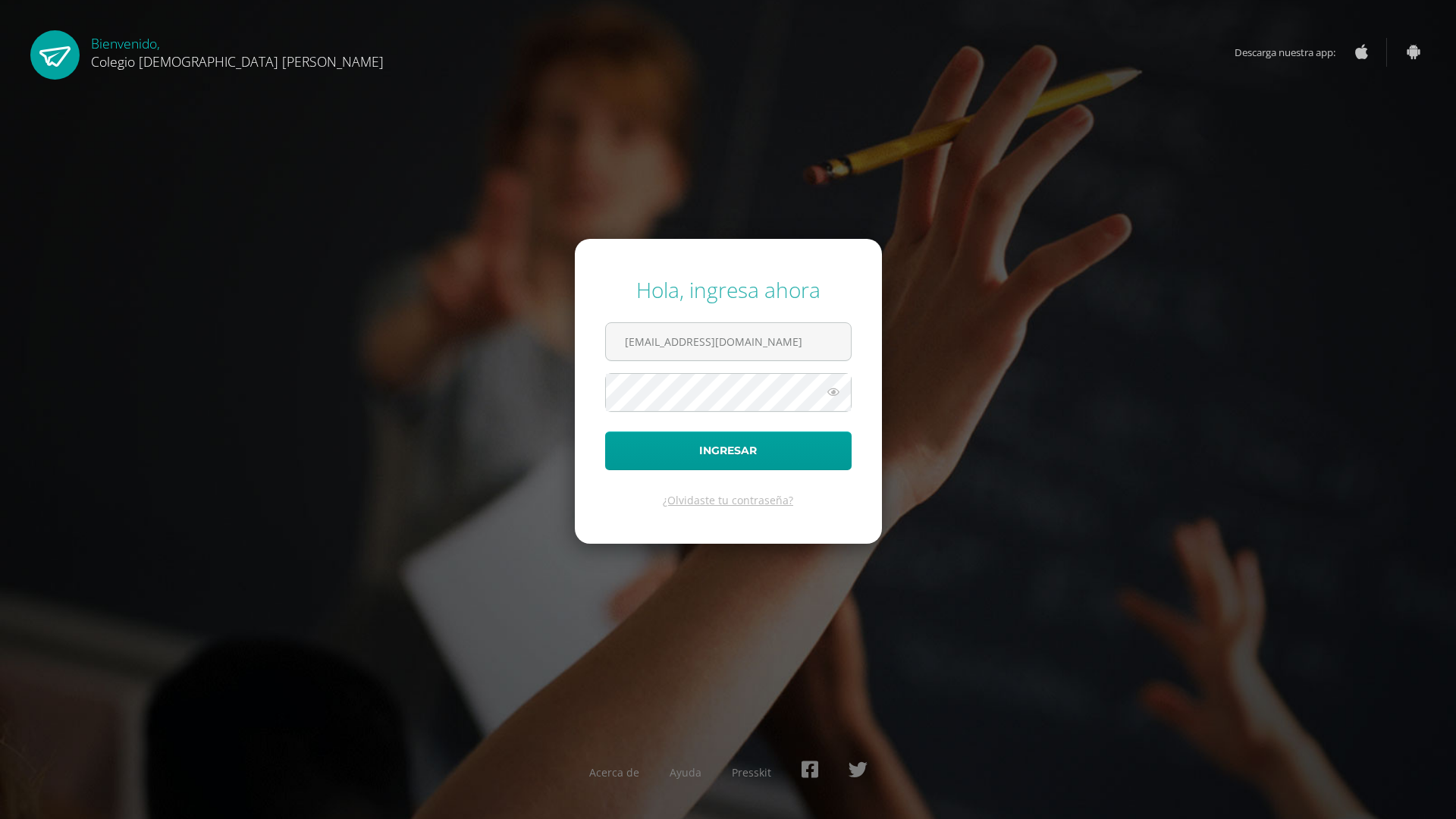
click at [1423, 799] on div "Acerca de Ayuda Presskit" at bounding box center [728, 775] width 1456 height 56
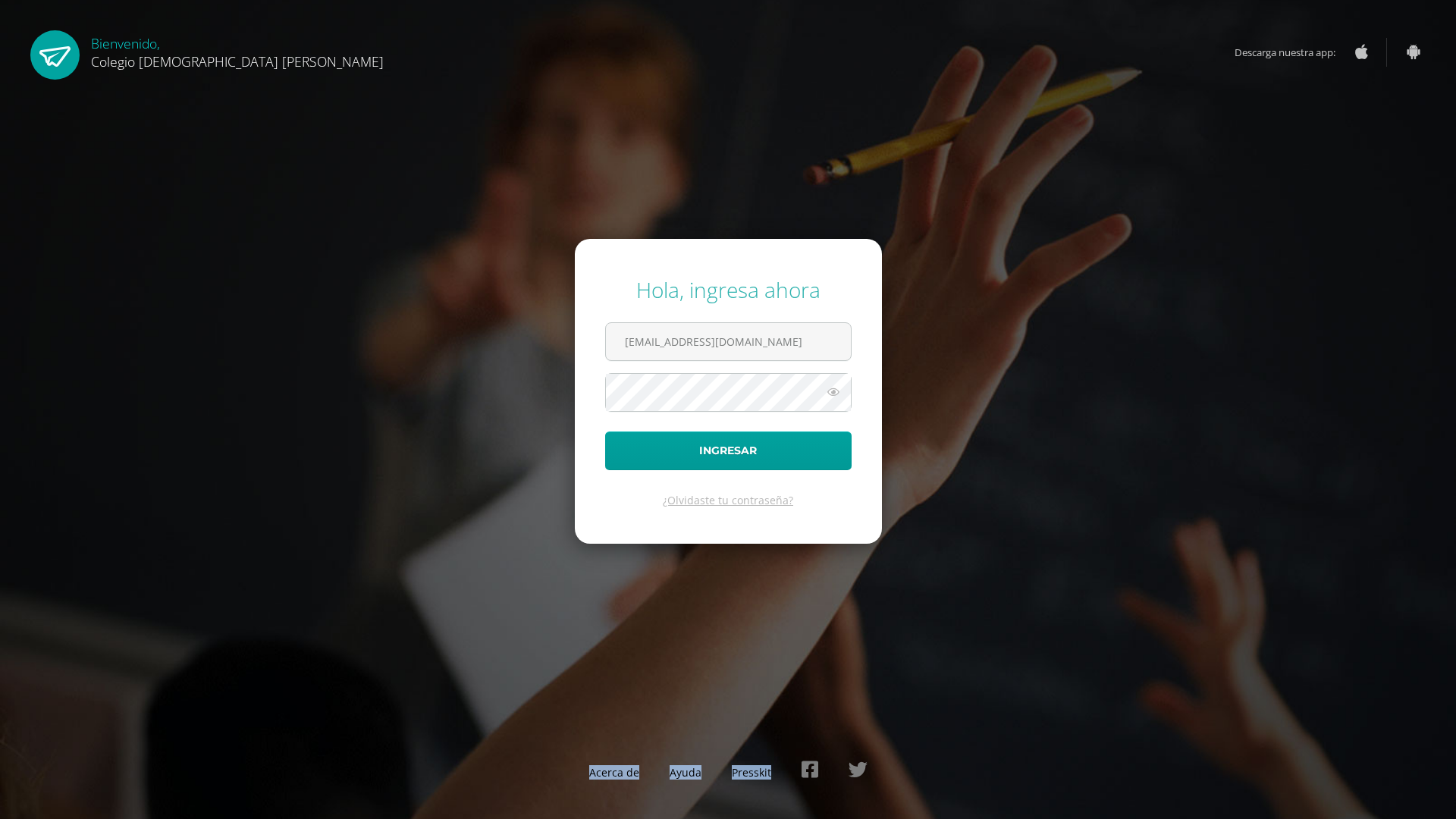
click at [1423, 799] on div "Acerca de Ayuda Presskit" at bounding box center [728, 775] width 1456 height 56
click at [1424, 798] on div "Acerca de Ayuda Presskit" at bounding box center [728, 775] width 1456 height 56
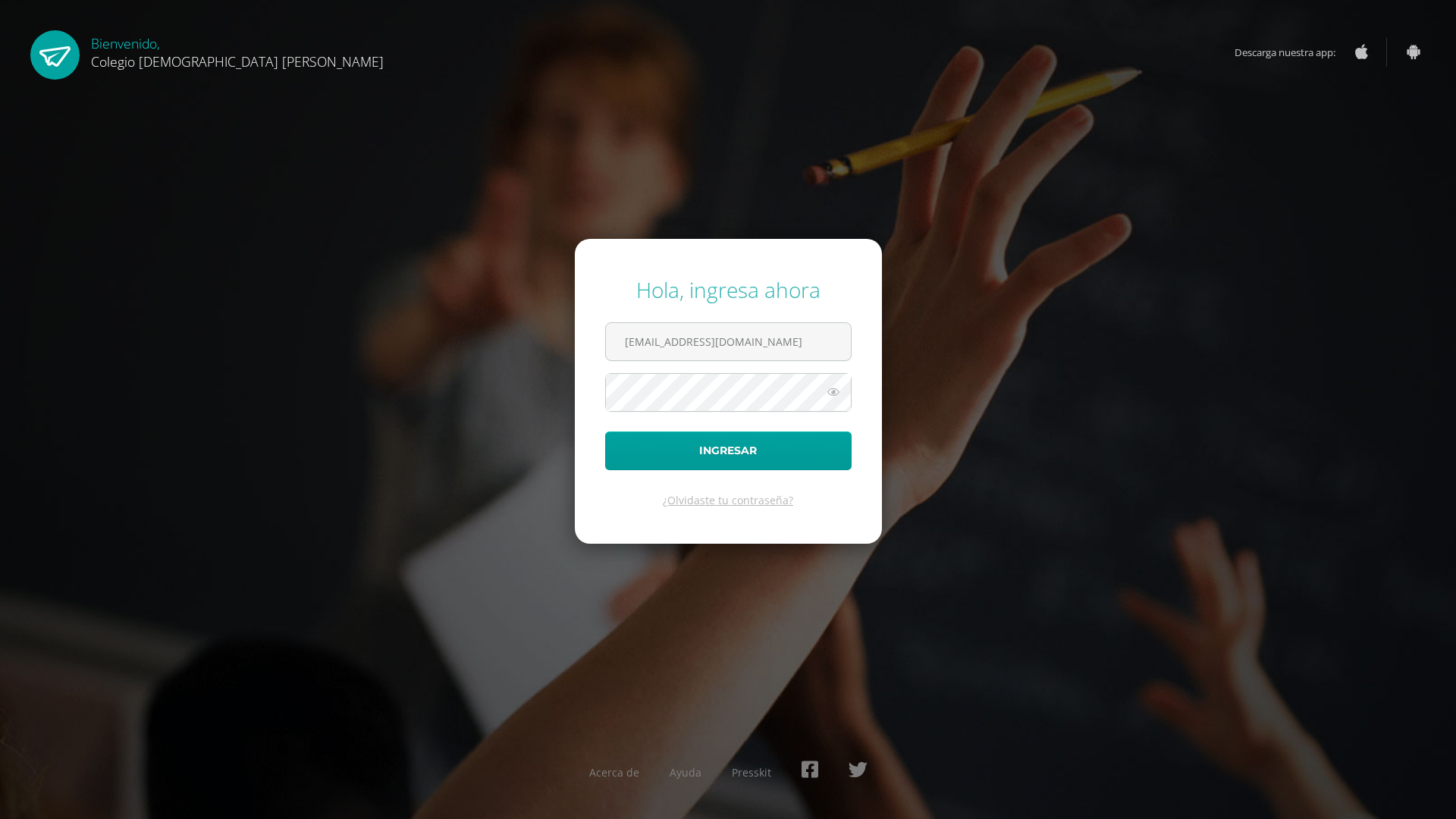
click at [1379, 726] on div "Hola, ingresa ahora s_tambito@donbosco.edu.gt Ingresar ¿Olvidaste tu contraseña…" at bounding box center [728, 409] width 1469 height 819
click at [168, 765] on div "Acerca de Ayuda Presskit" at bounding box center [728, 775] width 1456 height 56
click at [55, 59] on link at bounding box center [55, 55] width 49 height 49
type input "[EMAIL_ADDRESS][DOMAIN_NAME]"
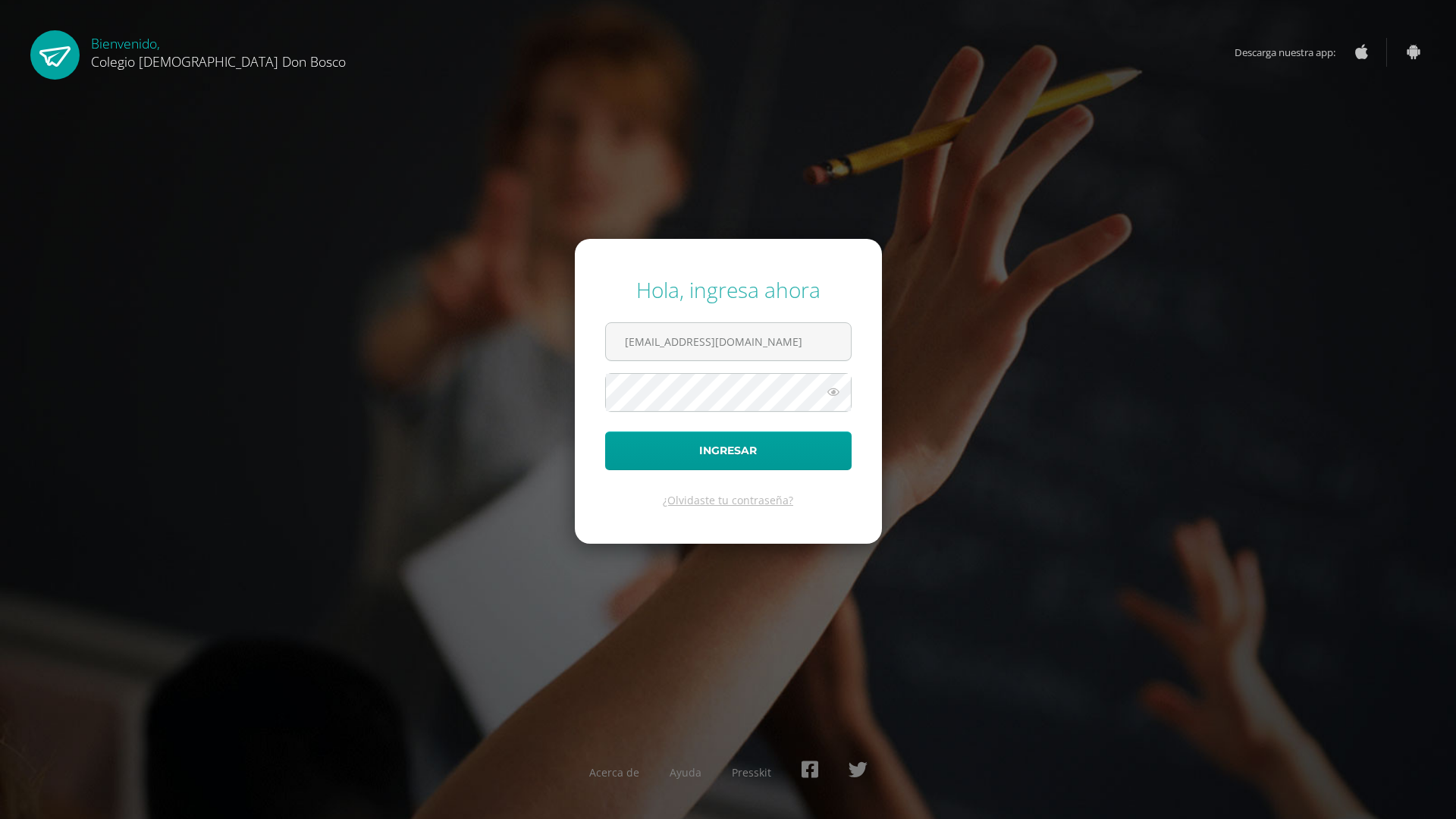
drag, startPoint x: 0, startPoint y: 0, endPoint x: 55, endPoint y: 59, distance: 80.7
click at [55, 59] on link at bounding box center [55, 55] width 49 height 49
type input "[EMAIL_ADDRESS][DOMAIN_NAME]"
click at [36, 60] on link at bounding box center [55, 55] width 49 height 49
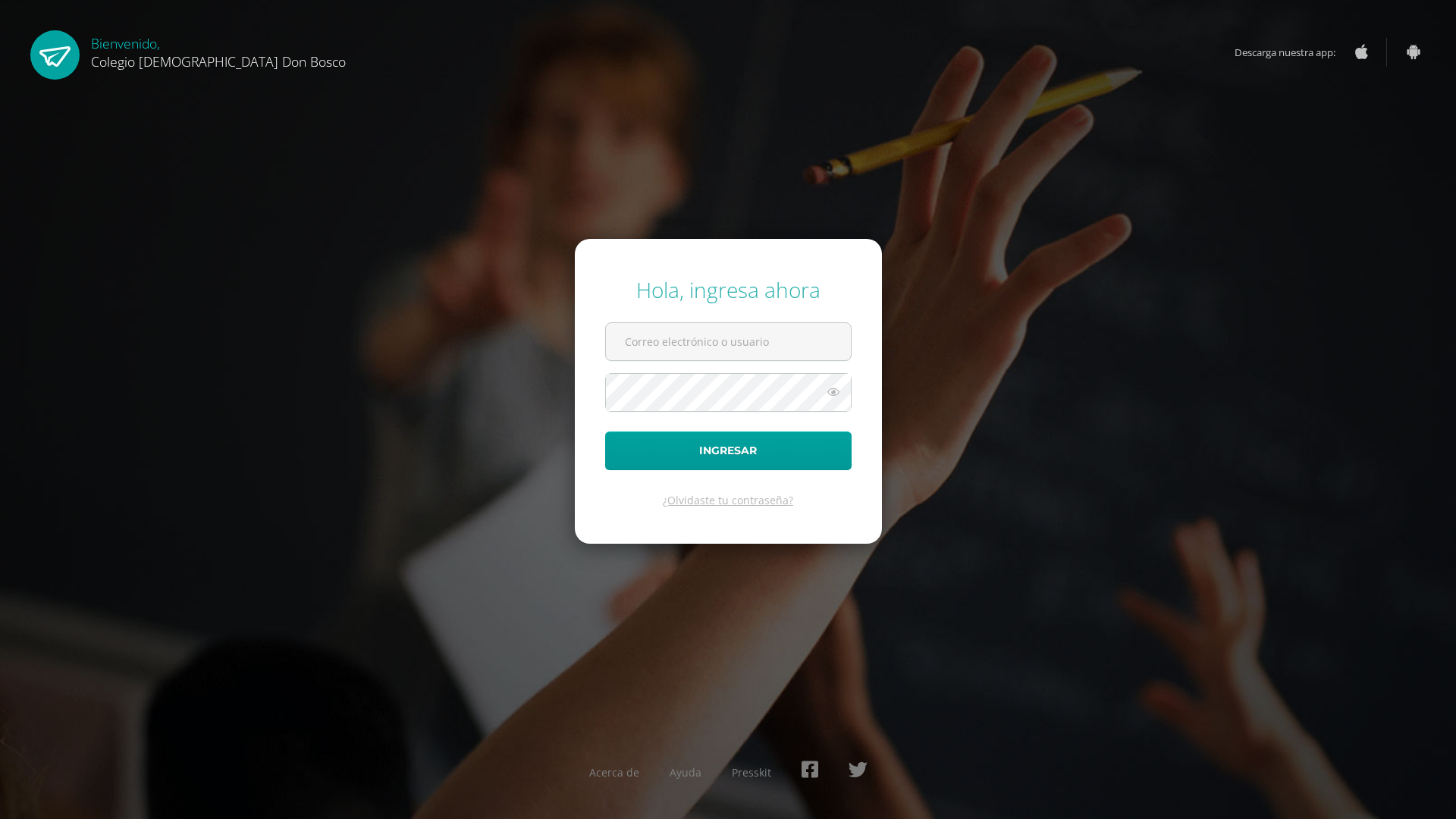
type input "[EMAIL_ADDRESS][DOMAIN_NAME]"
click at [53, 62] on link at bounding box center [55, 55] width 49 height 49
type input "[EMAIL_ADDRESS][DOMAIN_NAME]"
click at [53, 62] on link at bounding box center [55, 55] width 49 height 49
type input "[EMAIL_ADDRESS][DOMAIN_NAME]"
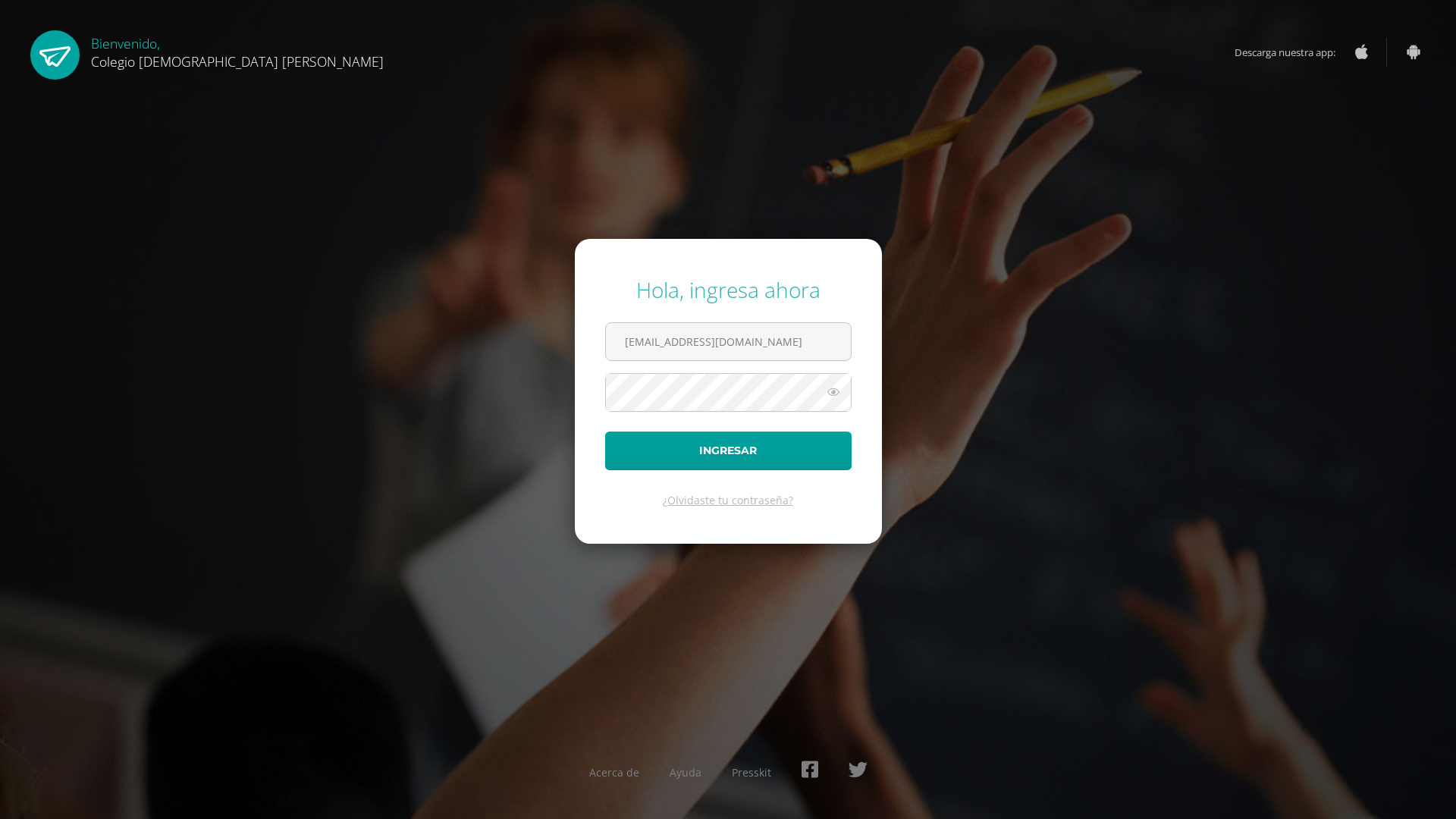
click at [210, 47] on div "Bienvenido, Colegio Salesiano Don Bosco" at bounding box center [238, 50] width 293 height 40
click at [857, 604] on div "Hola, ingresa ahora s_tambito@donbosco.edu.gt Ingresar ¿Olvidaste tu contraseña…" at bounding box center [728, 409] width 1469 height 819
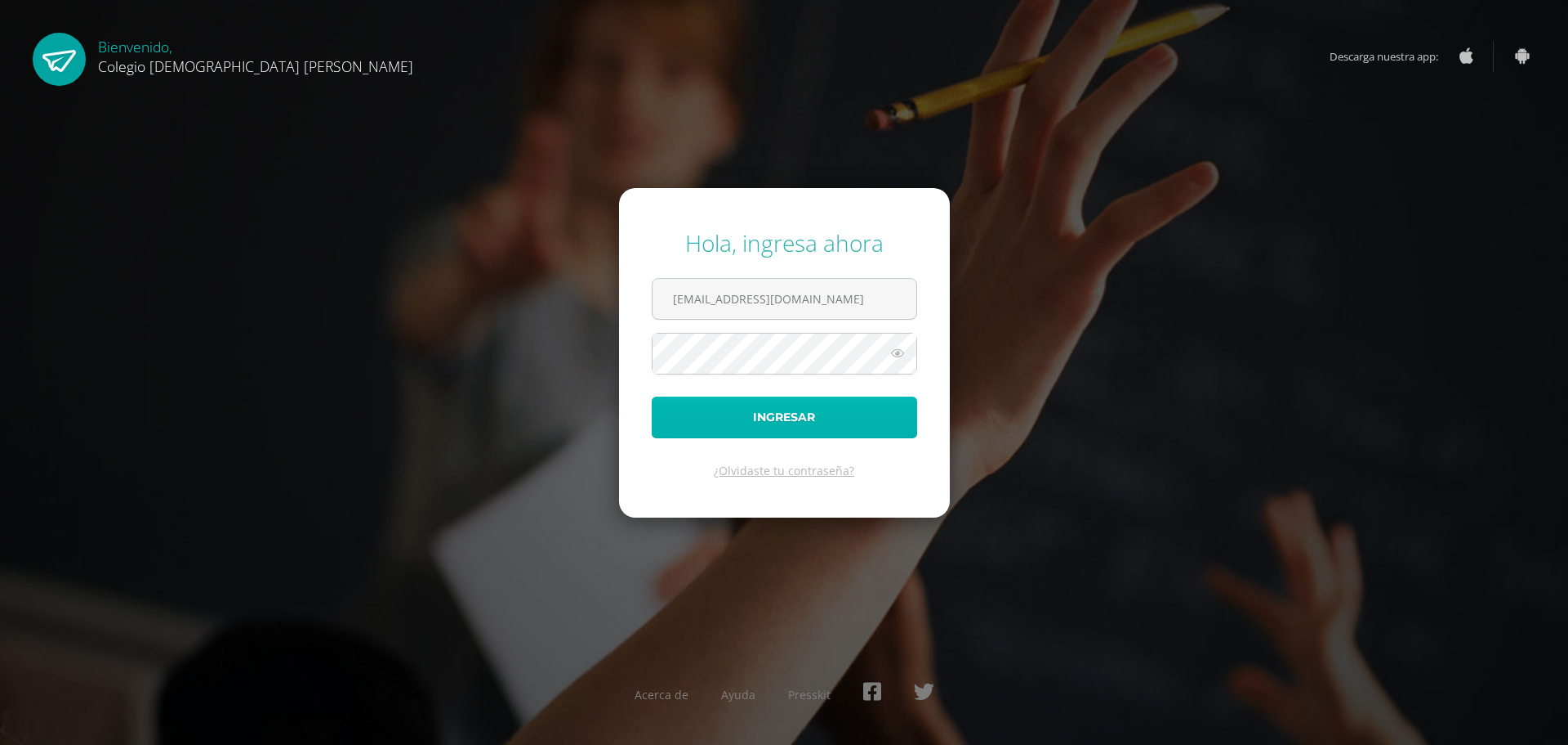
click at [842, 425] on button "Ingresar" at bounding box center [784, 417] width 266 height 42
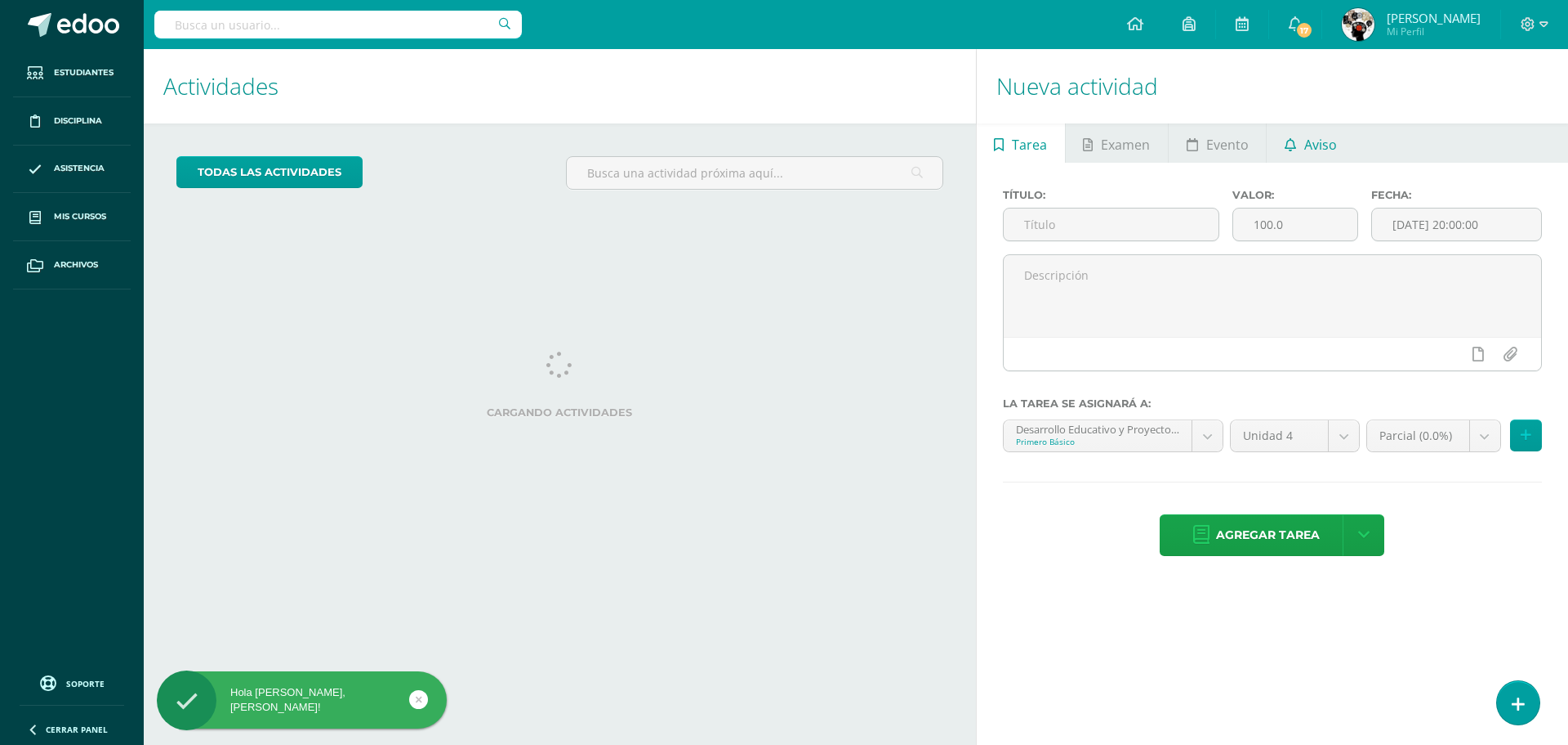
click at [1308, 137] on span "Aviso" at bounding box center [1320, 144] width 33 height 39
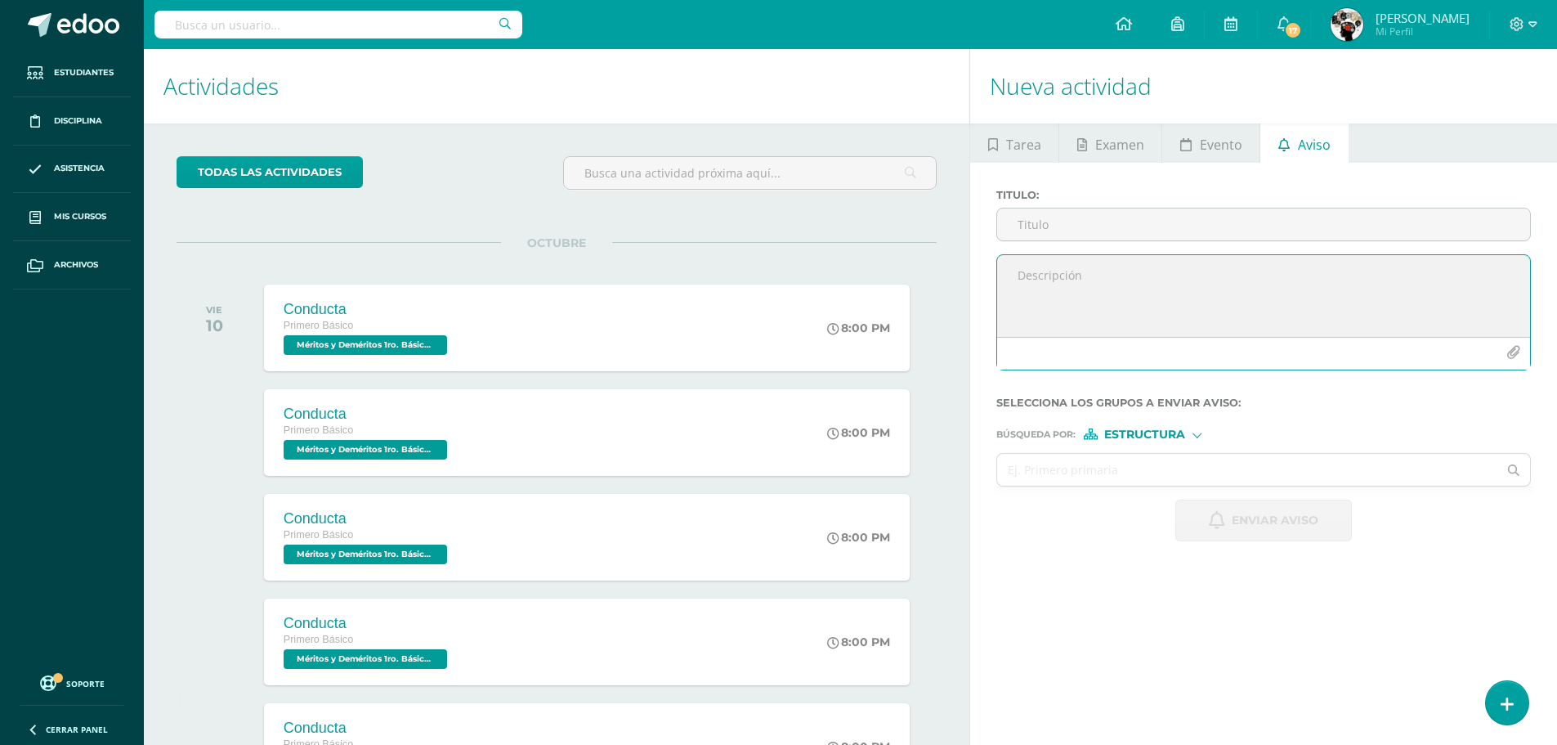
paste textarea ""A mis queridos alumnos, [DATE] no les digo adiós, les digo hasta pronto." "Lle…"
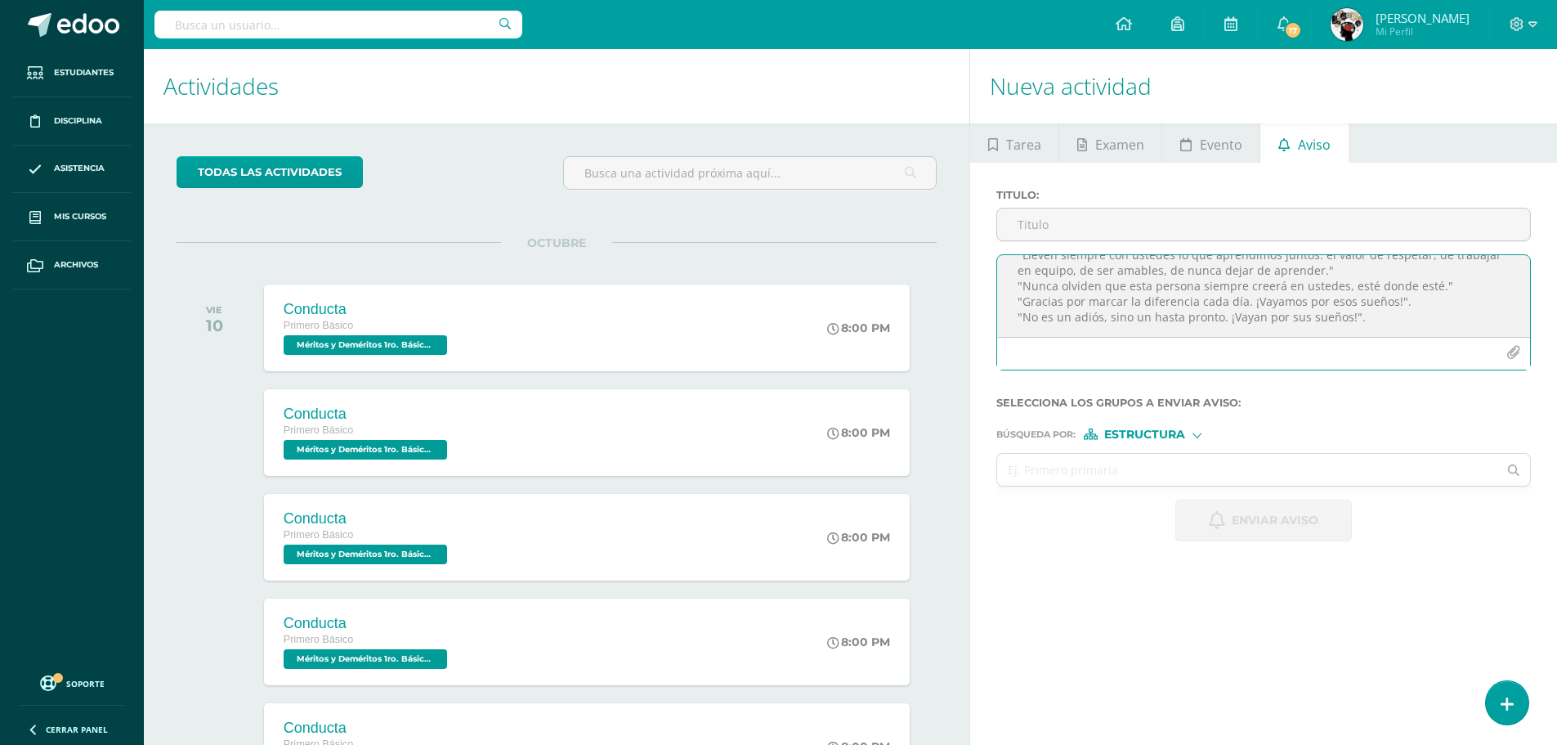
scroll to position [39, 0]
click at [1036, 329] on textarea ""A mis queridos alumnos, [DATE] no les digo adiós, les digo hasta pronto." "Lle…" at bounding box center [1263, 296] width 533 height 82
paste textarea ""Gracias por cada momento compartido, por cada sonrisa y cada aprendizaje. Me l…"
click at [1160, 284] on textarea ""A mis queridos alumnos, [DATE] no les digo adiós, les digo hasta pronto." "Lle…" at bounding box center [1263, 296] width 533 height 82
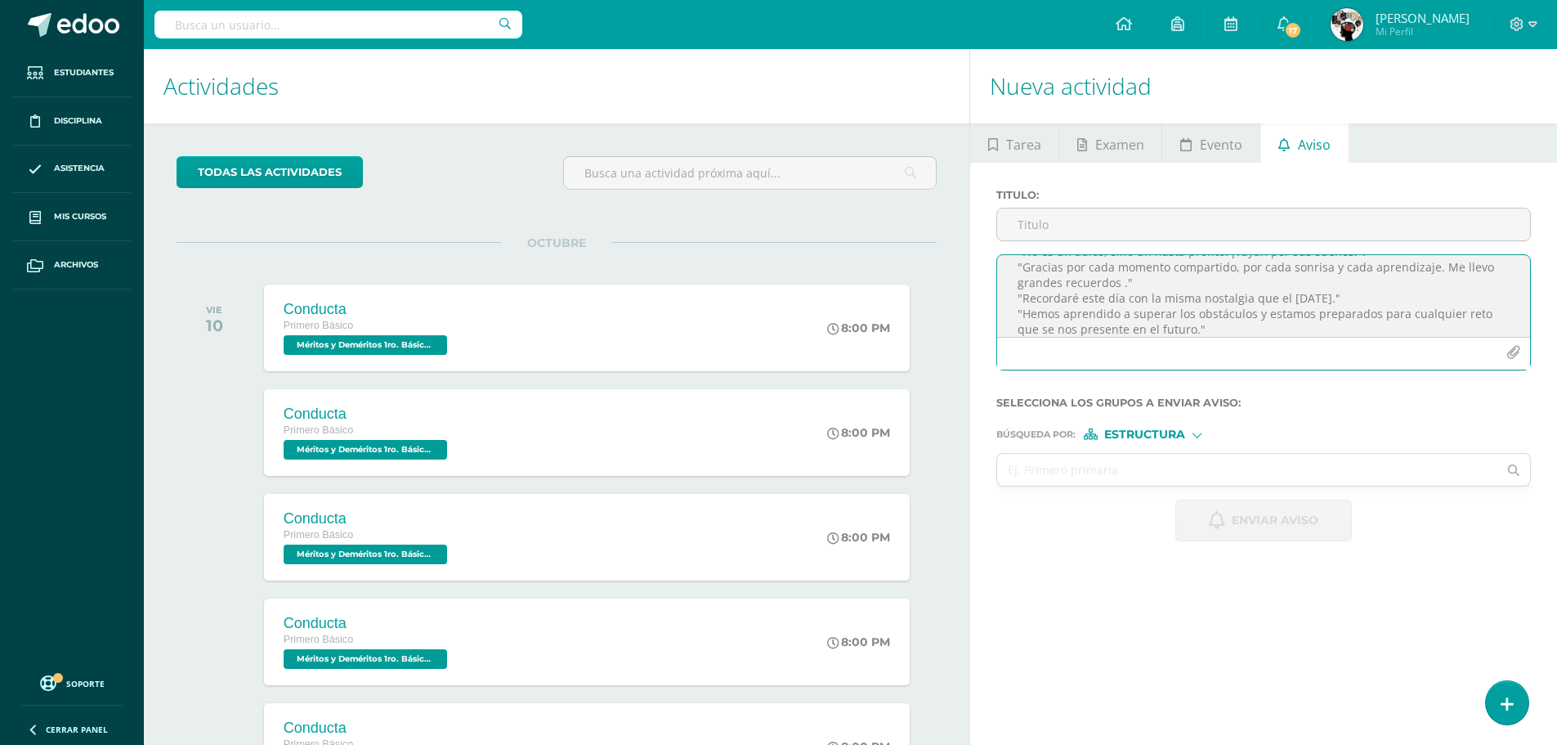
click at [1228, 331] on textarea ""A mis queridos alumnos, [DATE] no les digo adiós, les digo hasta pronto." "Lle…" at bounding box center [1263, 296] width 533 height 82
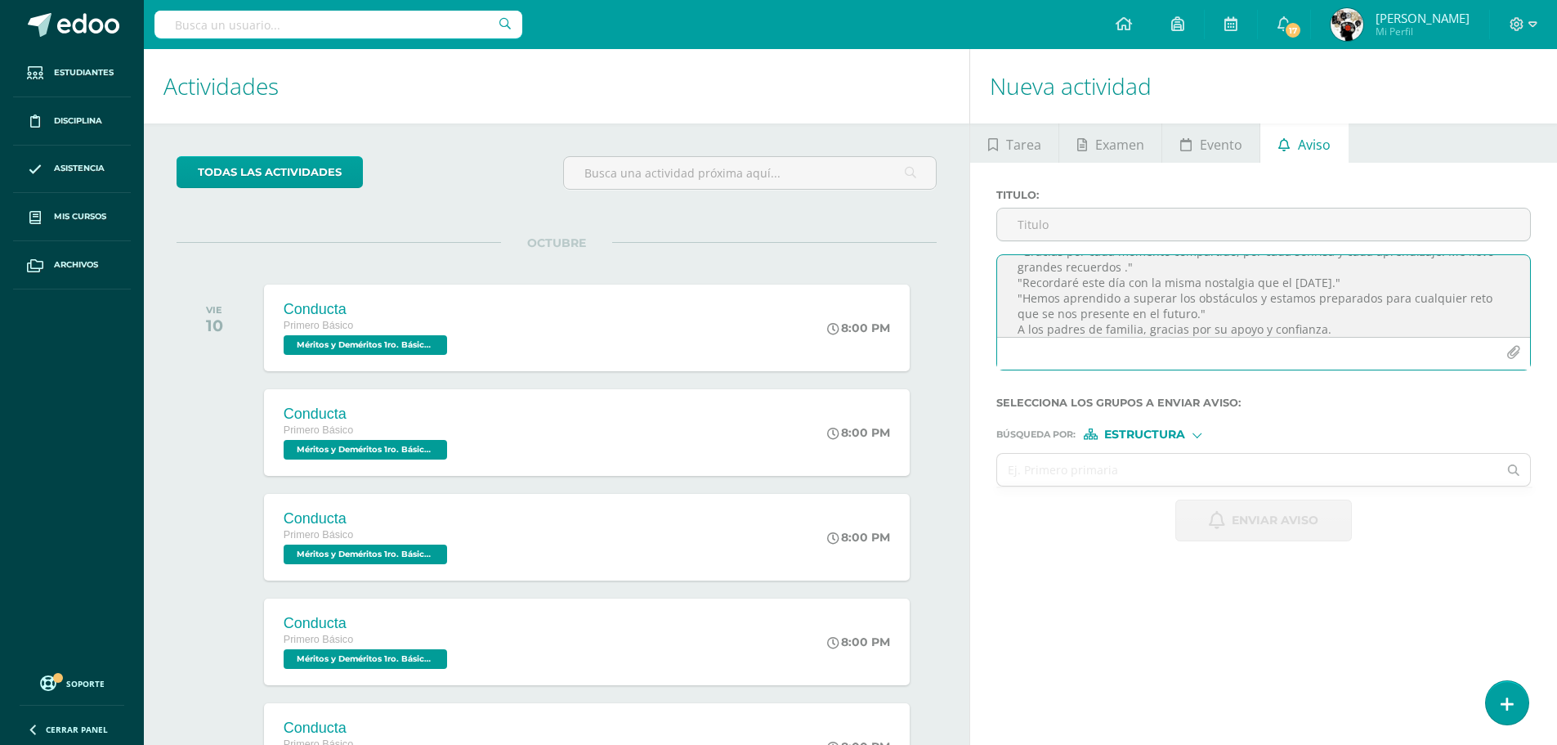
click at [1335, 326] on textarea ""A mis queridos alumnos, [DATE] no les digo adiós, les digo hasta pronto." "Lle…" at bounding box center [1263, 296] width 533 height 82
paste textarea ""[DATE] cerramos un capítulo, pero las páginas que siguen están llenas de oport…"
paste textarea ""Hasta que nos volvamos a encontrar, mis queridos alumnos, no olviden nunca las…"
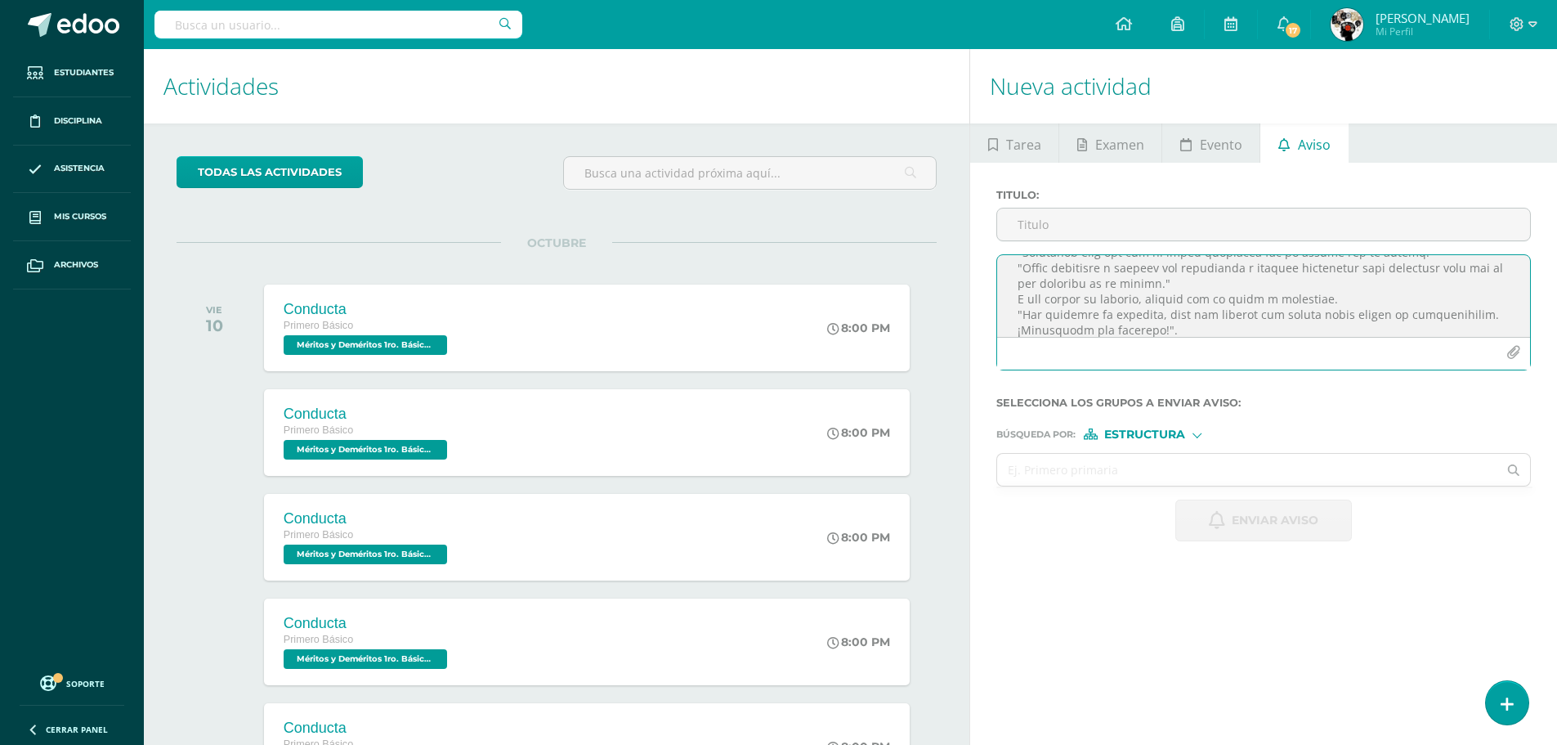
scroll to position [238, 0]
click at [1393, 316] on textarea at bounding box center [1263, 296] width 533 height 82
type textarea ""L ips dolorsit ametcon, adi el sed doei tempo, inc utla etdol magnaa." "Enimad…"
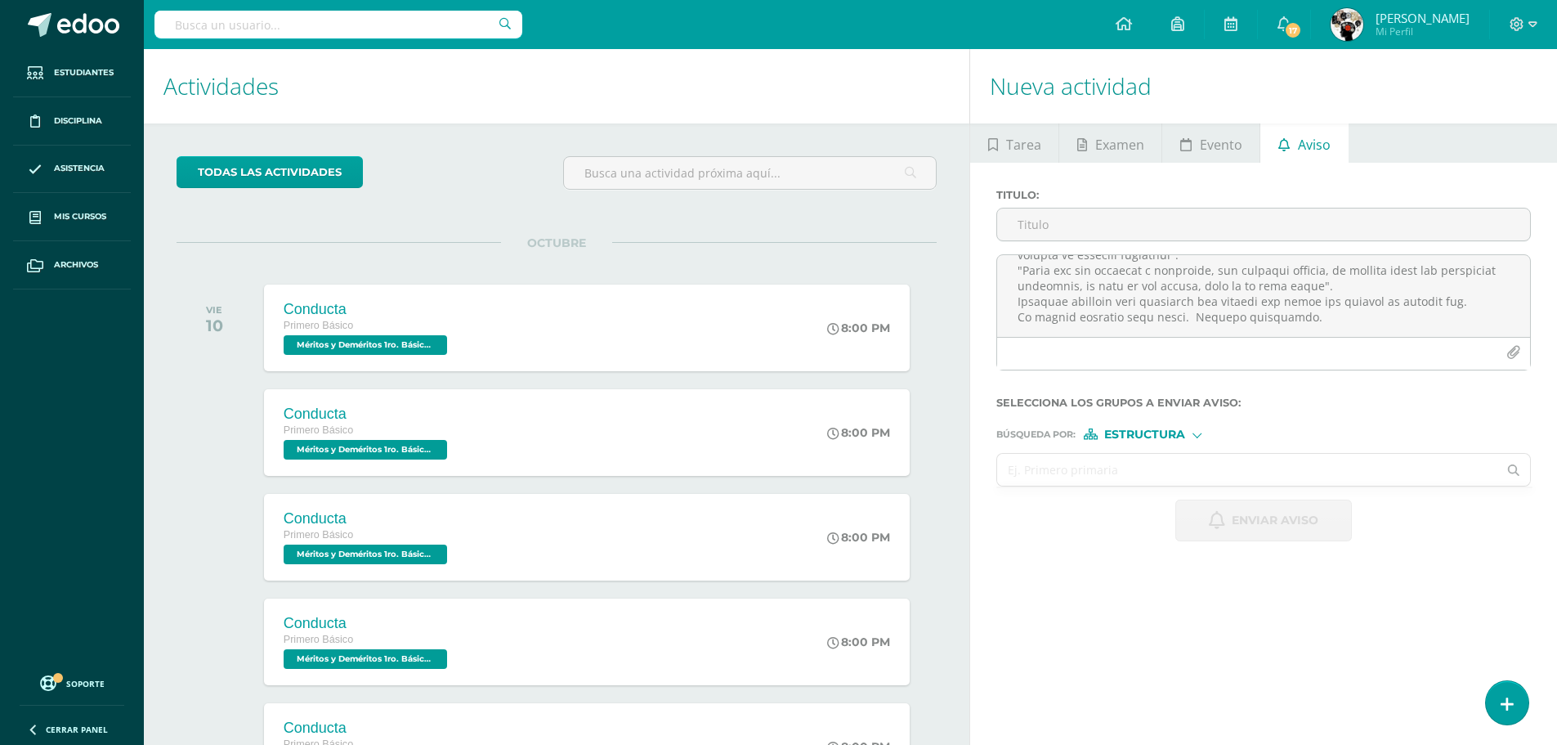
click at [1154, 477] on input "text" at bounding box center [1247, 470] width 500 height 32
type input "primero c"
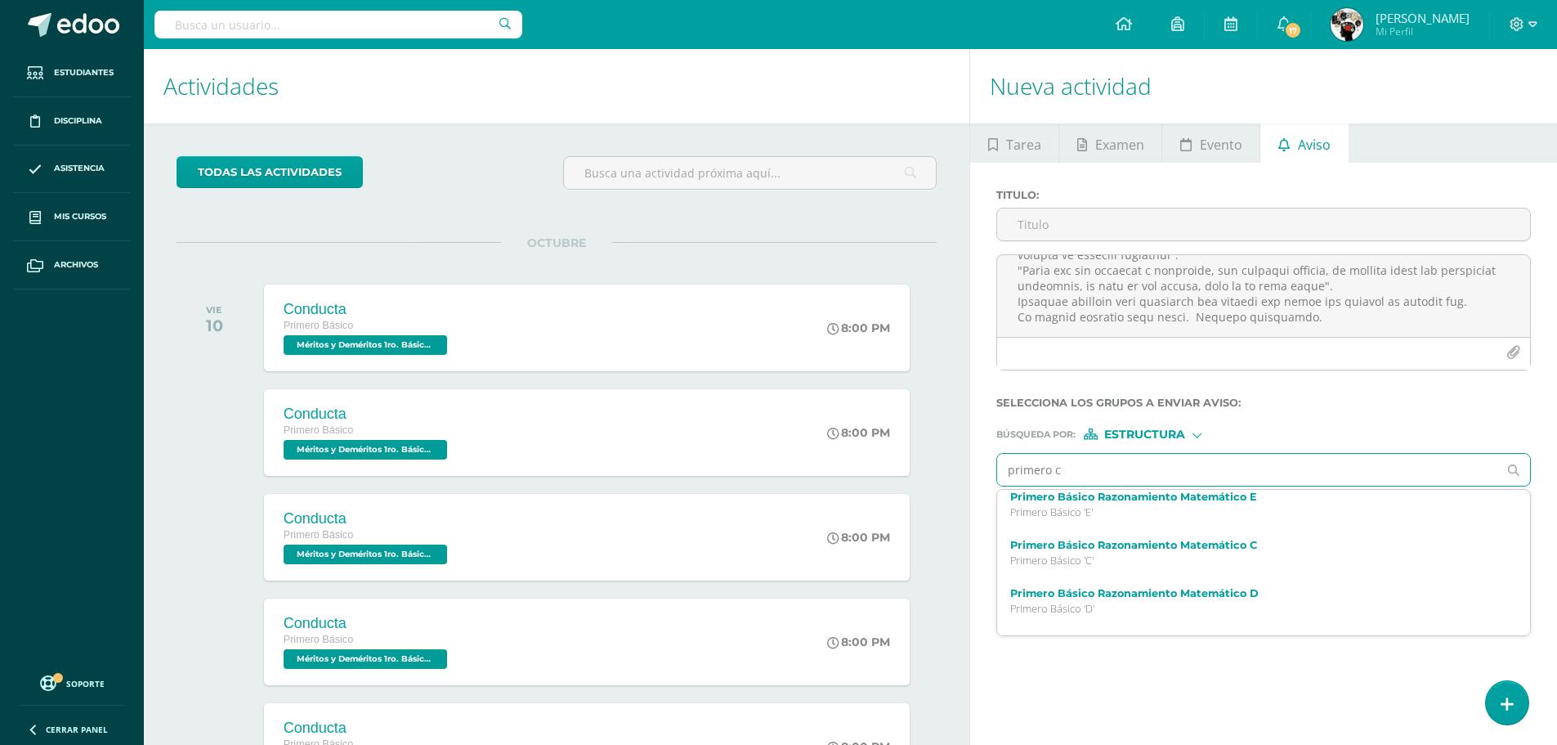
scroll to position [82, 0]
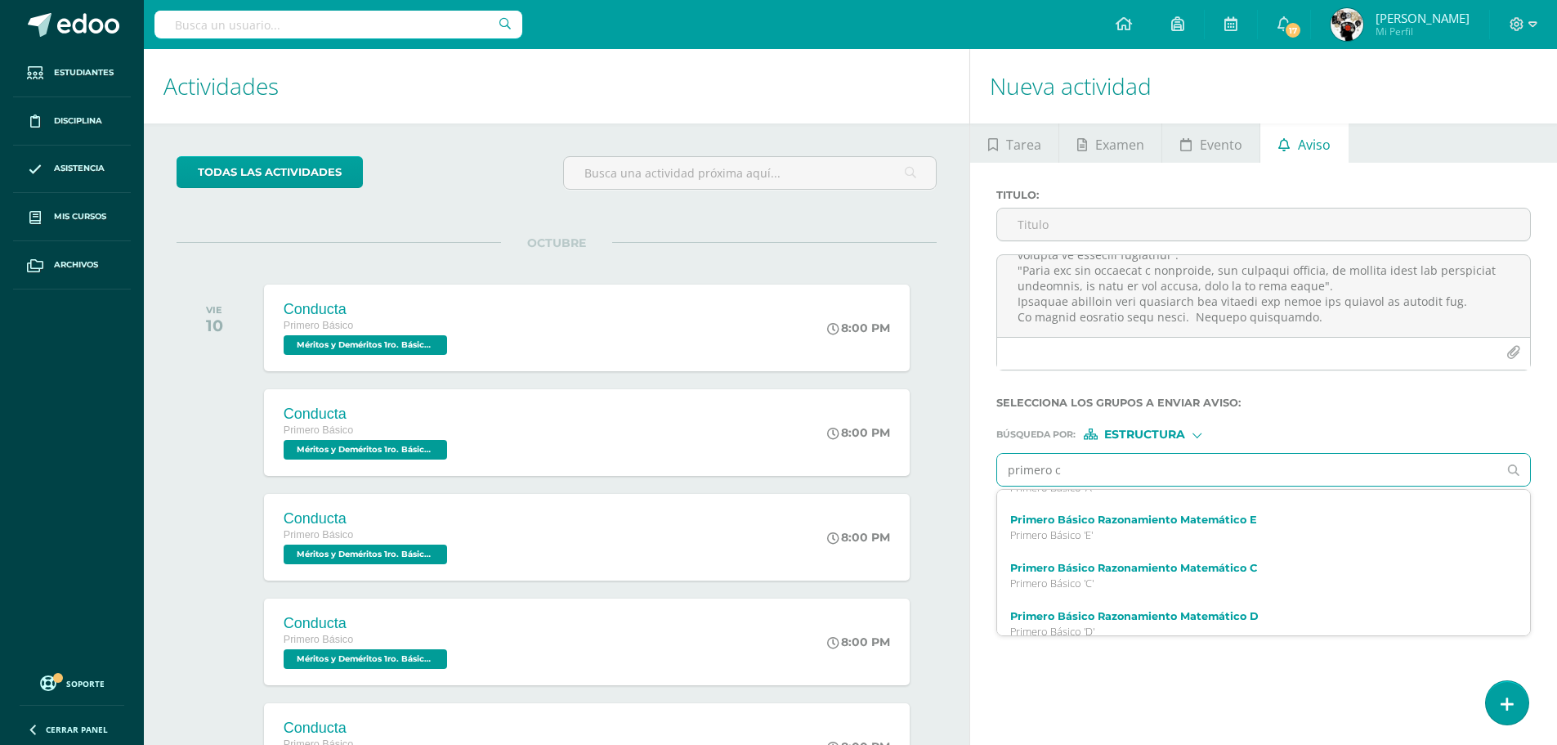
click at [1141, 564] on div "Primero Básico Razonamiento Matemático C Primero Básico 'C'" at bounding box center [1263, 576] width 533 height 48
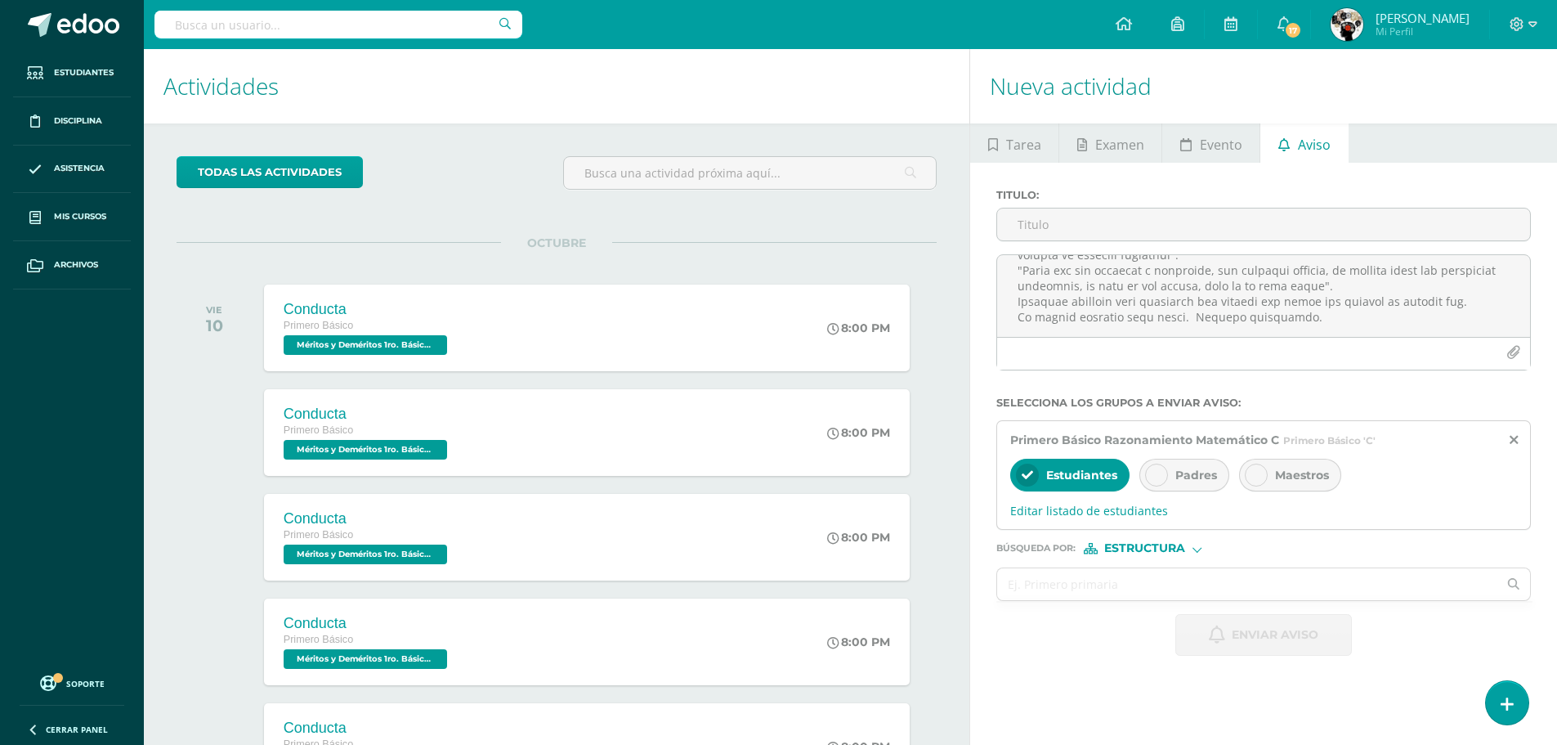
click at [1188, 471] on span "Padres" at bounding box center [1196, 475] width 42 height 15
click at [1079, 226] on input "Titulo :" at bounding box center [1263, 224] width 533 height 32
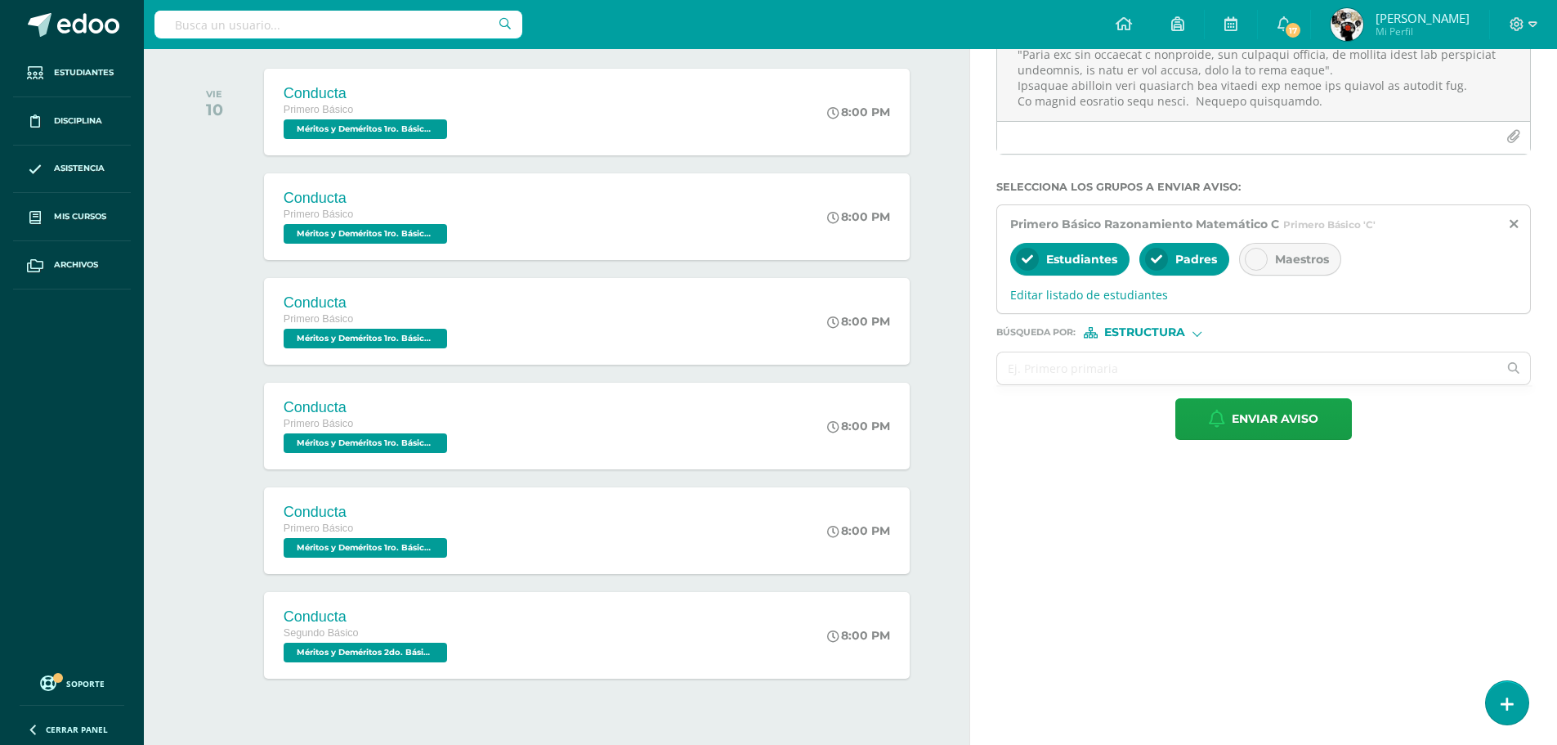
scroll to position [245, 0]
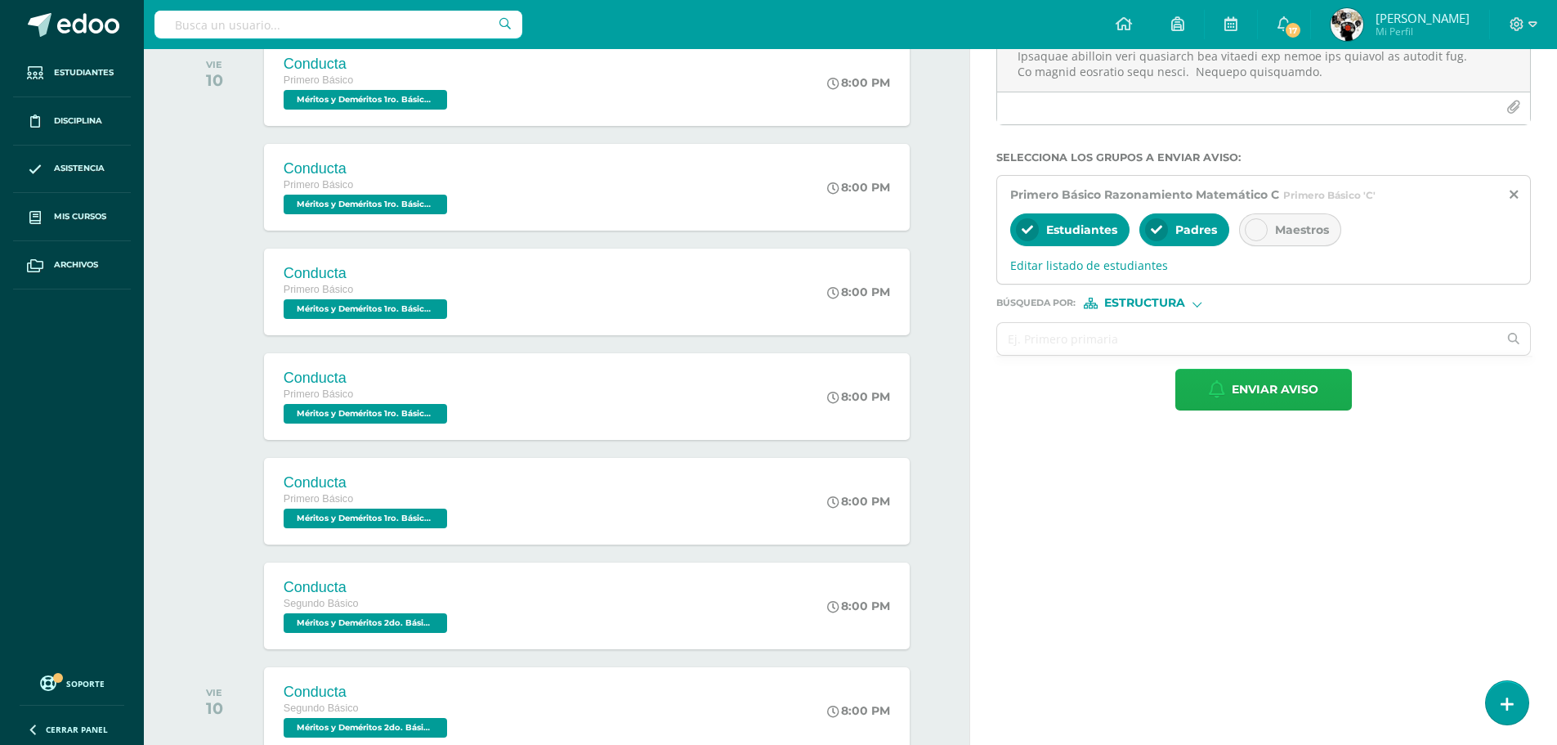
type input "DEDICATORIA [DATE]"
click at [1277, 385] on span "Enviar aviso" at bounding box center [1275, 389] width 87 height 40
